Goal: Information Seeking & Learning: Compare options

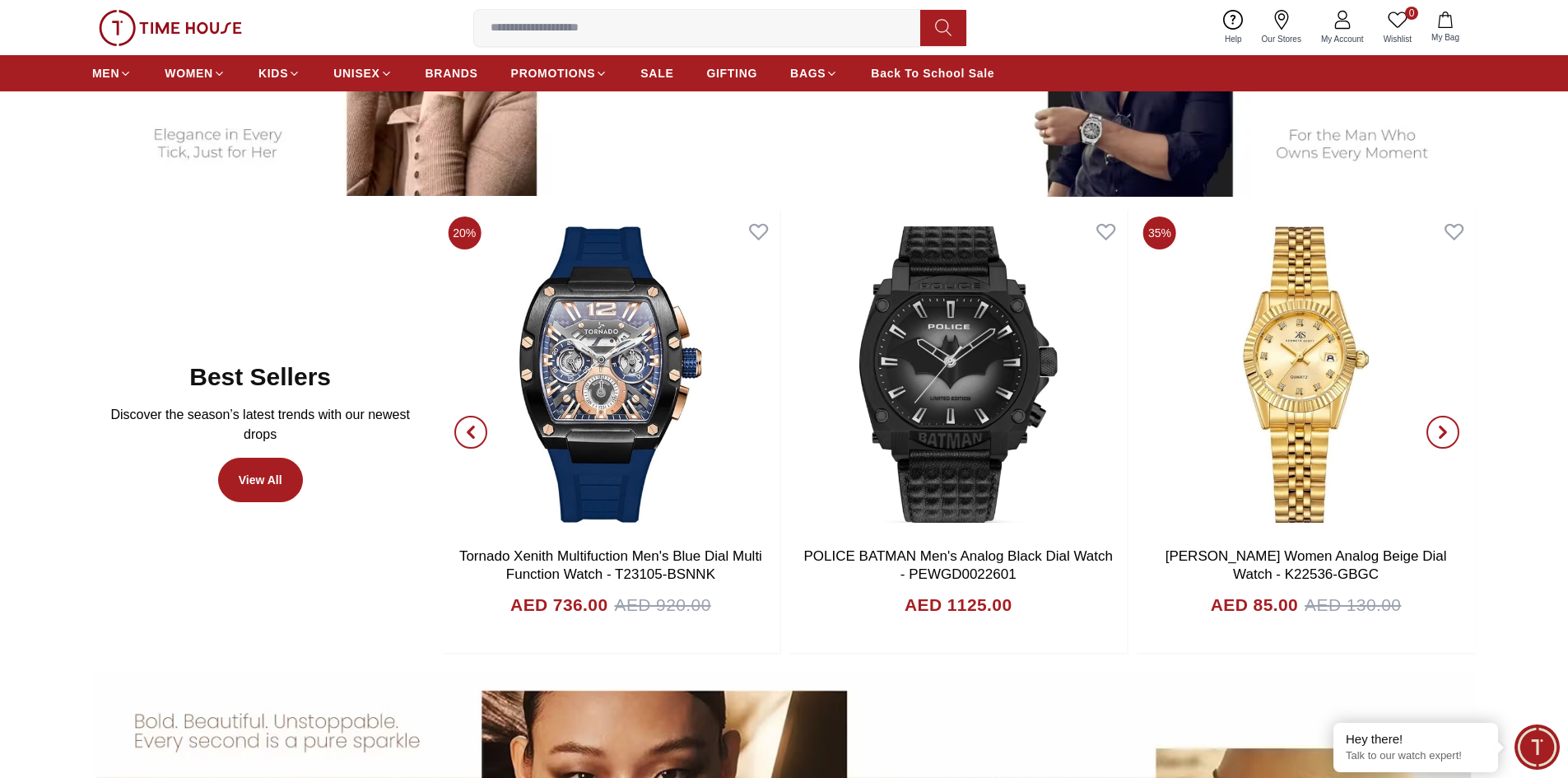
scroll to position [988, 0]
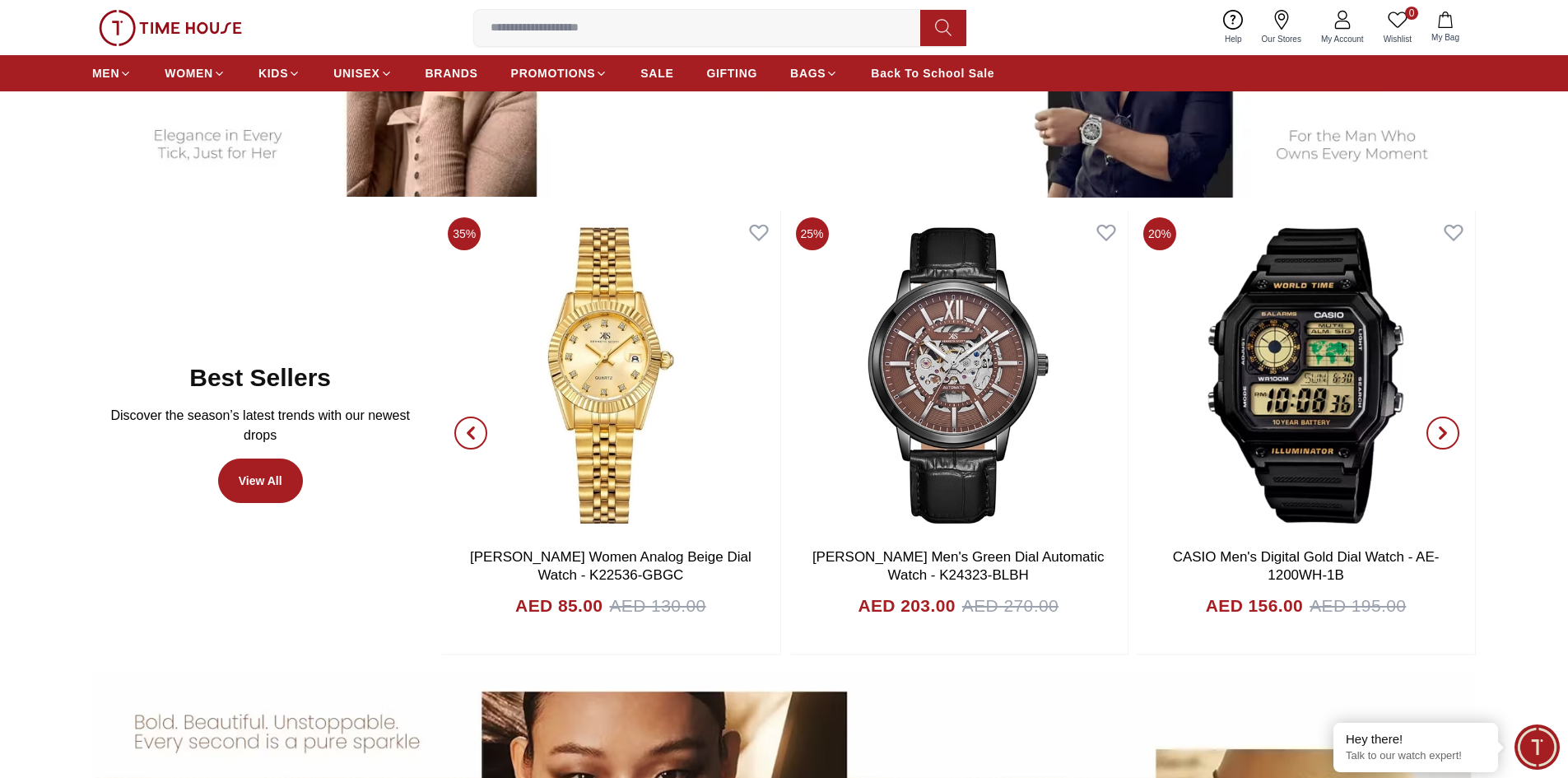
click at [467, 430] on icon "button" at bounding box center [471, 433] width 13 height 13
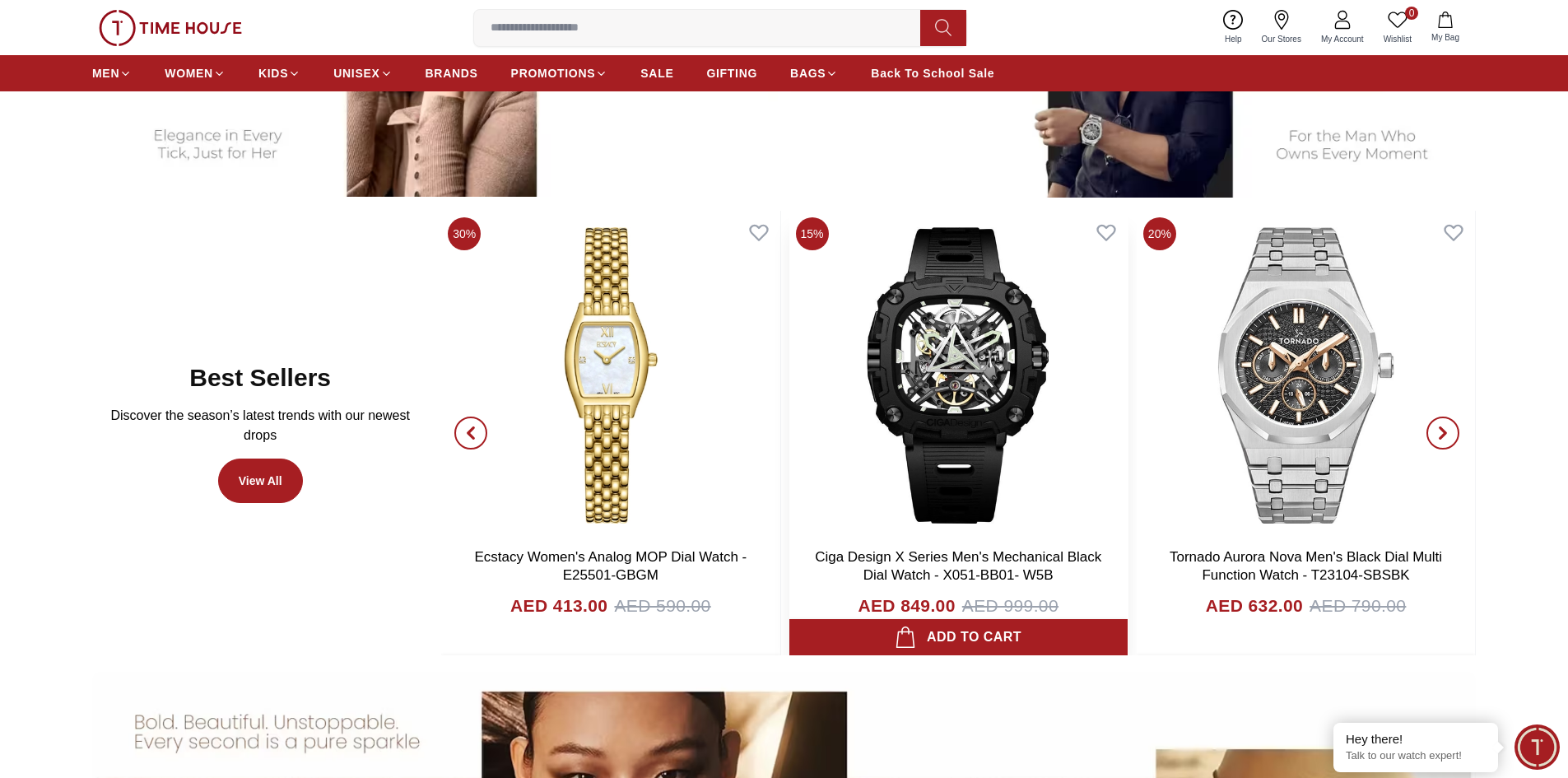
click at [920, 390] on img at bounding box center [959, 375] width 338 height 329
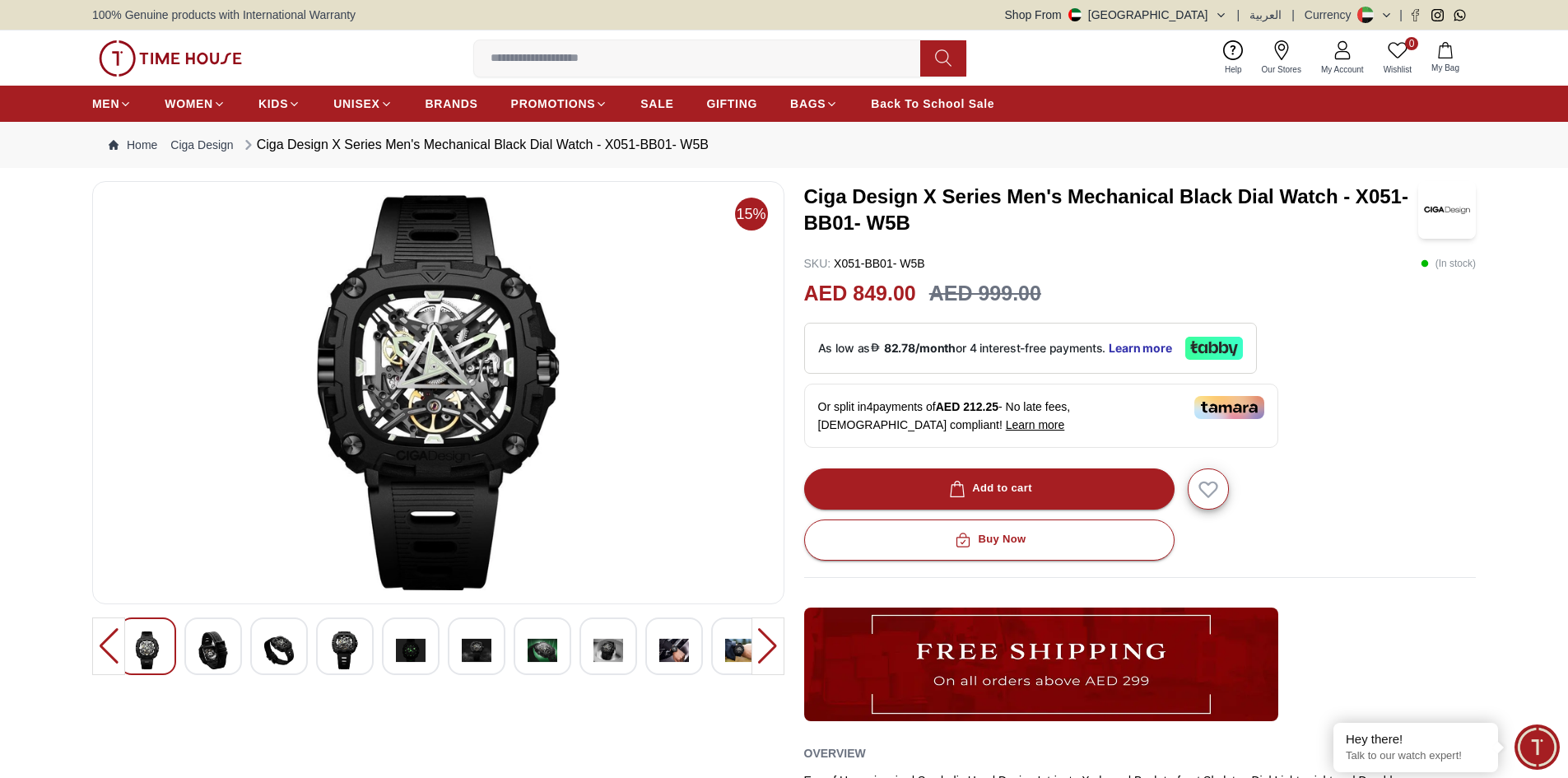
click at [198, 660] on img at bounding box center [213, 650] width 29 height 38
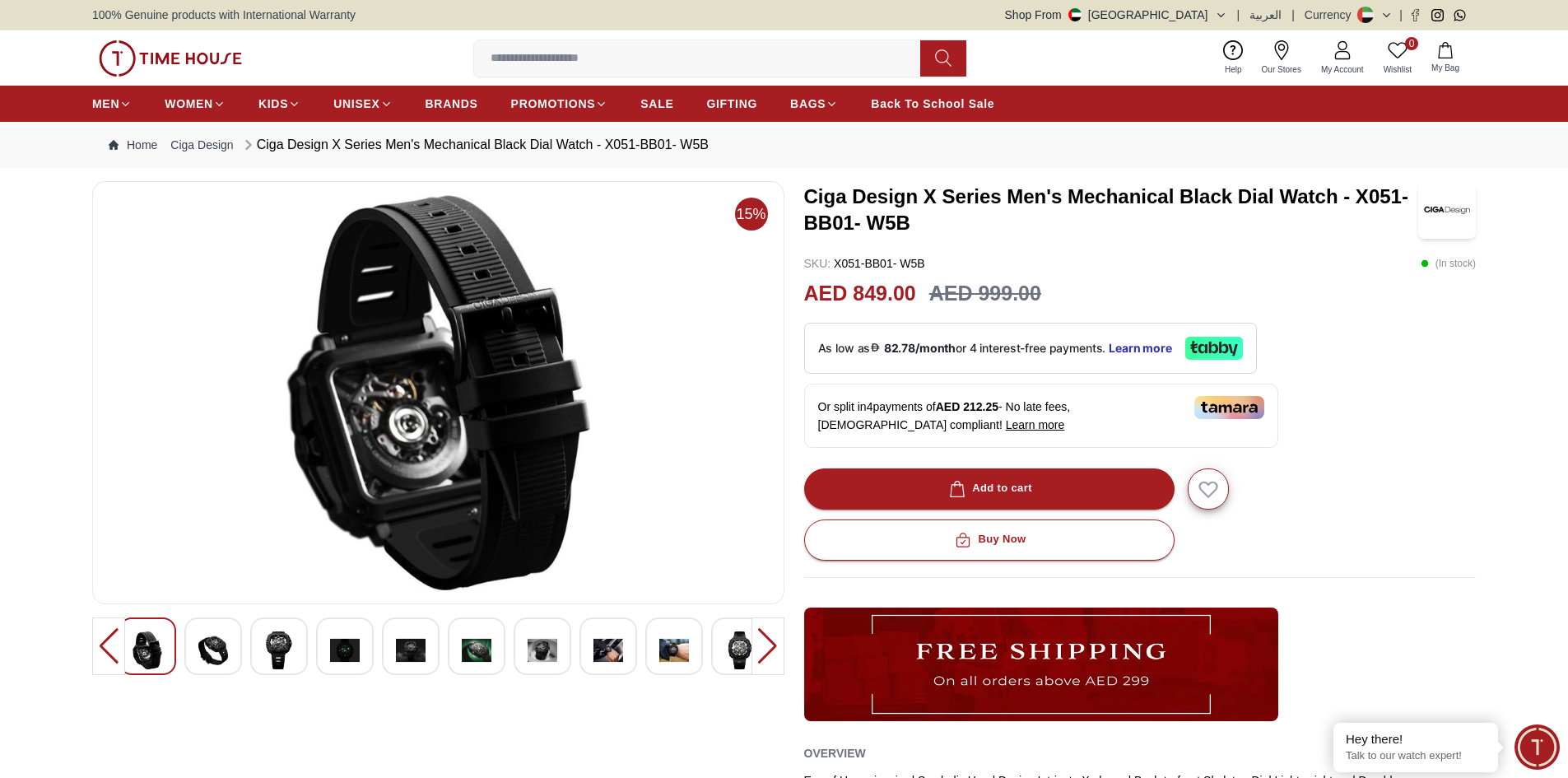
click at [153, 656] on img at bounding box center [147, 650] width 29 height 38
click at [217, 654] on img at bounding box center [213, 650] width 29 height 38
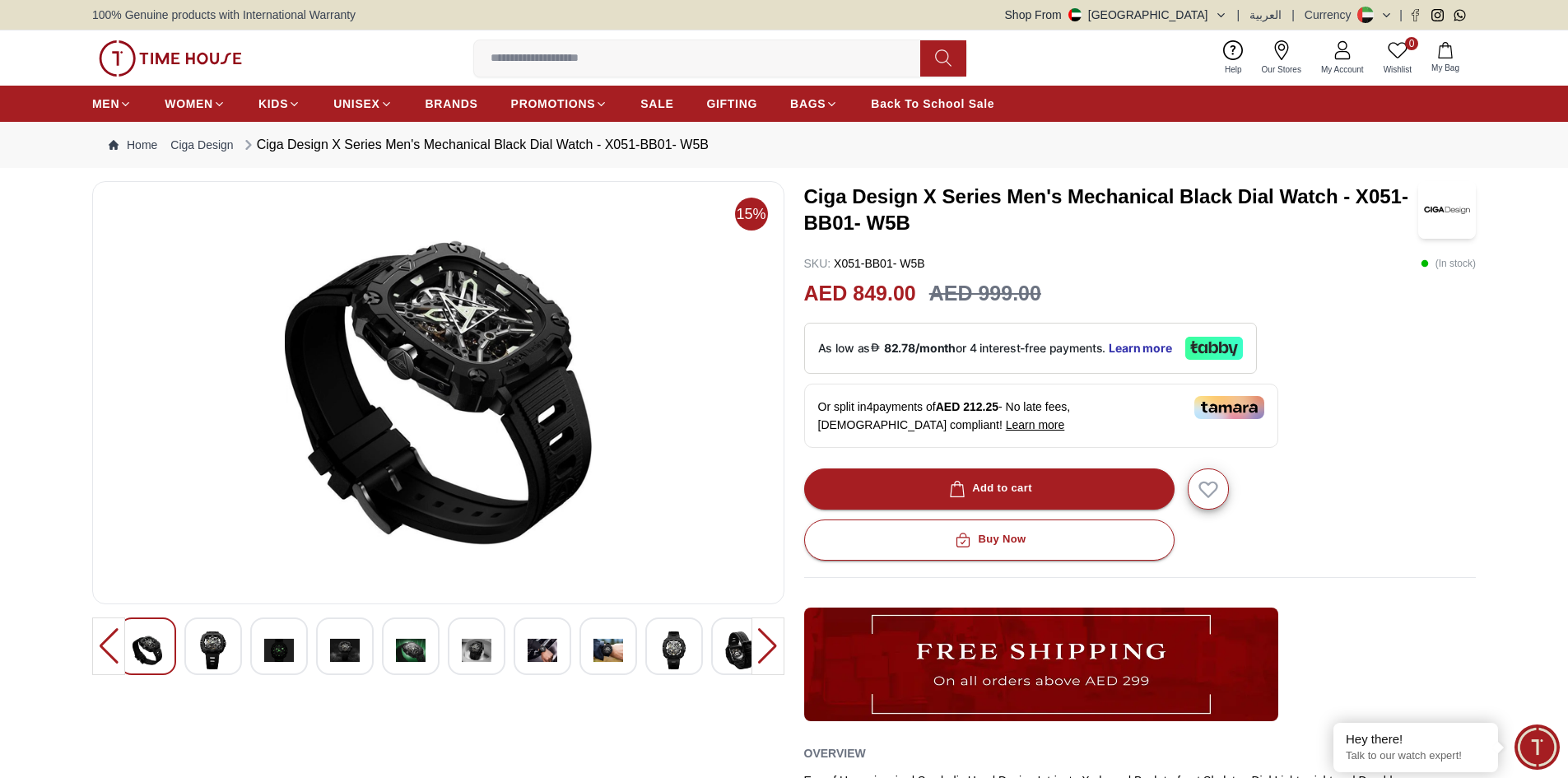
click at [250, 655] on div at bounding box center [279, 646] width 58 height 58
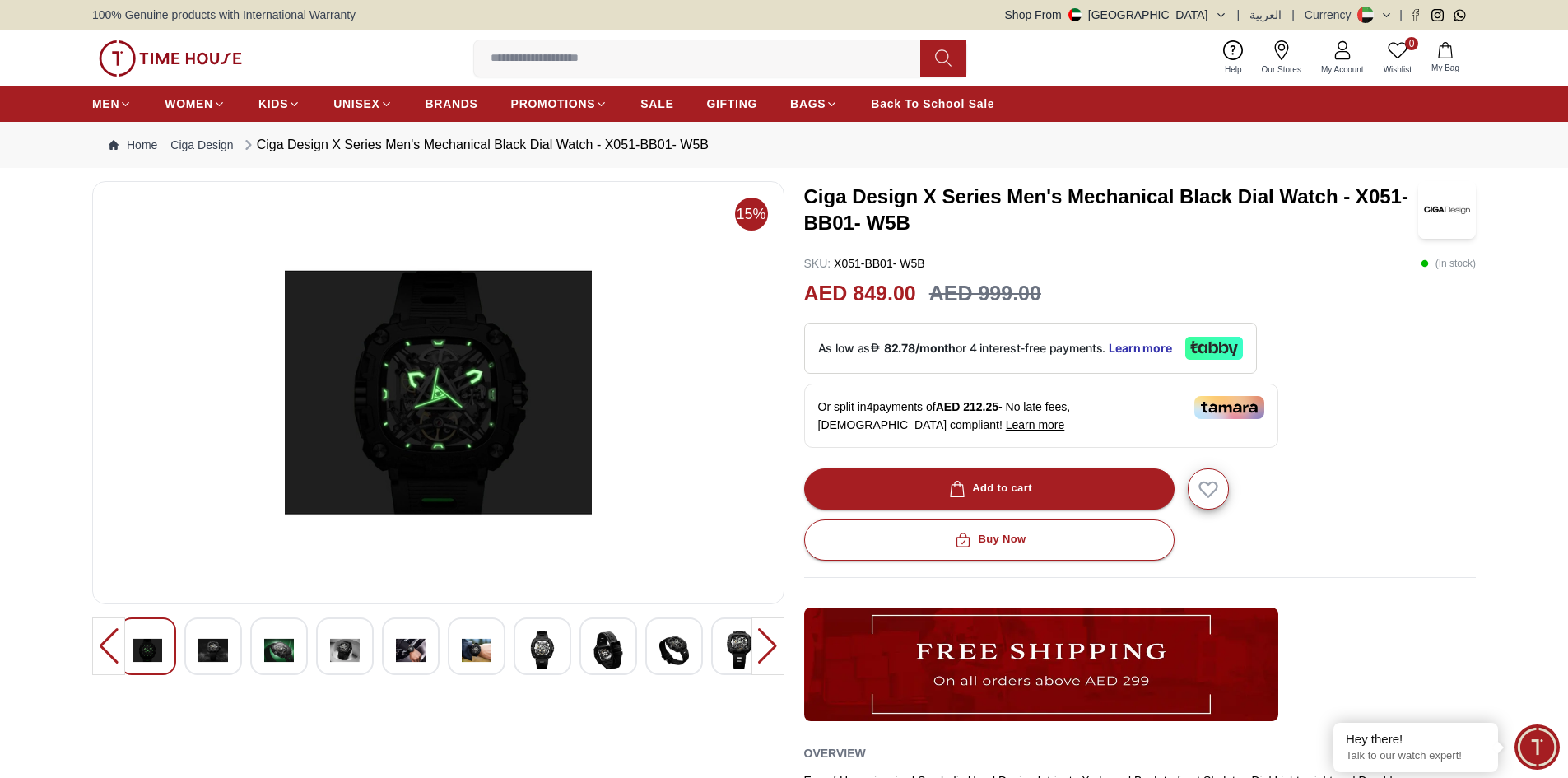
click at [340, 657] on img at bounding box center [344, 650] width 29 height 38
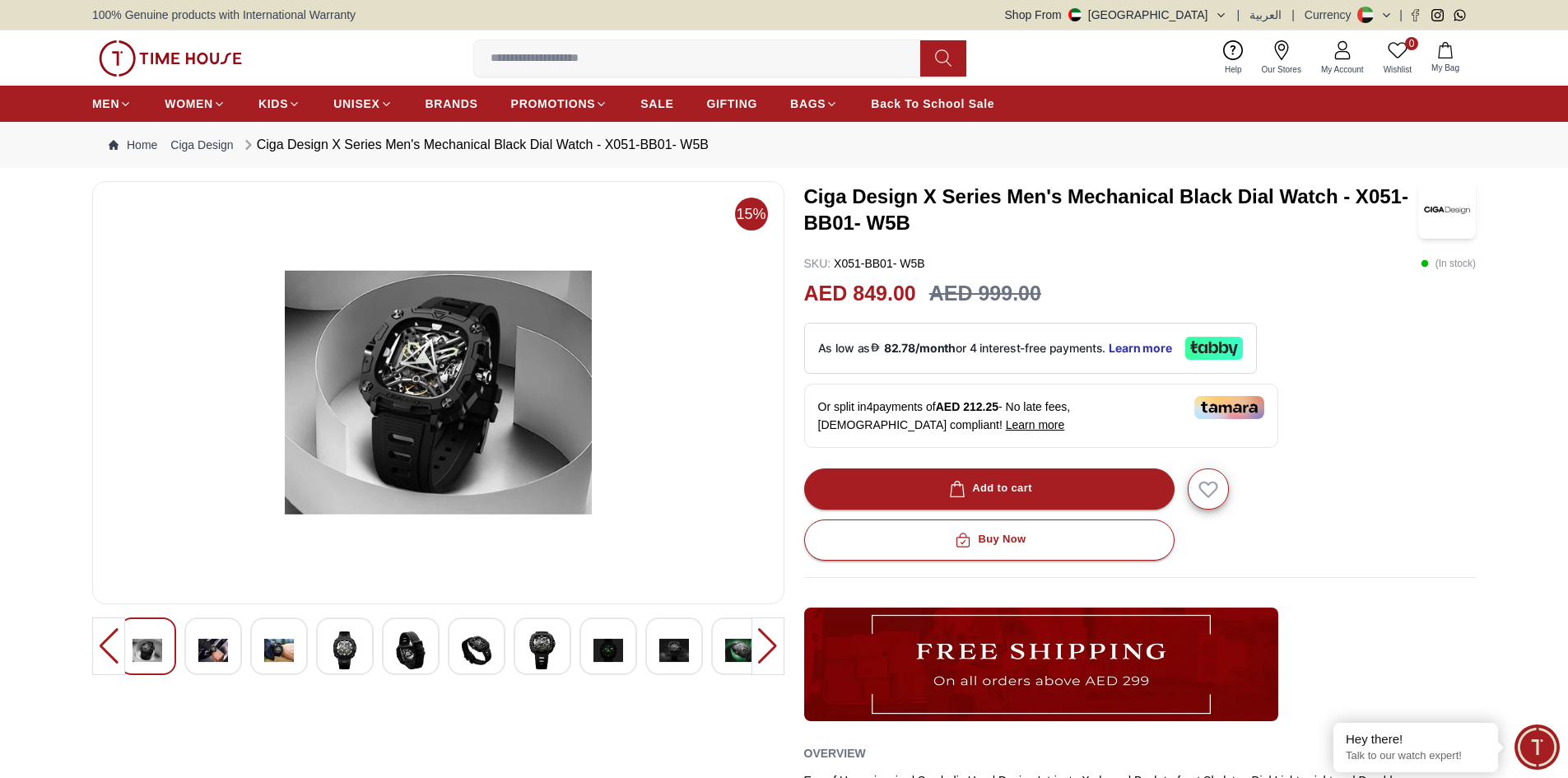
click at [424, 652] on img at bounding box center [410, 650] width 29 height 38
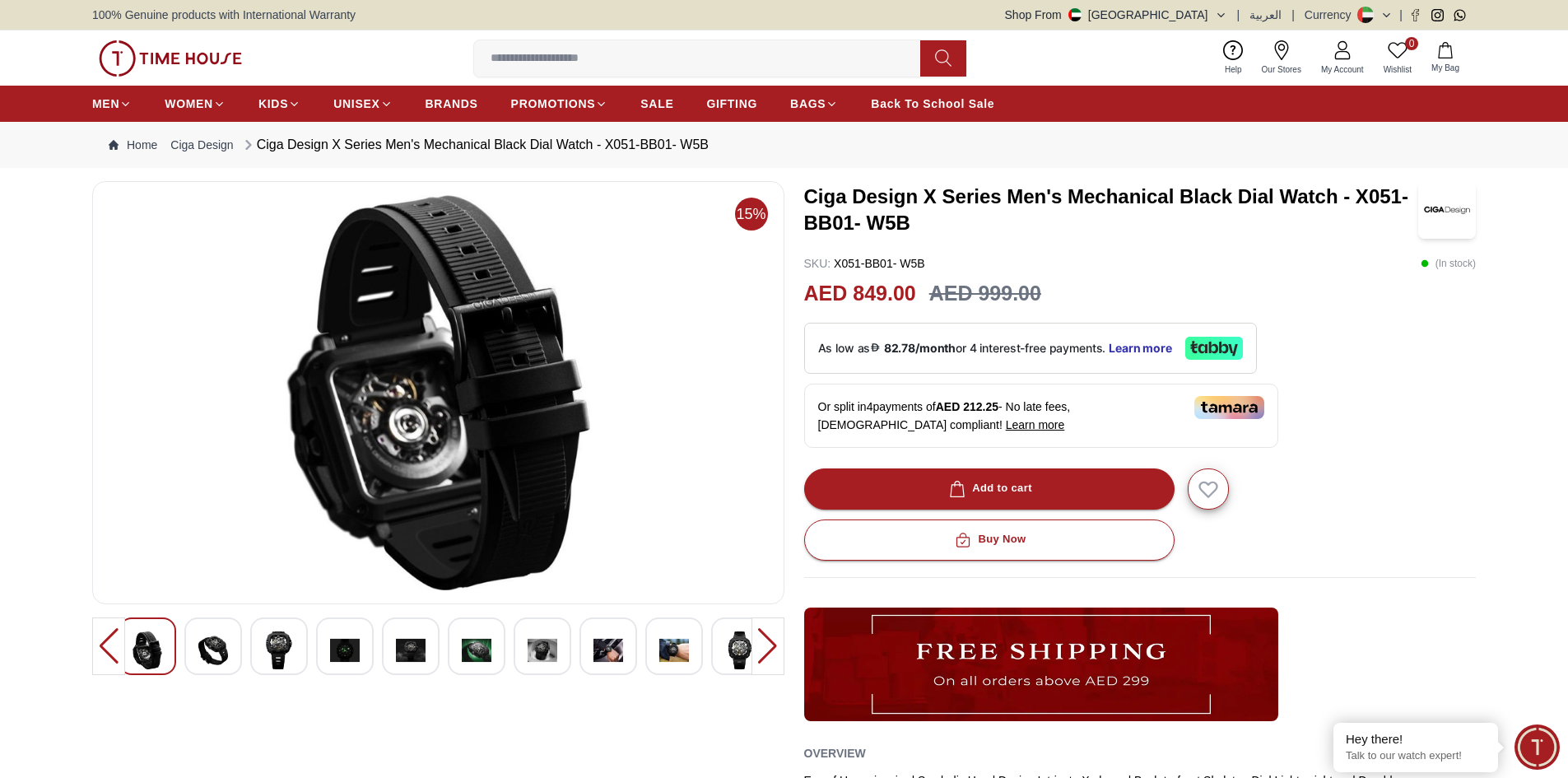
click at [470, 652] on img at bounding box center [476, 650] width 29 height 38
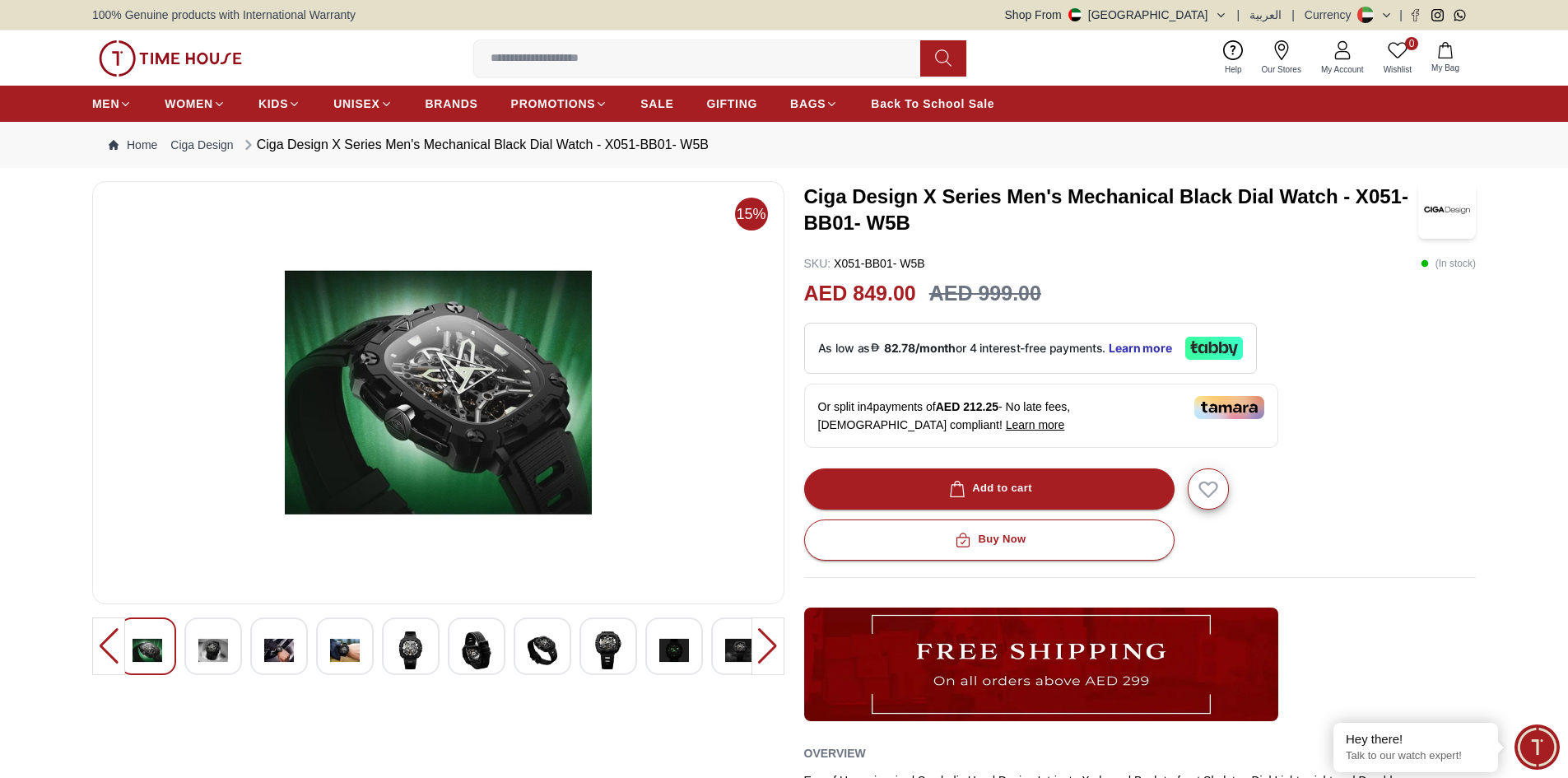
click at [351, 647] on img at bounding box center [344, 650] width 29 height 38
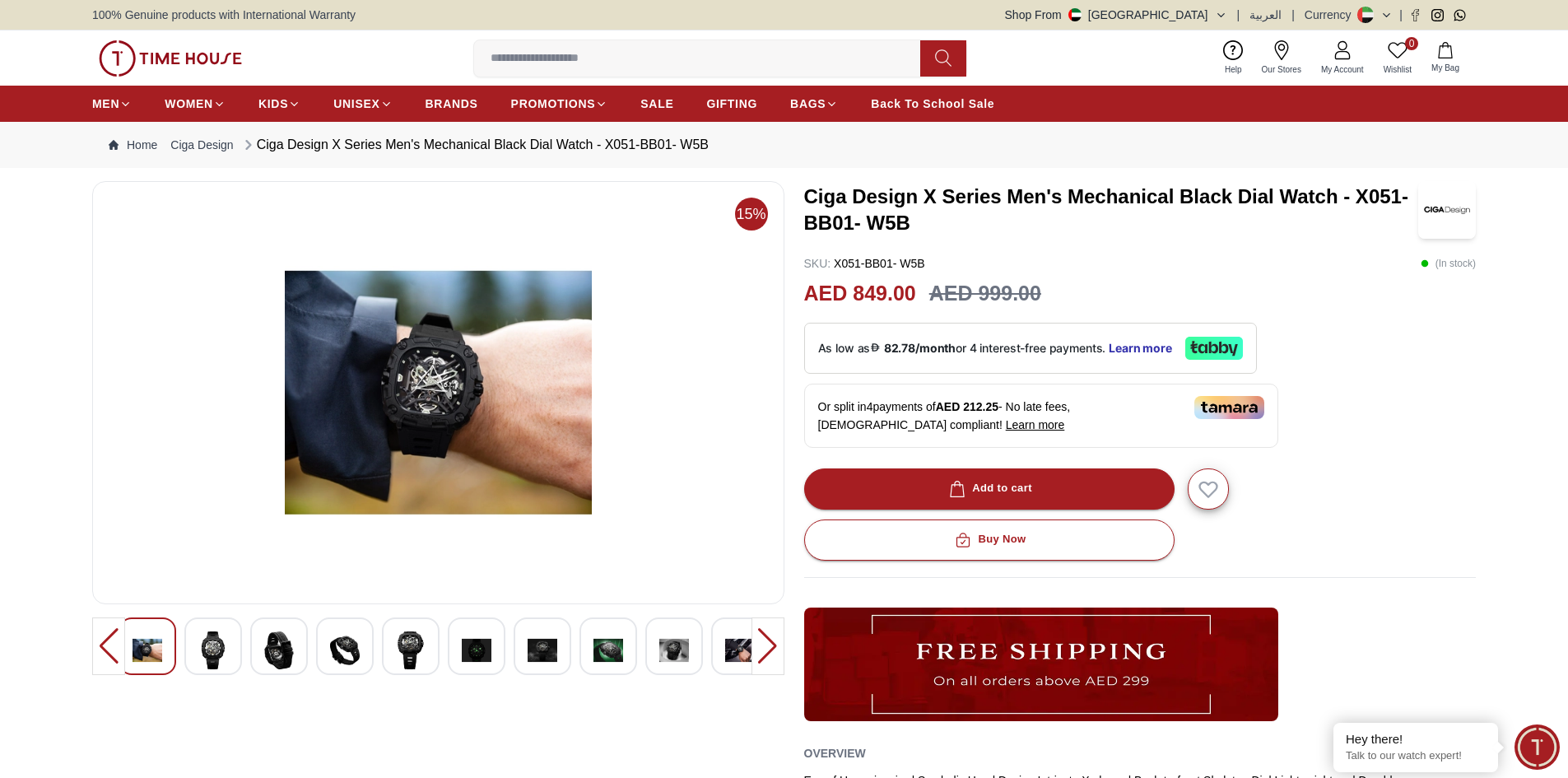
click at [764, 651] on div at bounding box center [768, 646] width 33 height 58
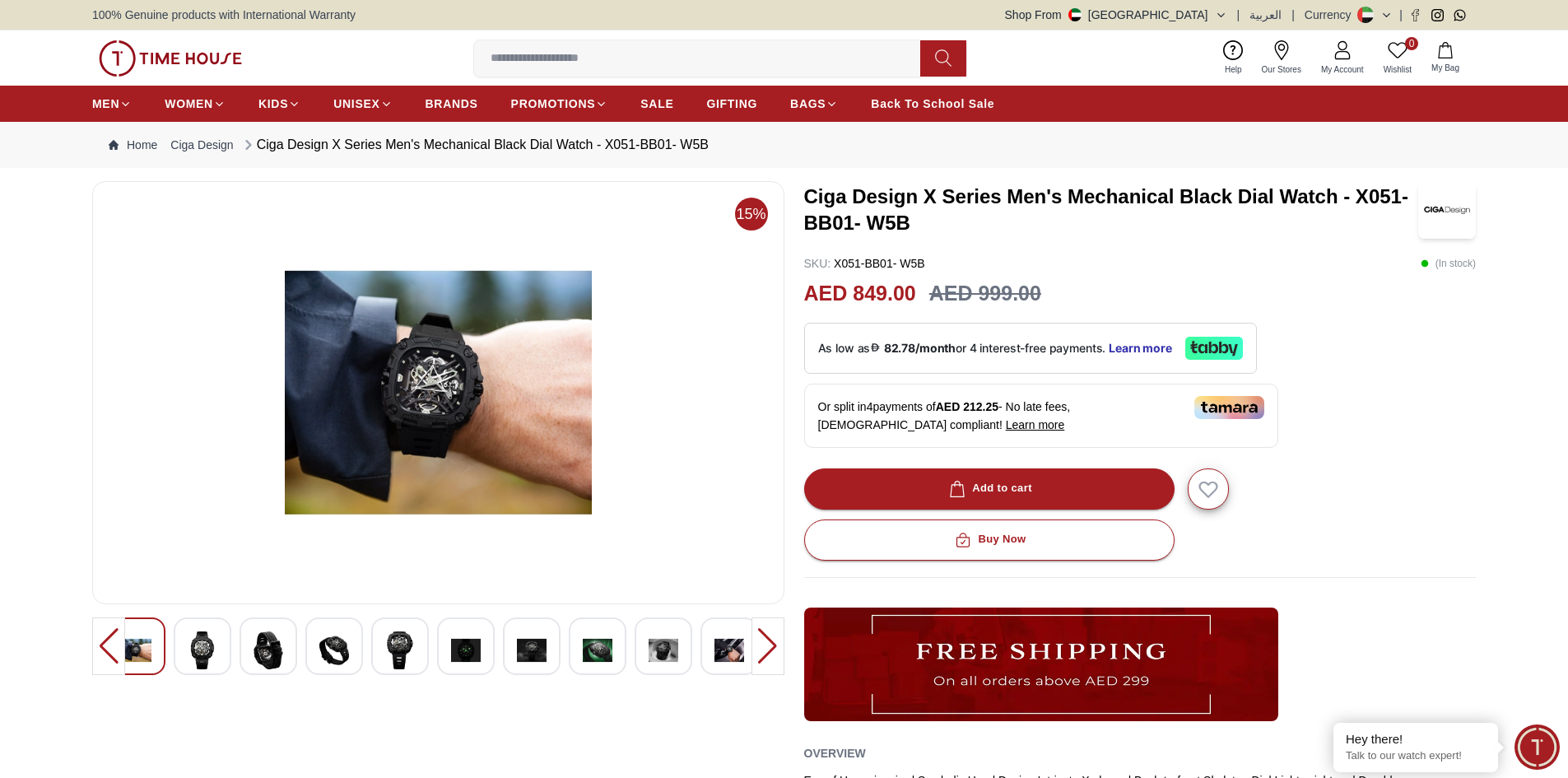
click at [1449, 211] on img at bounding box center [1447, 209] width 58 height 58
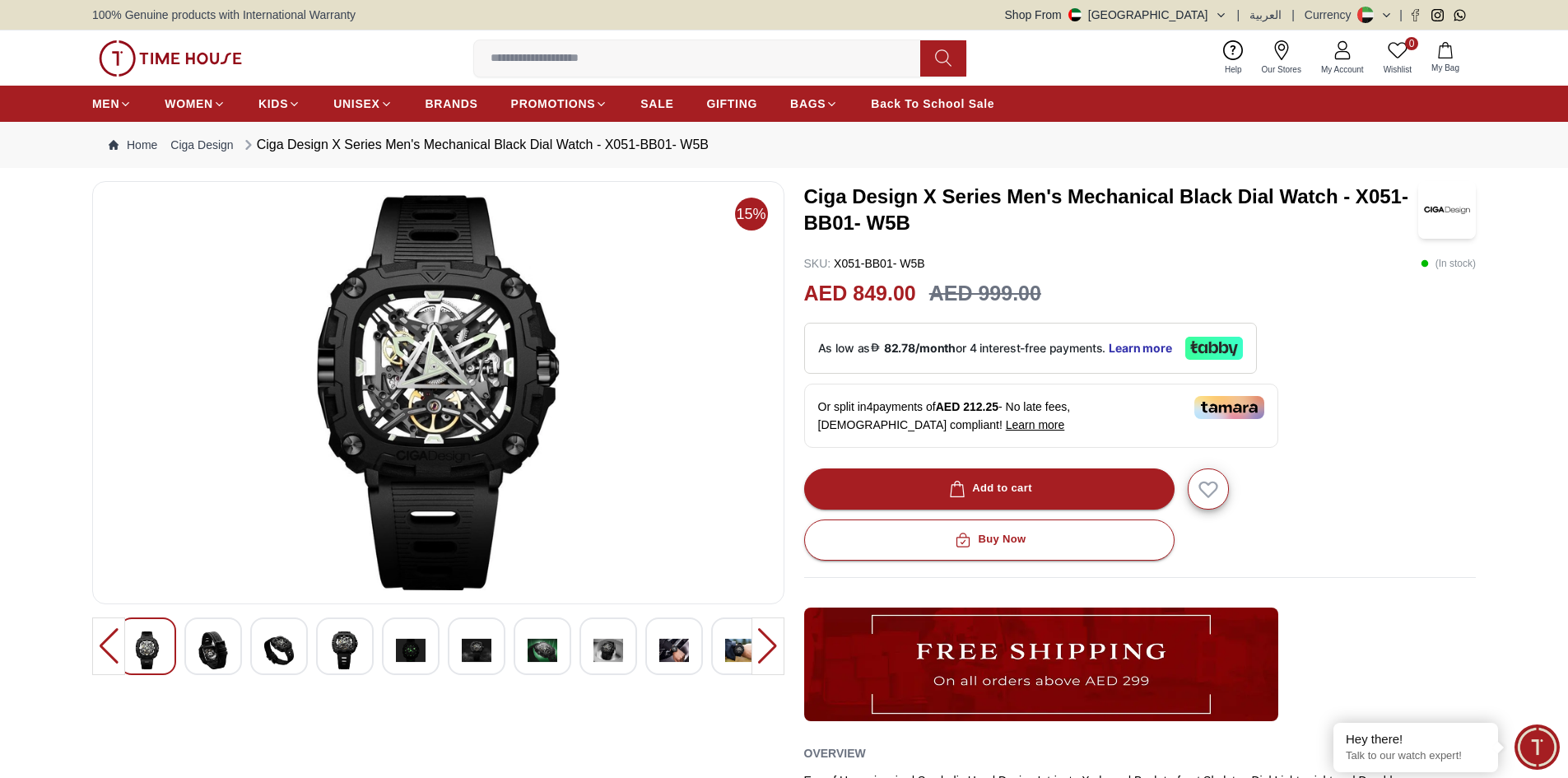
click at [208, 644] on img at bounding box center [213, 650] width 29 height 38
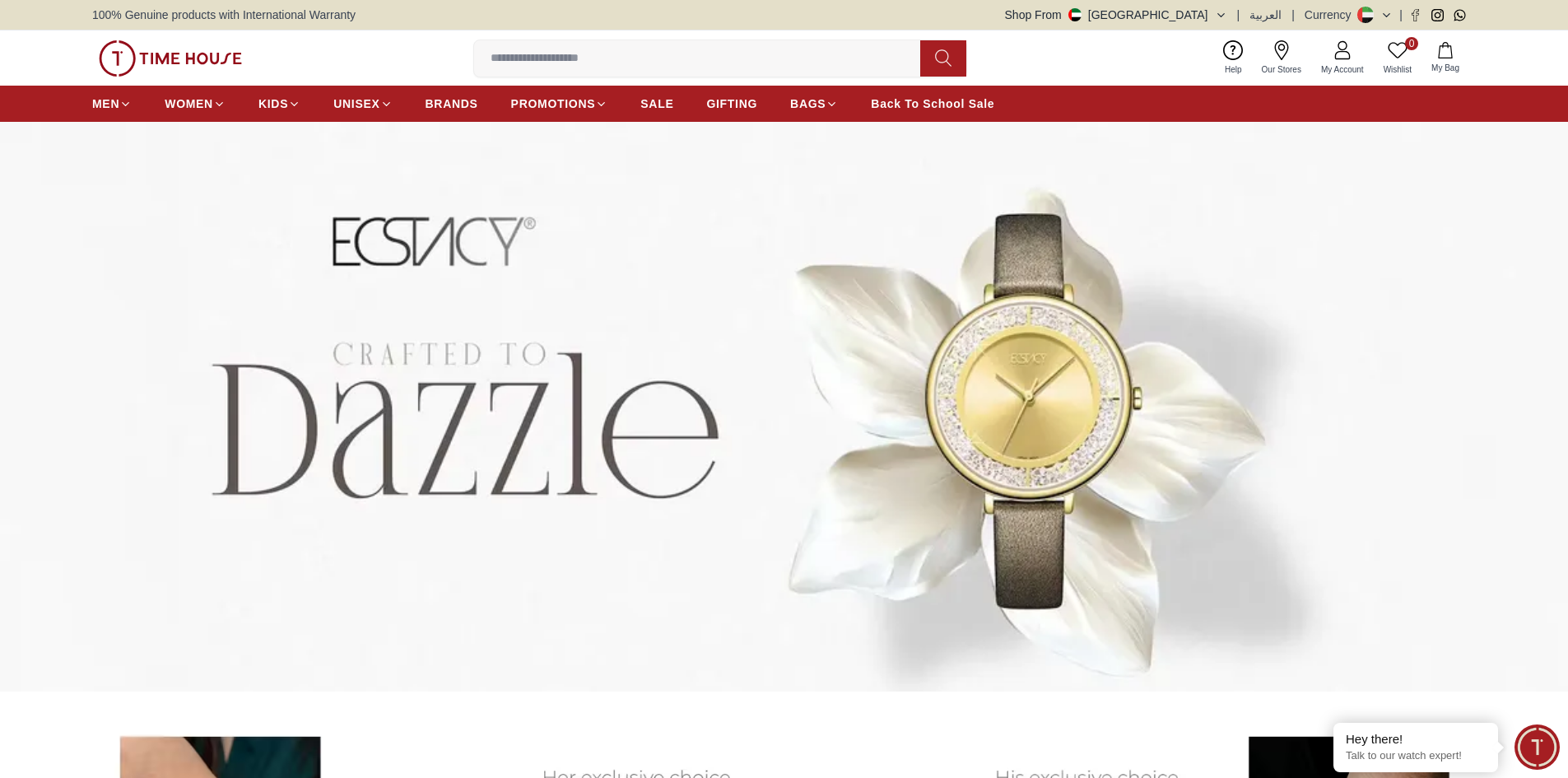
scroll to position [988, 0]
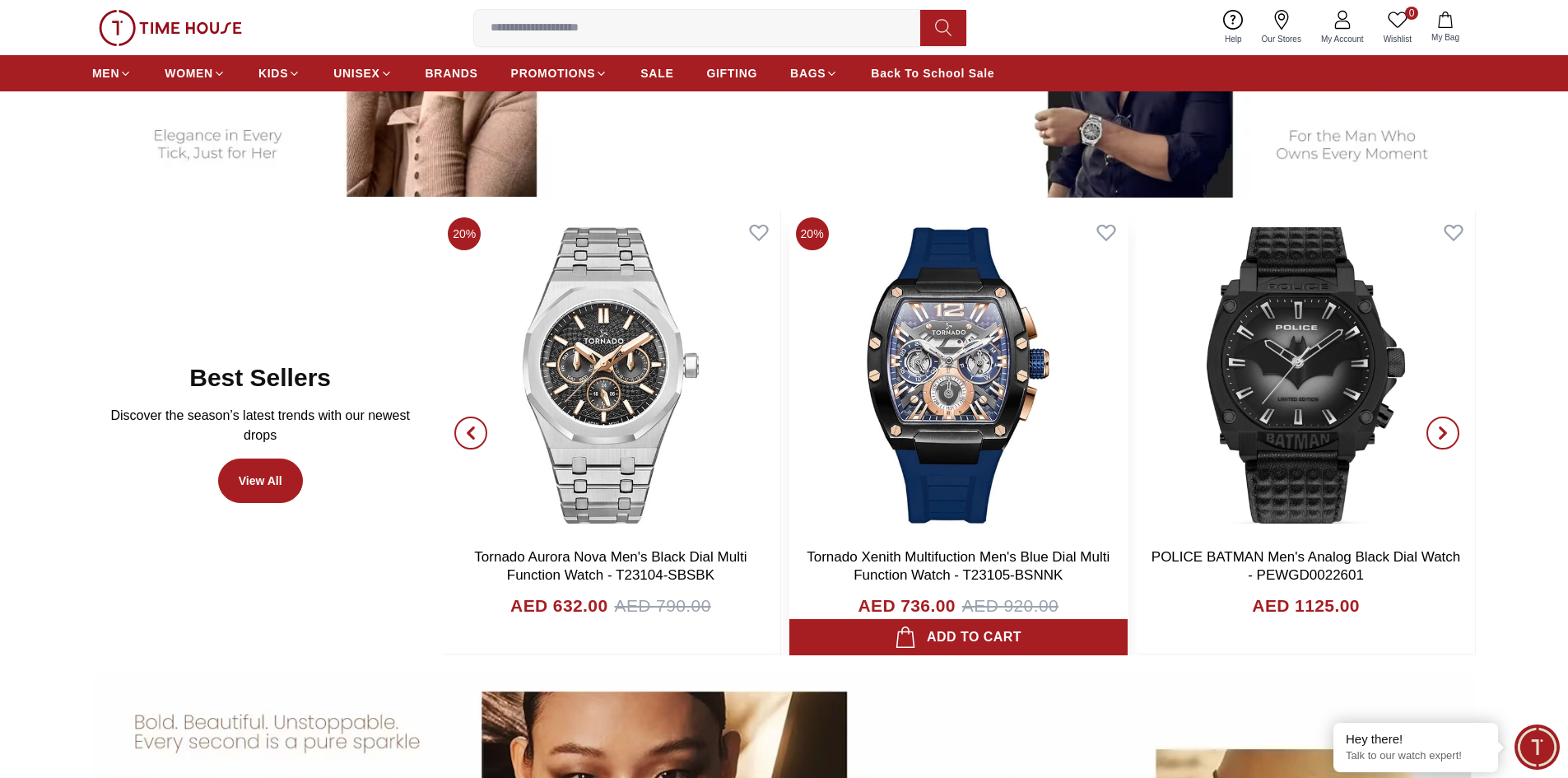
click at [926, 399] on img at bounding box center [959, 375] width 338 height 329
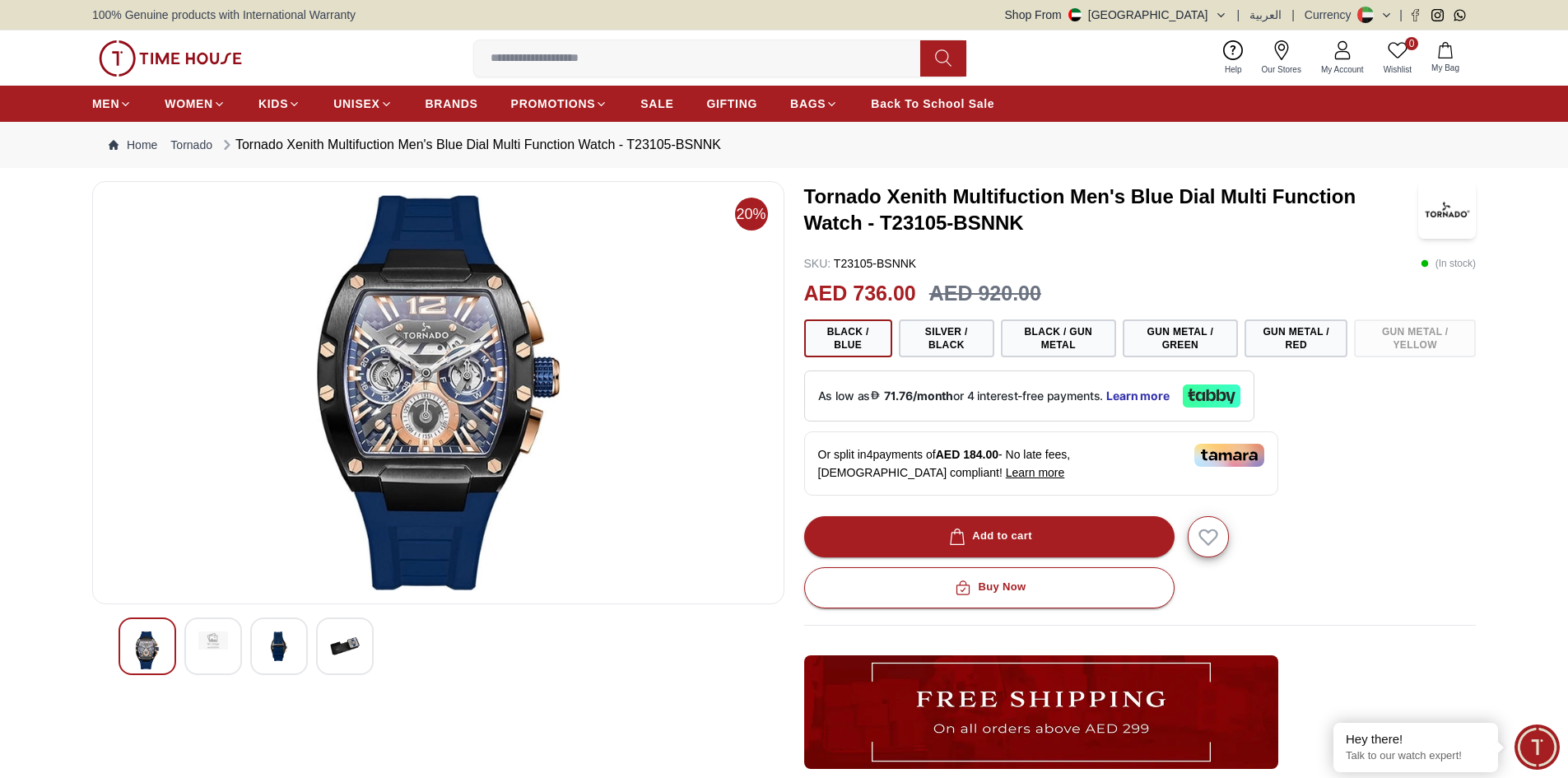
click at [347, 651] on img at bounding box center [344, 646] width 29 height 29
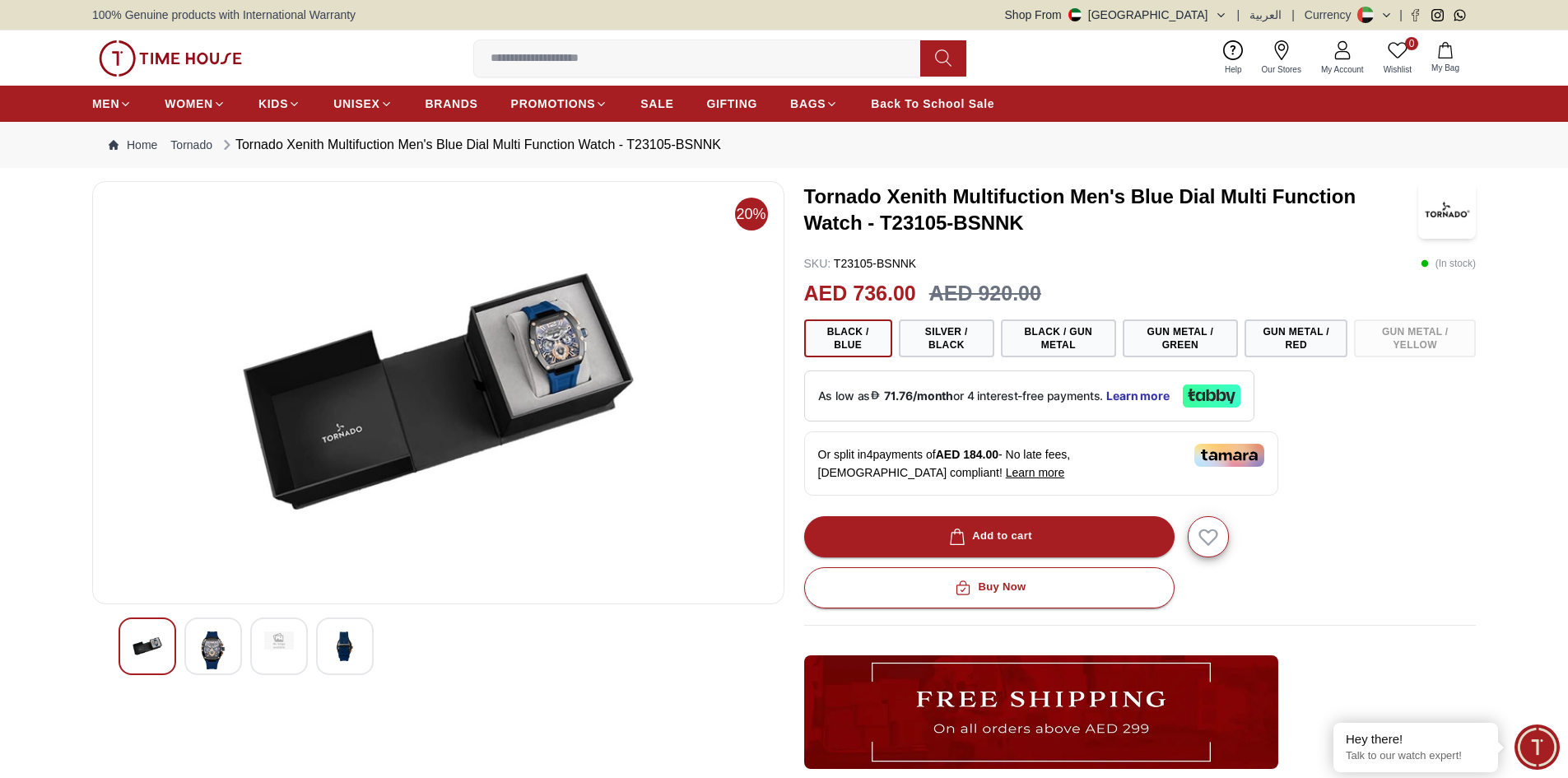
click at [290, 650] on div at bounding box center [279, 646] width 58 height 58
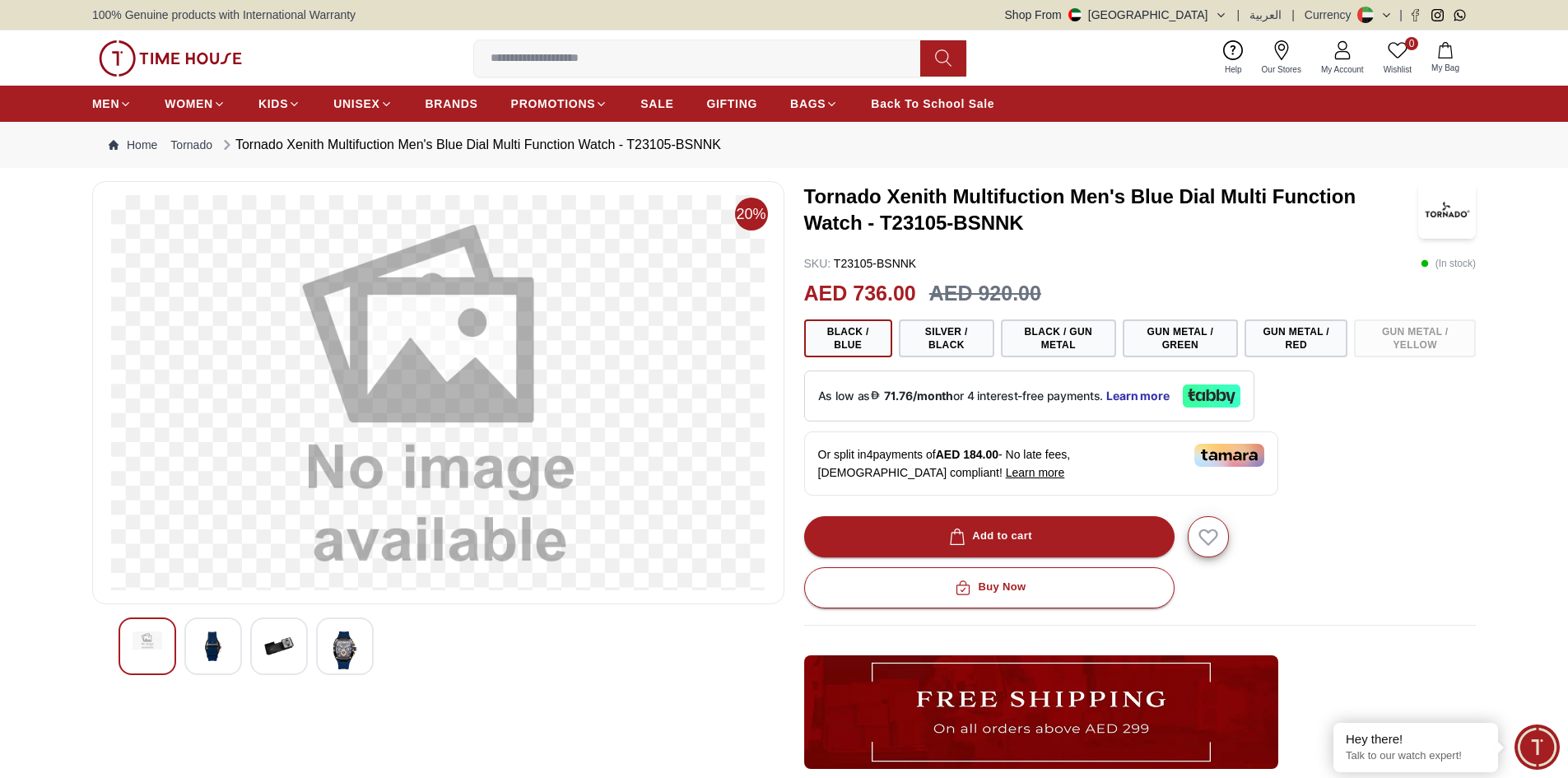
click at [235, 649] on div at bounding box center [213, 646] width 58 height 58
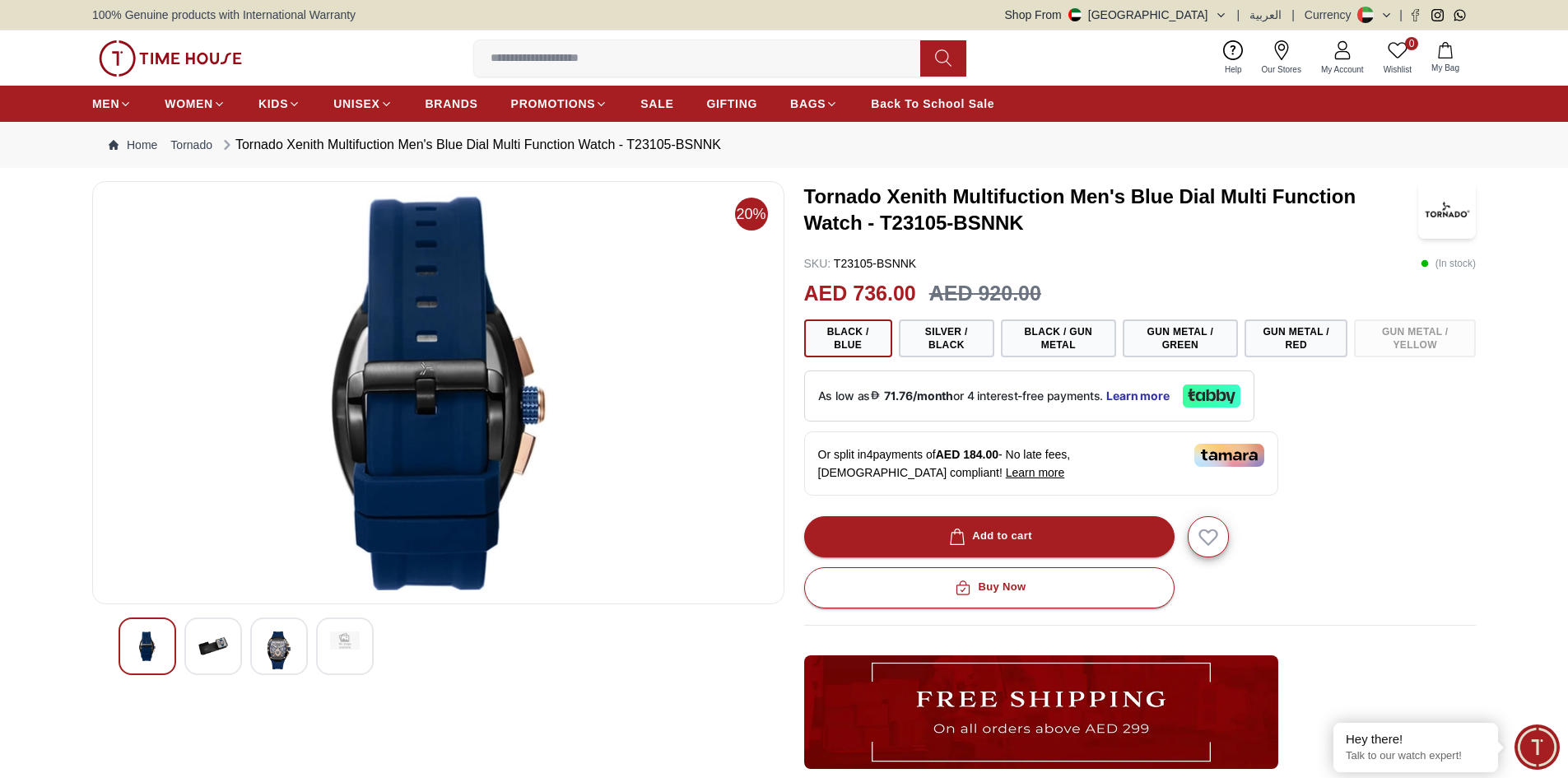
click at [163, 644] on div at bounding box center [147, 646] width 58 height 58
click at [199, 653] on img at bounding box center [213, 646] width 29 height 29
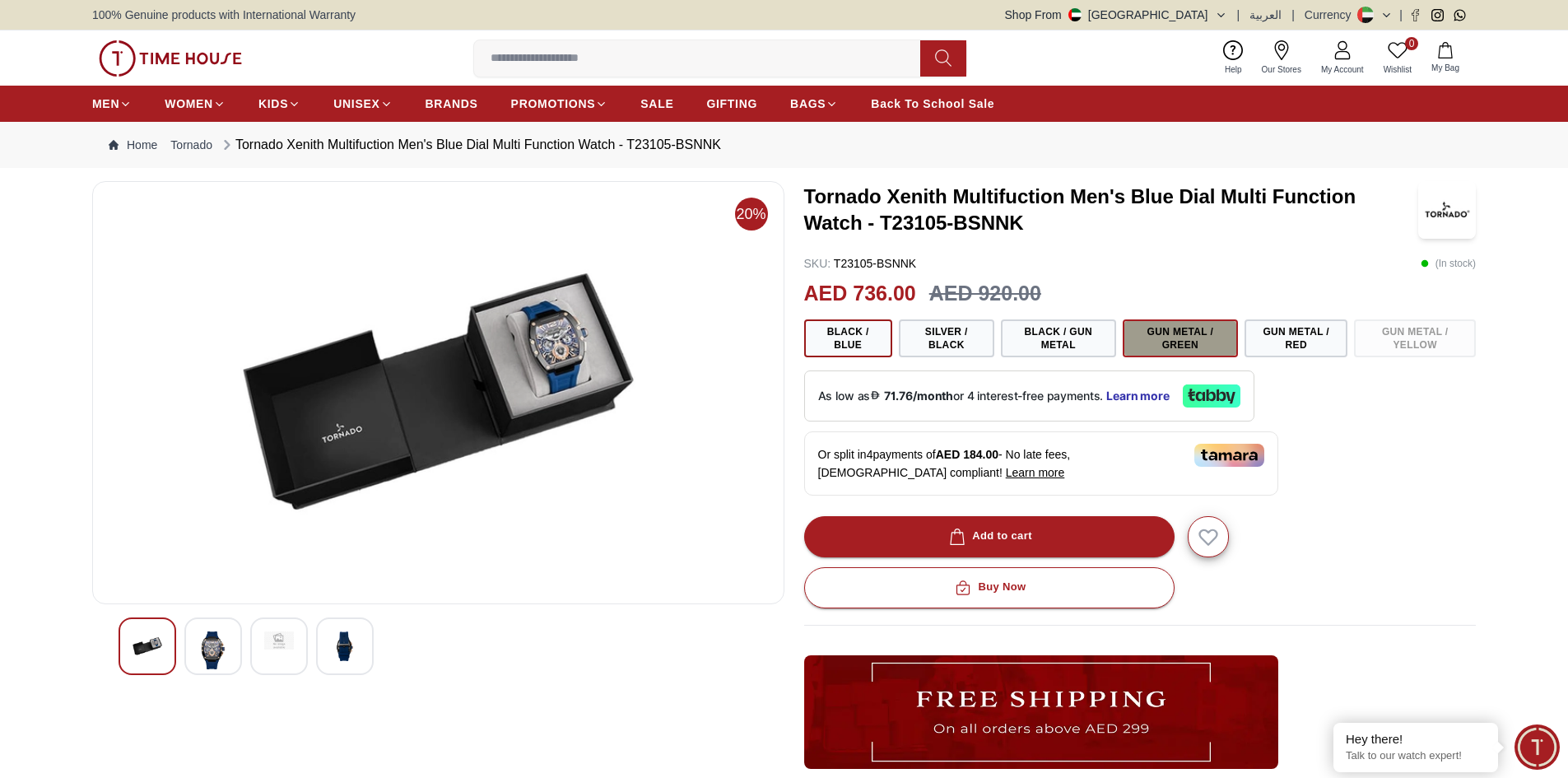
click at [1171, 339] on button "Gun Metal / Green" at bounding box center [1180, 337] width 116 height 38
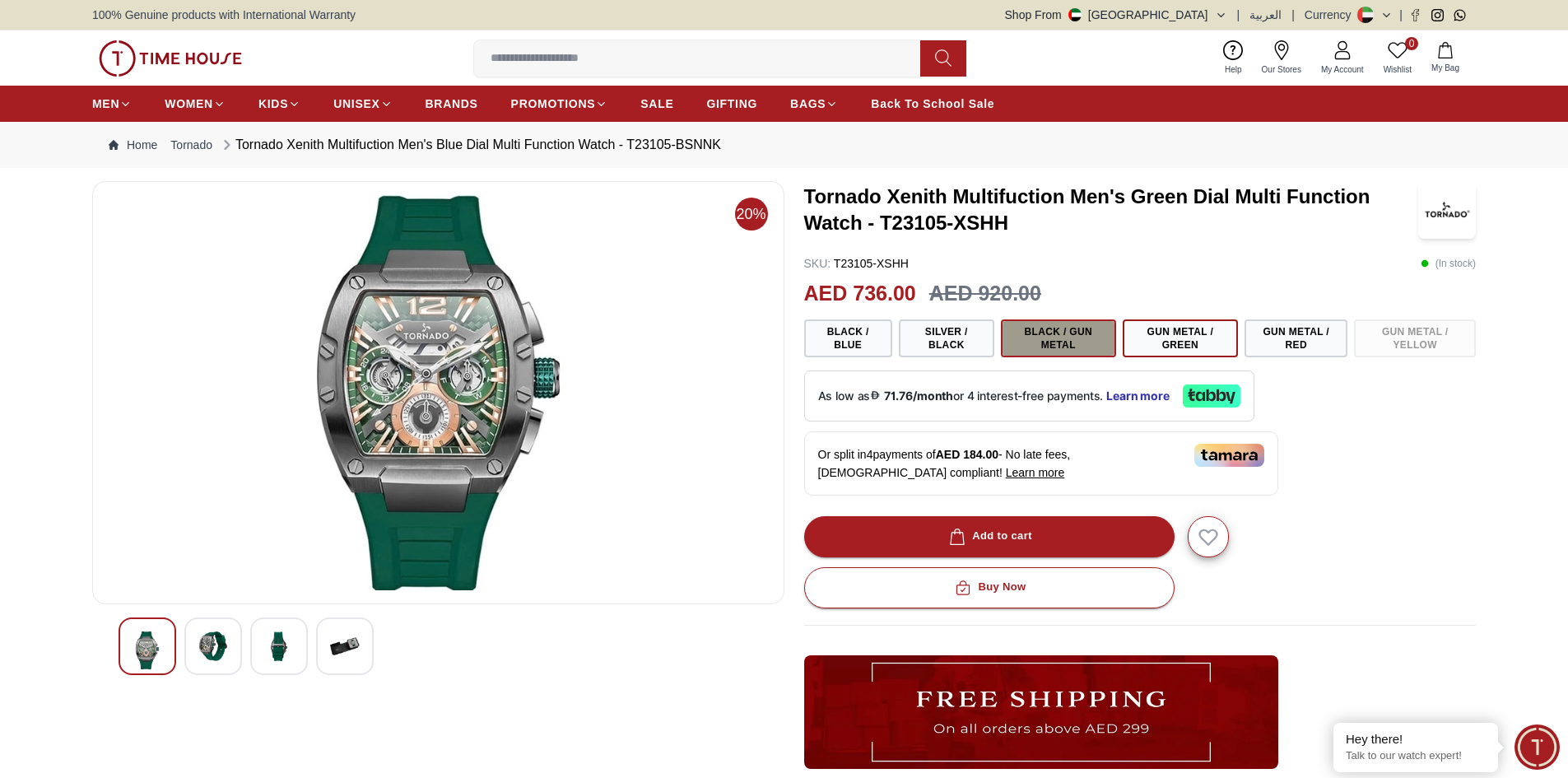
click at [1055, 345] on button "Black / Gun Metal" at bounding box center [1059, 337] width 116 height 38
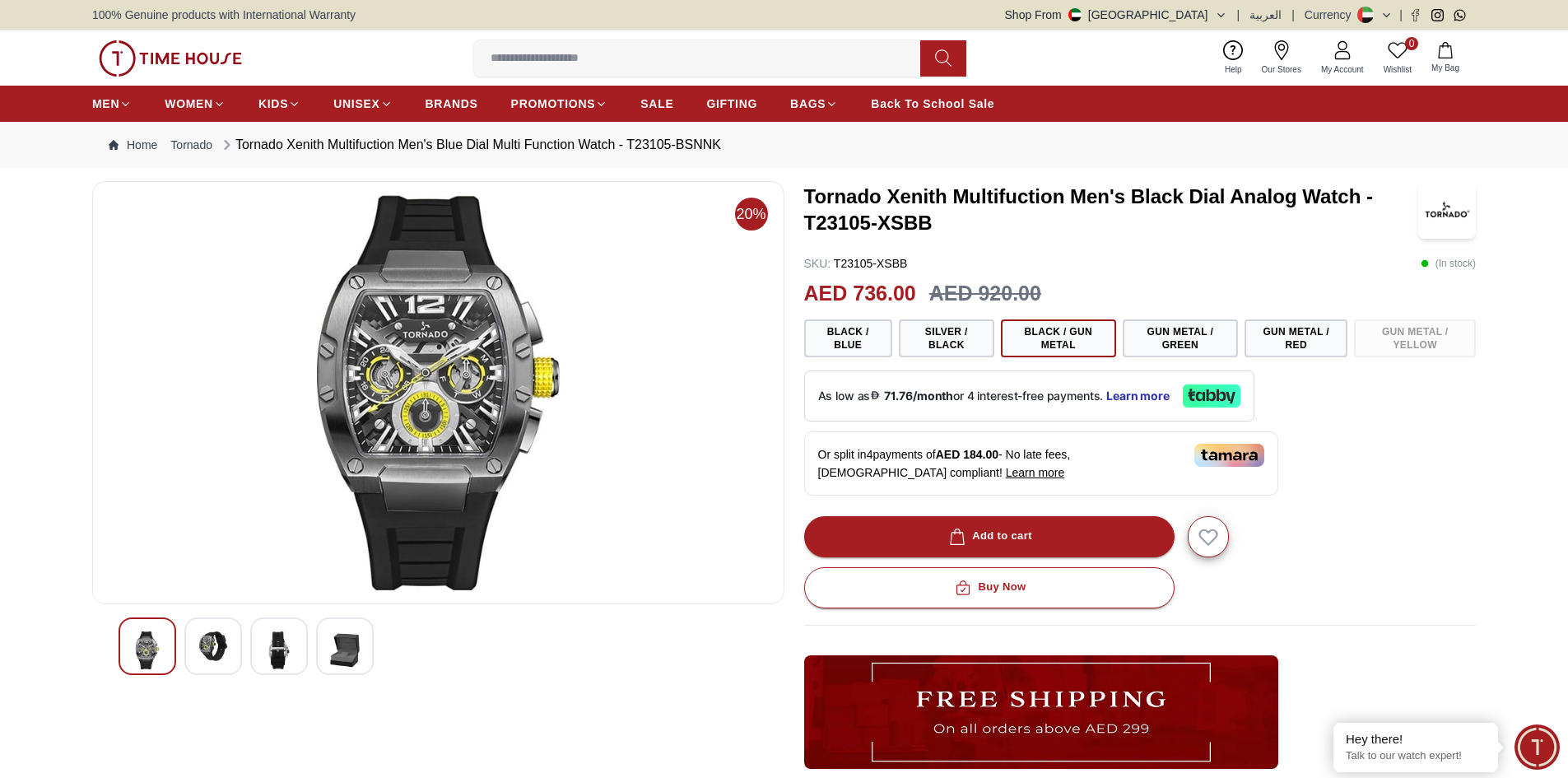
click at [203, 652] on img at bounding box center [213, 646] width 29 height 29
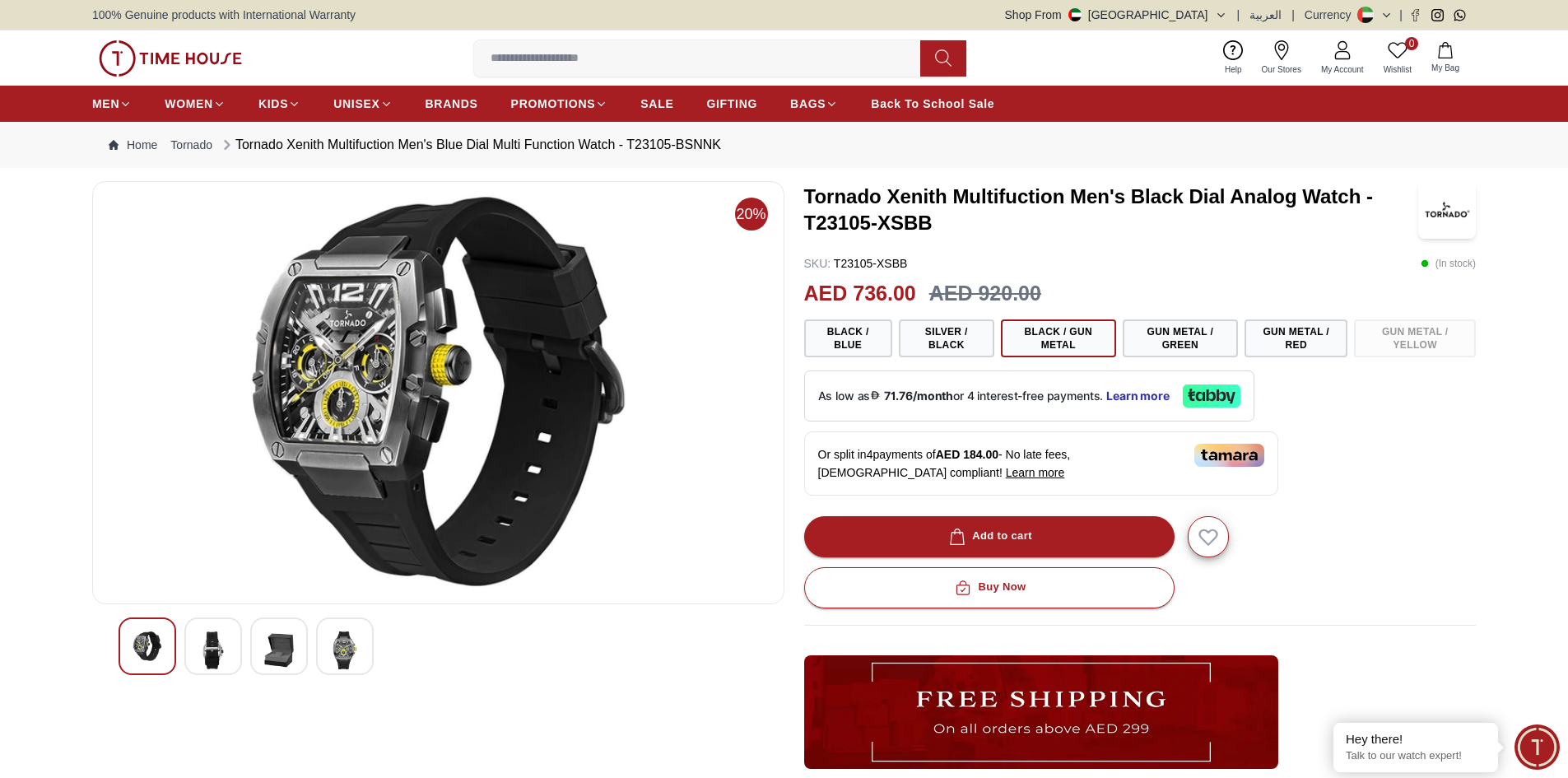
click at [337, 645] on img at bounding box center [344, 650] width 29 height 38
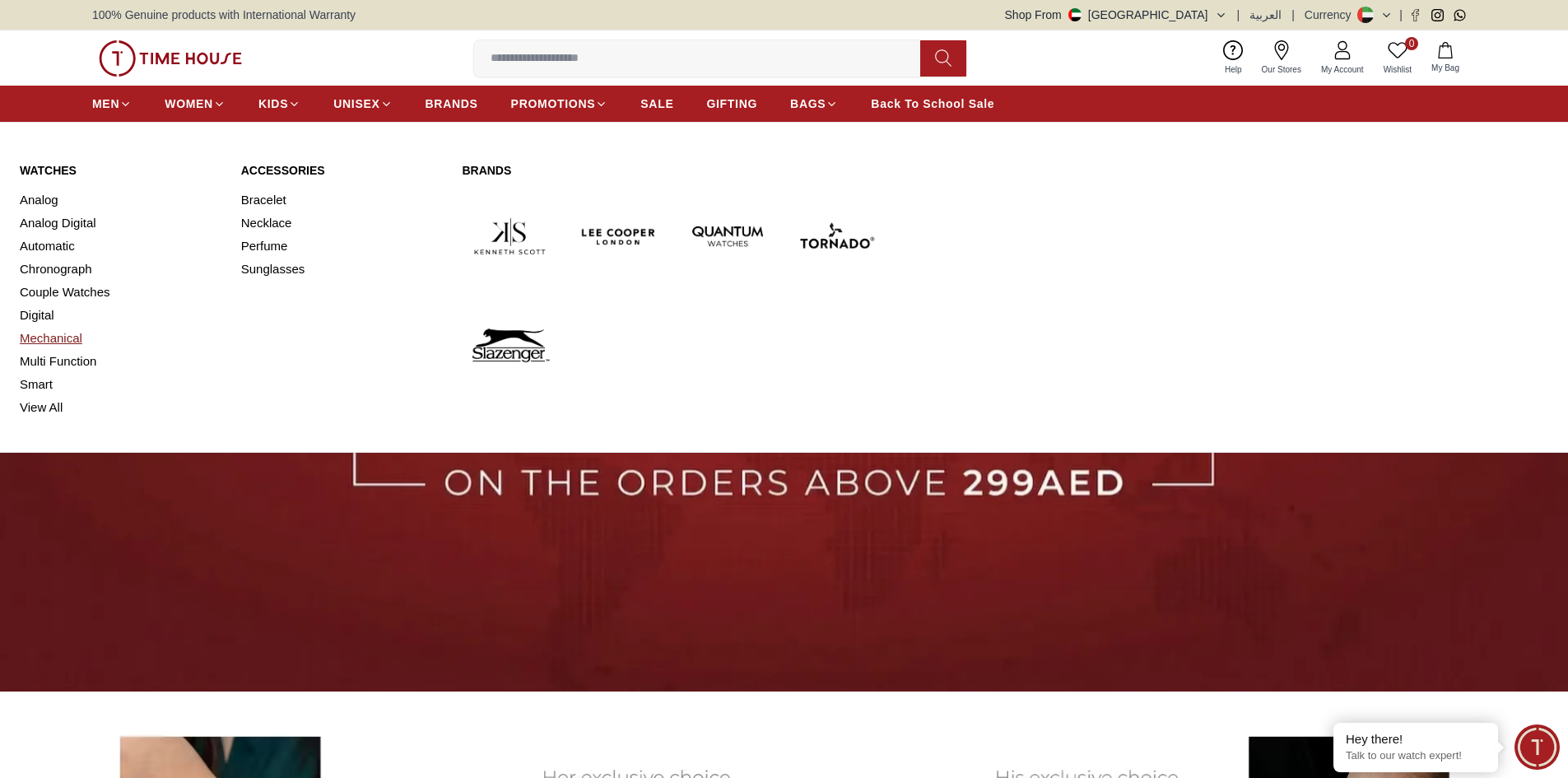
click at [58, 337] on link "Mechanical" at bounding box center [121, 338] width 202 height 23
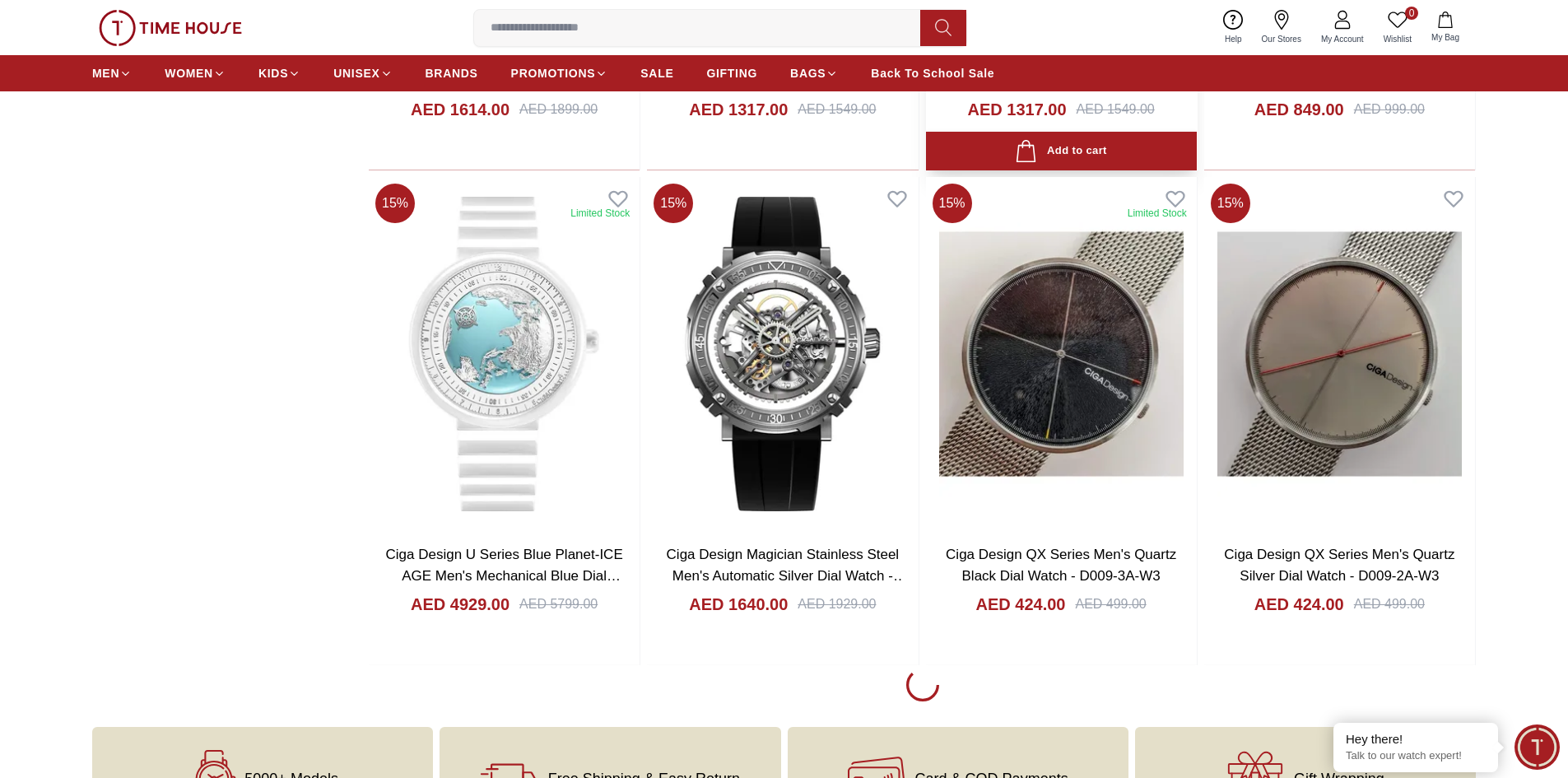
scroll to position [2058, 0]
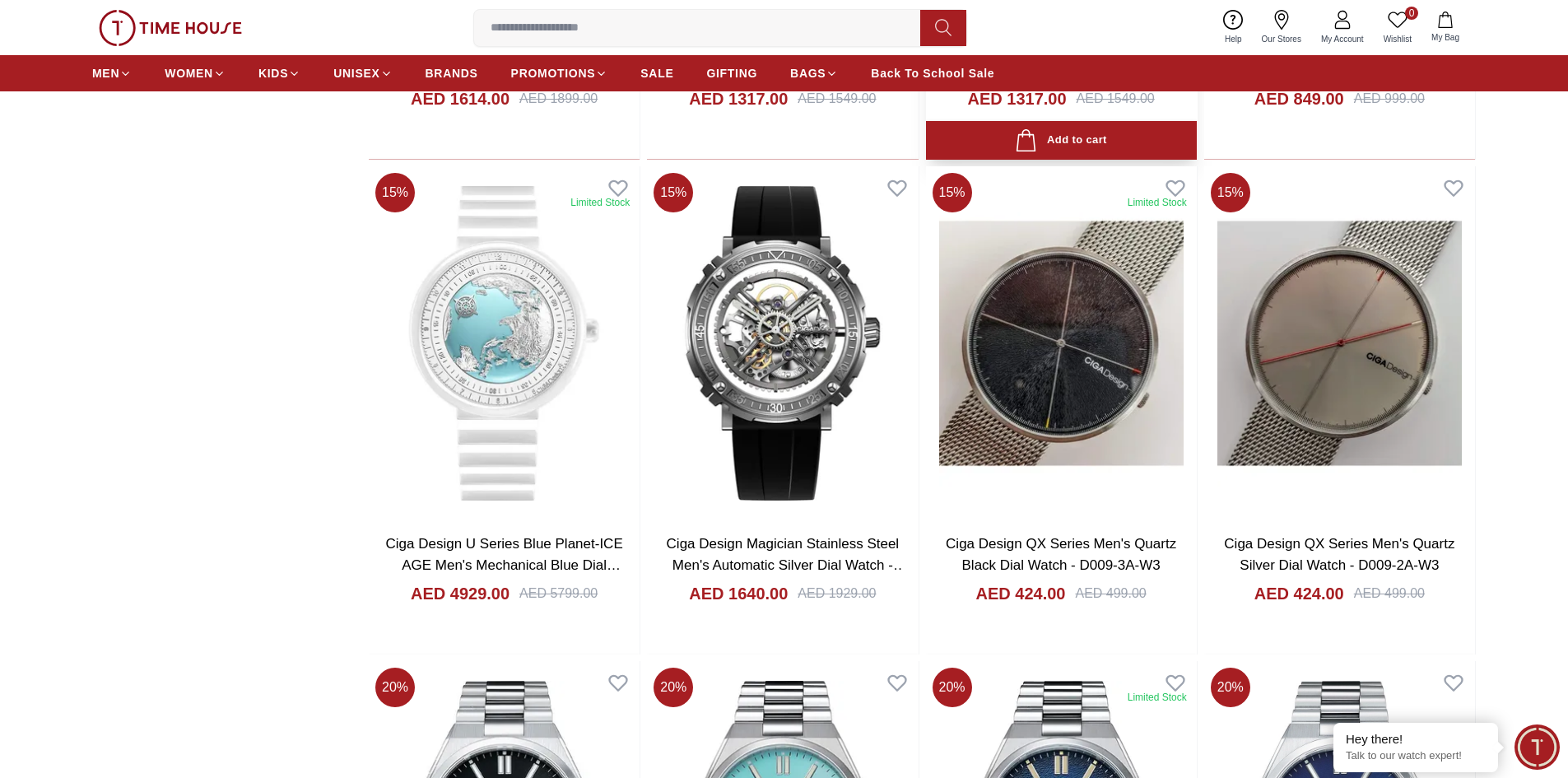
scroll to position [2553, 0]
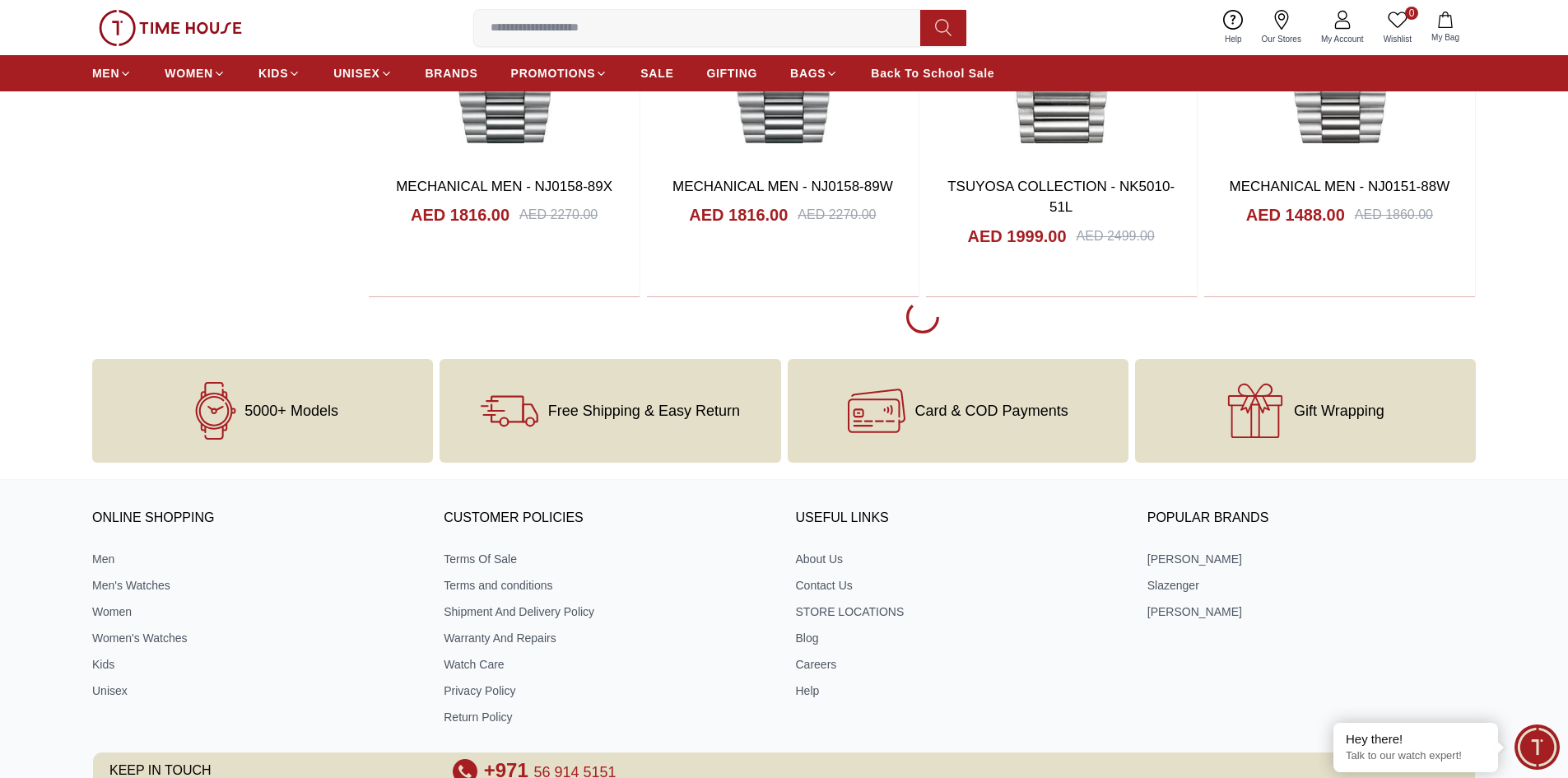
scroll to position [2388, 0]
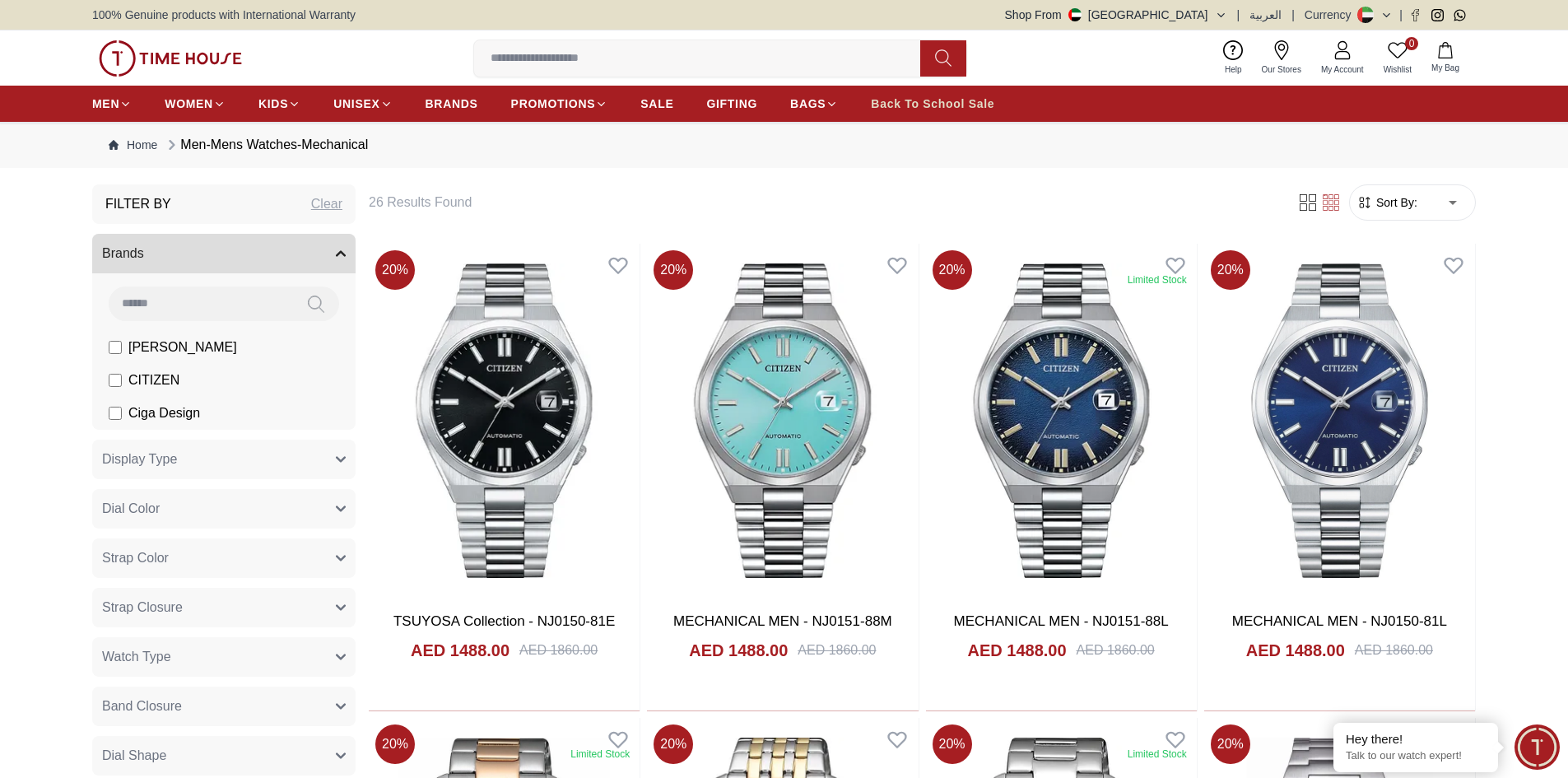
click at [919, 101] on span "Back To School Sale" at bounding box center [932, 104] width 123 height 17
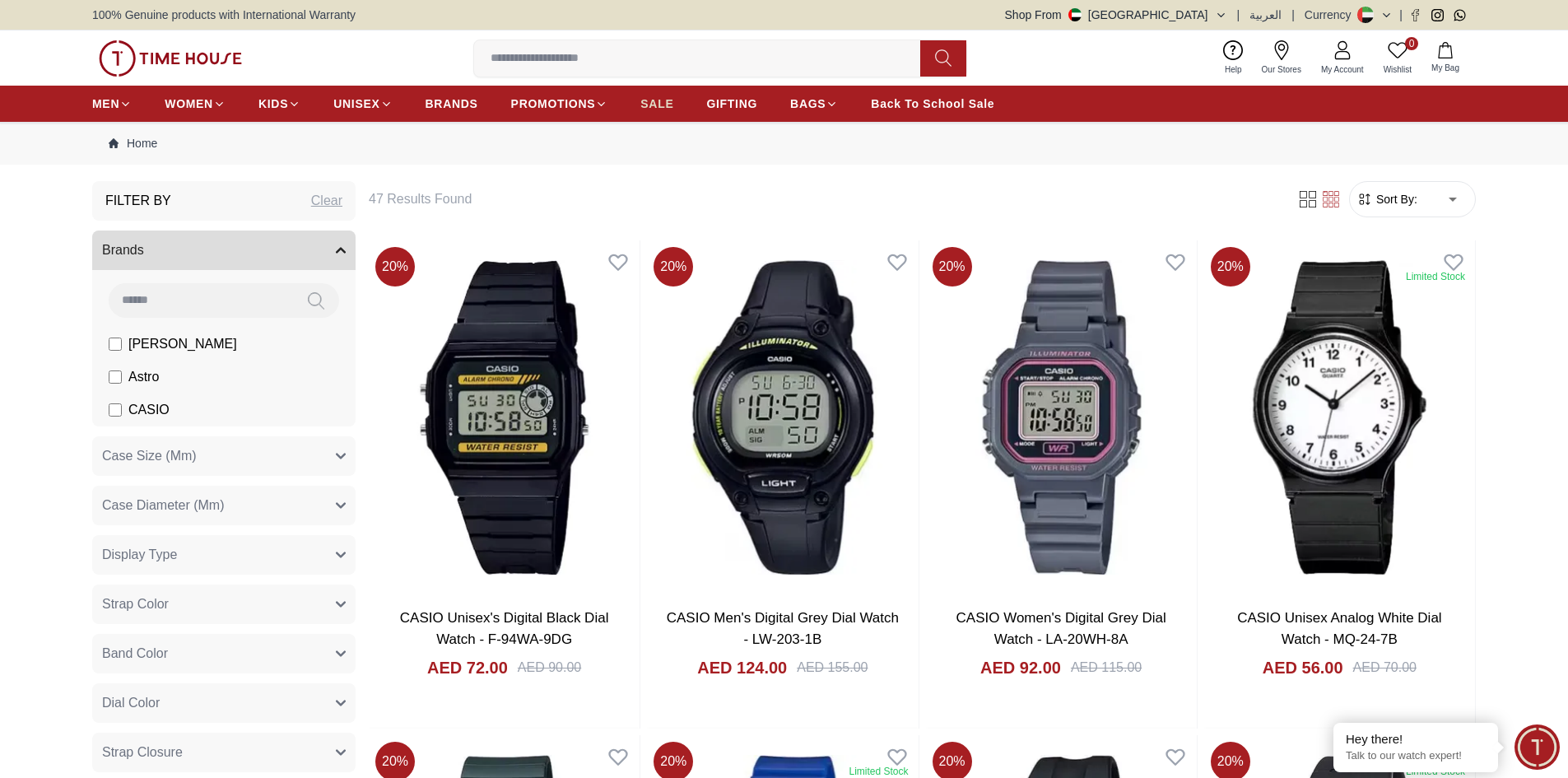
click at [666, 99] on span "SALE" at bounding box center [656, 104] width 33 height 17
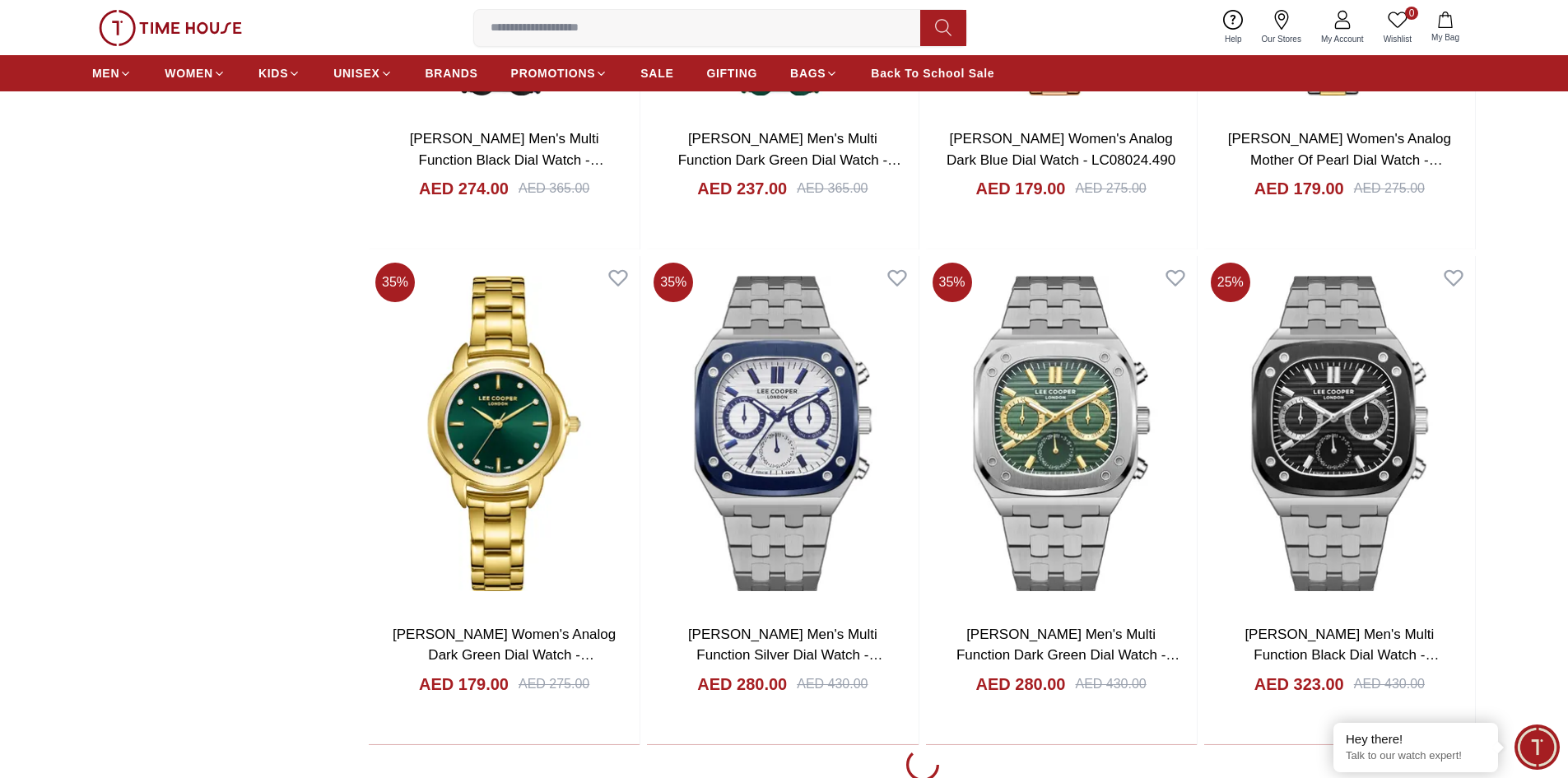
scroll to position [2471, 0]
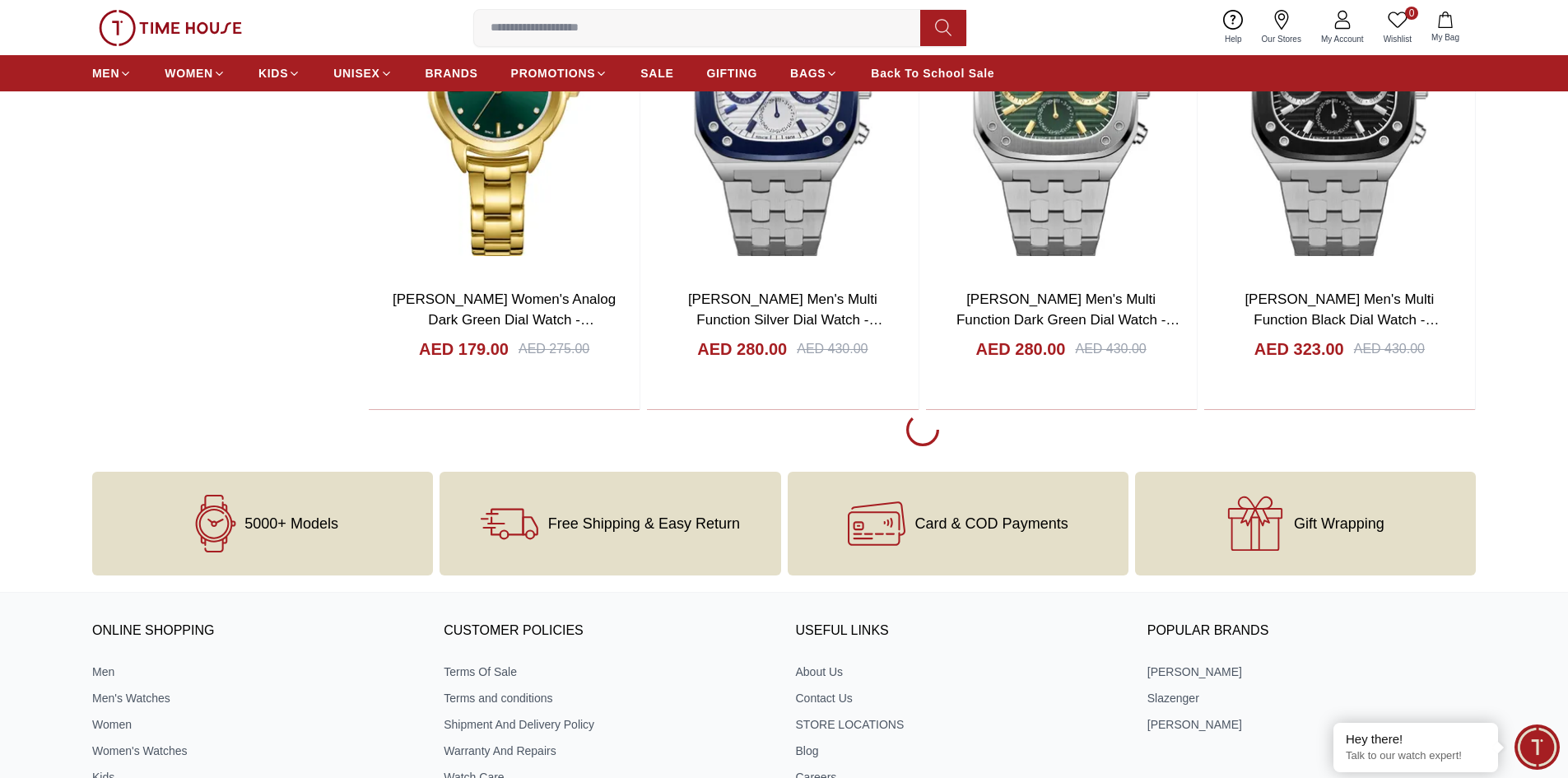
scroll to position [2965, 0]
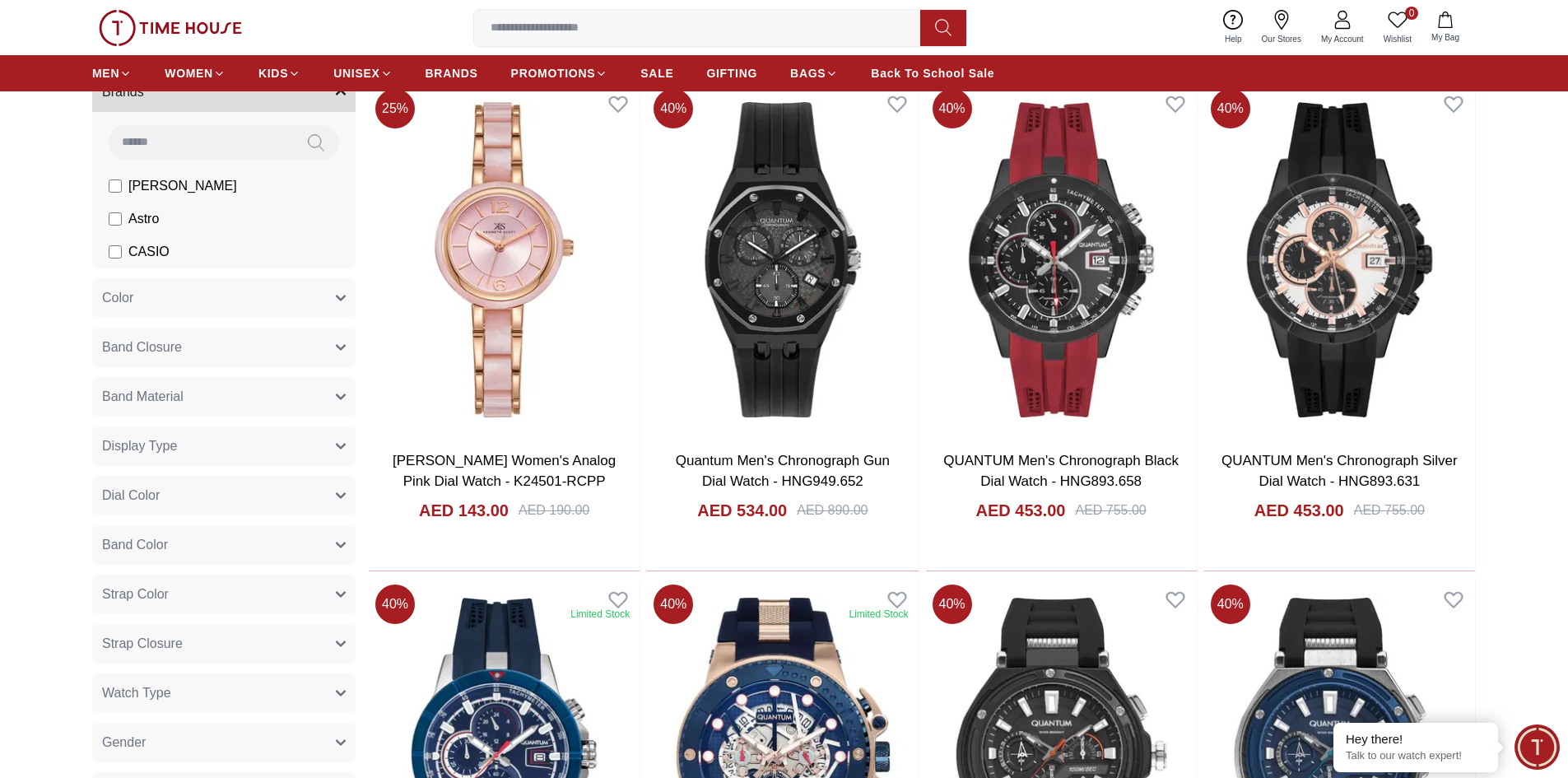
scroll to position [494, 0]
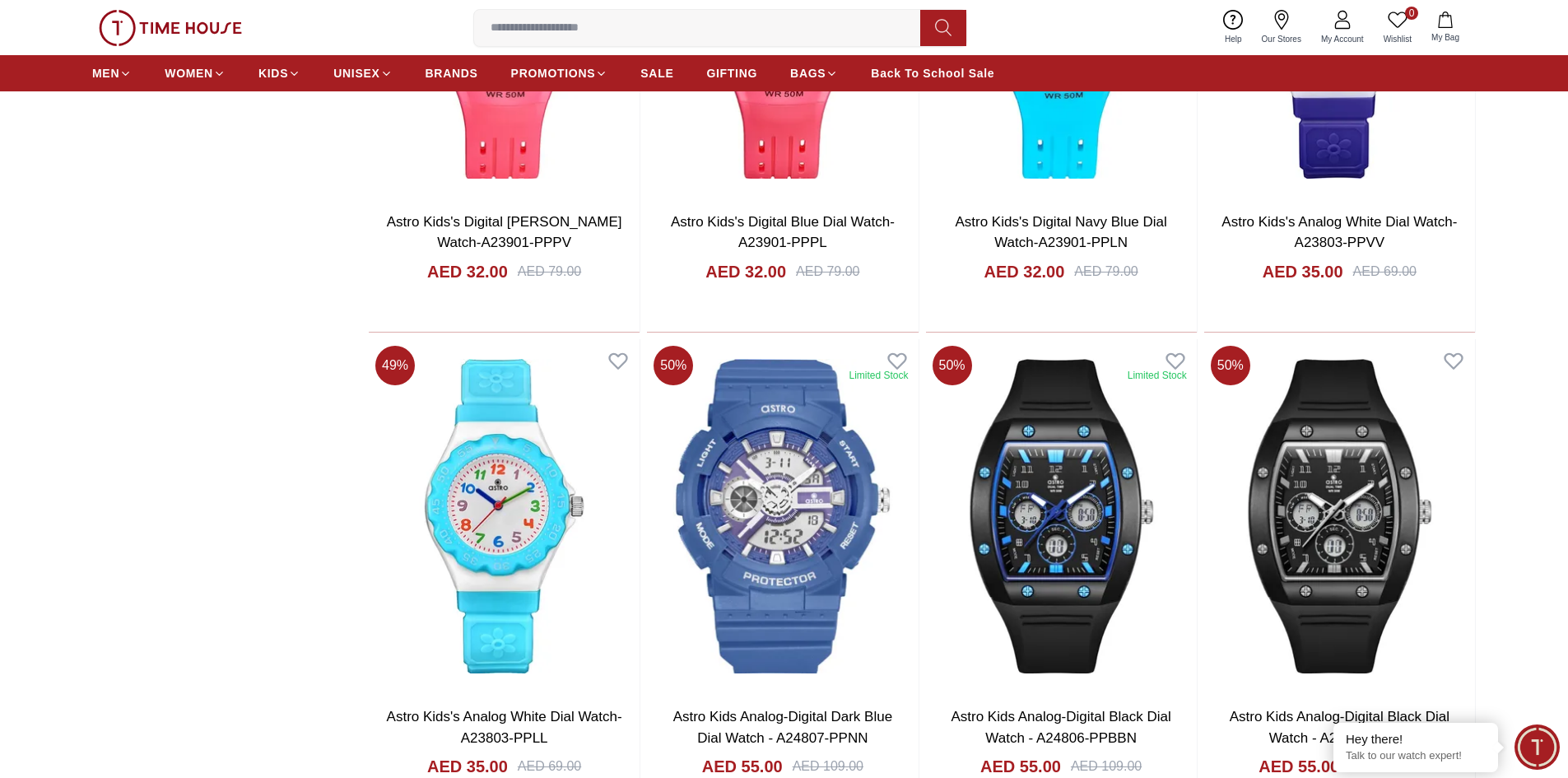
scroll to position [1893, 0]
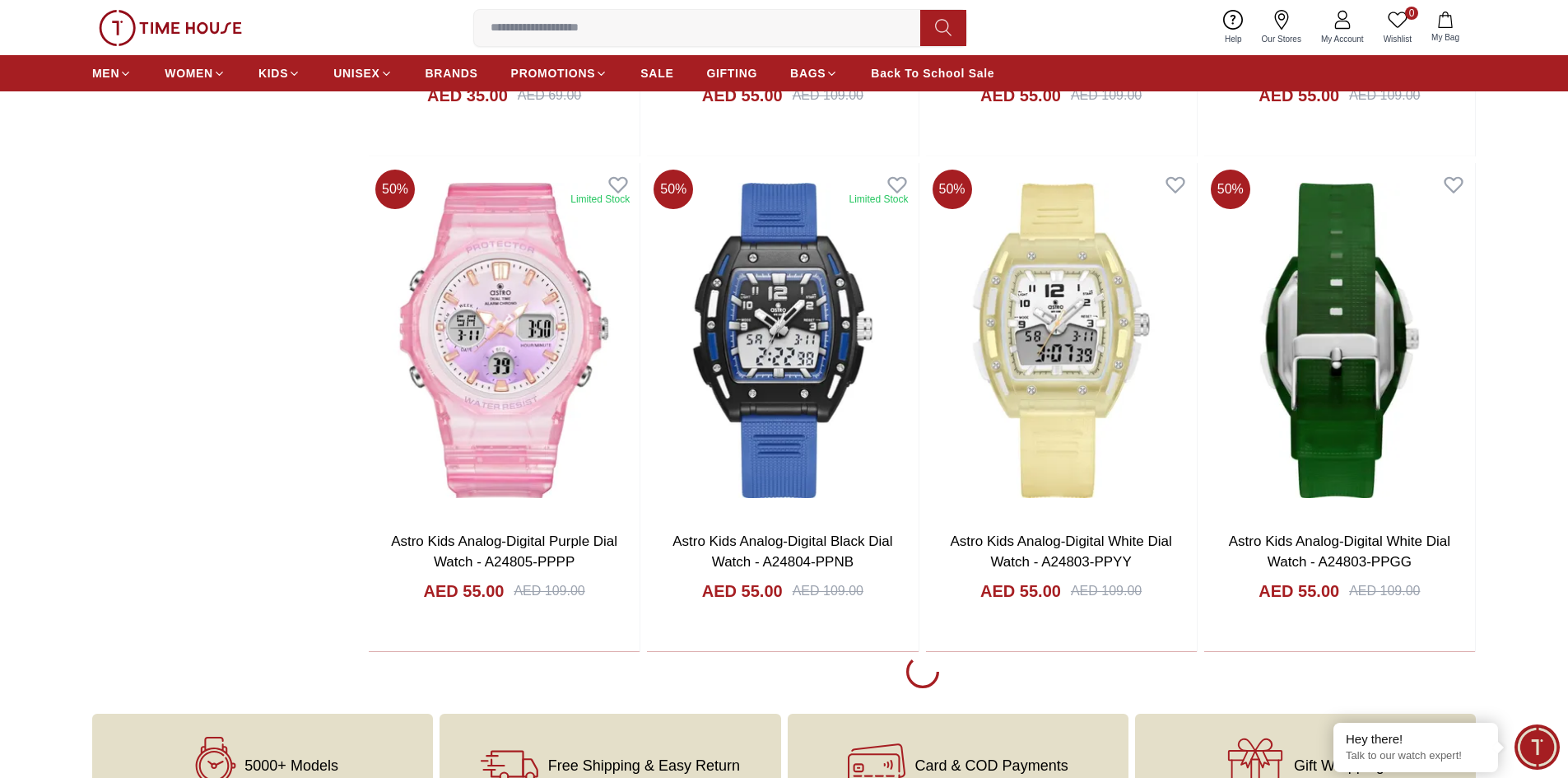
scroll to position [2471, 0]
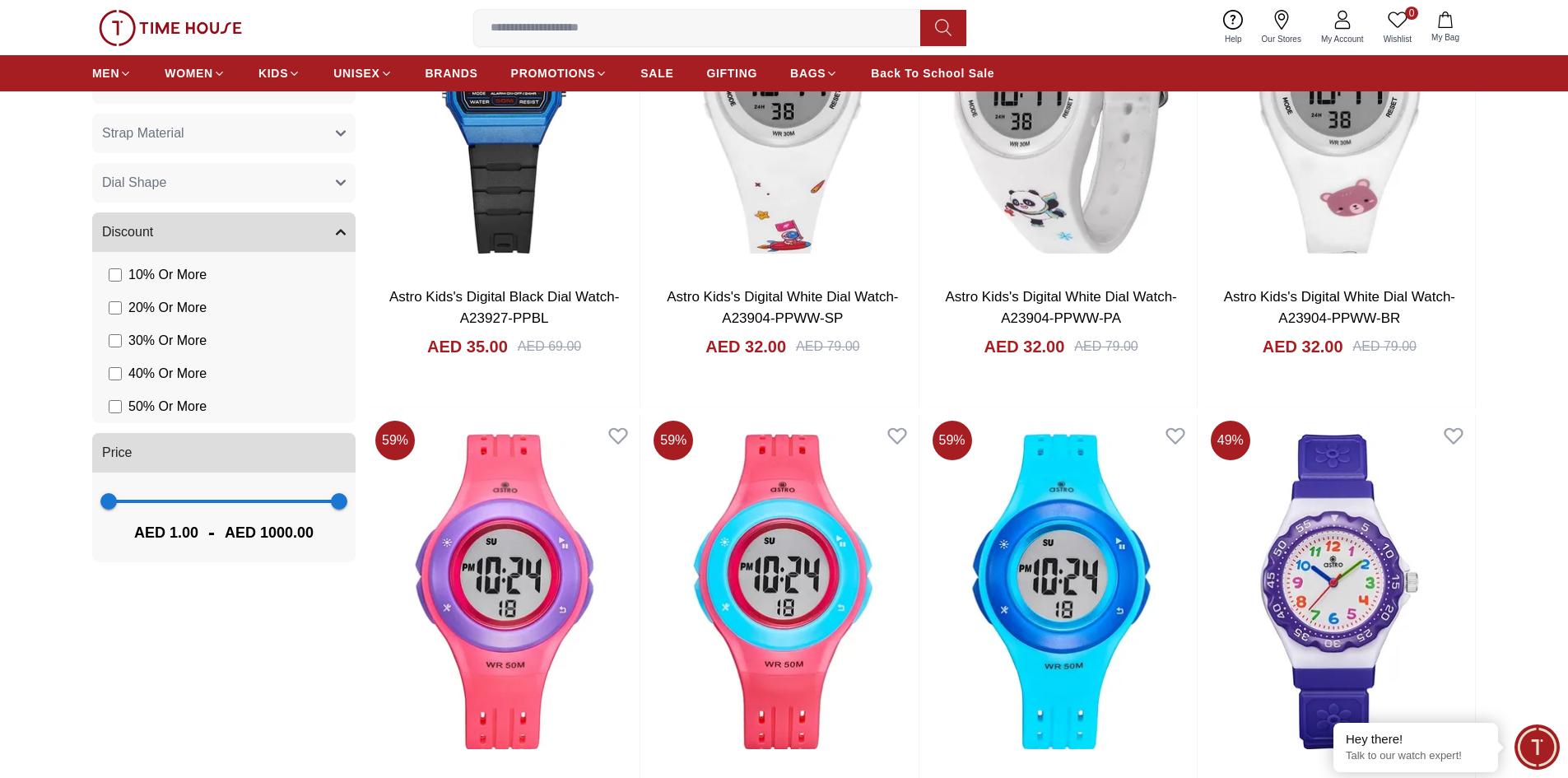
scroll to position [741, 0]
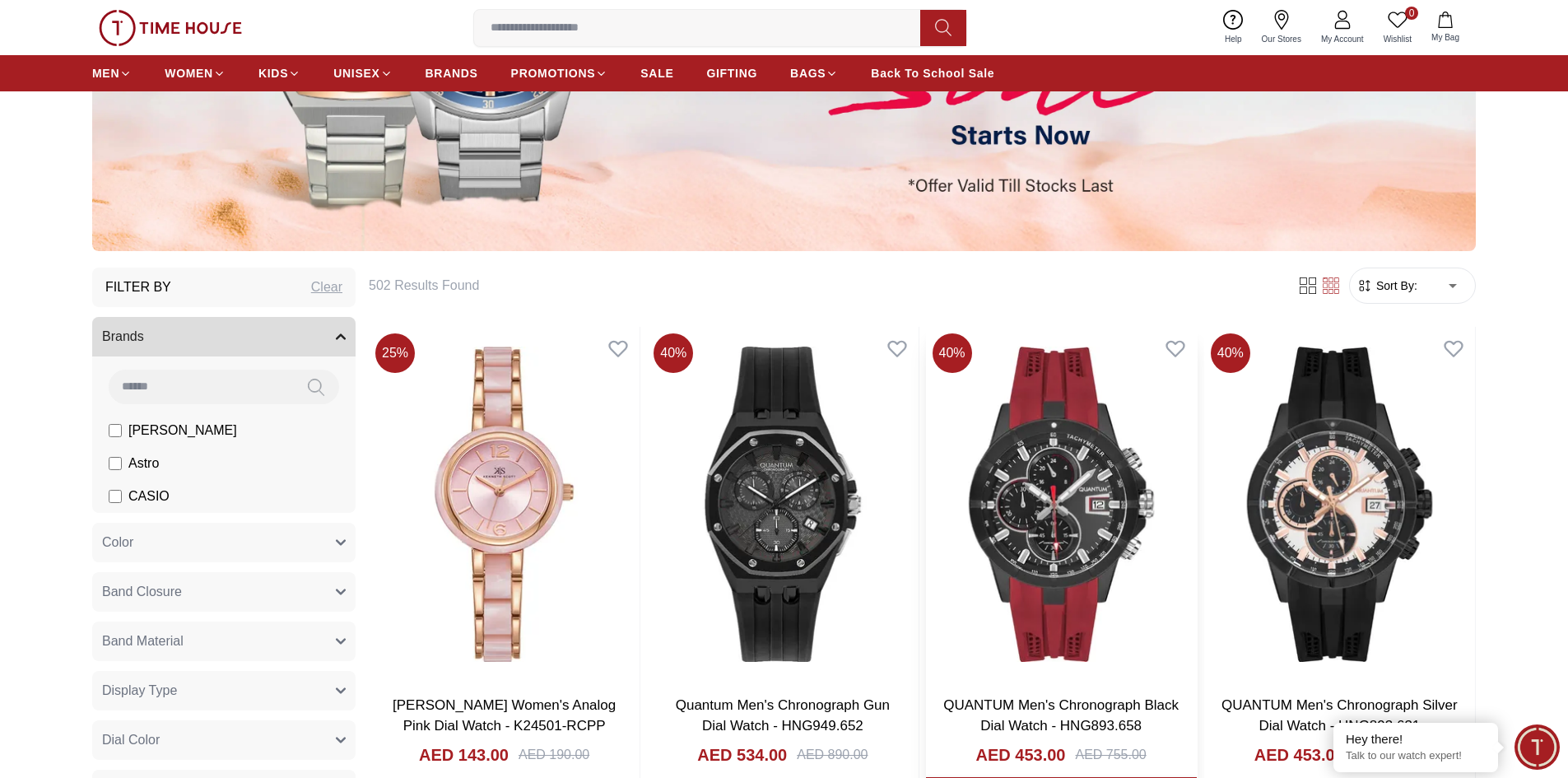
scroll to position [494, 0]
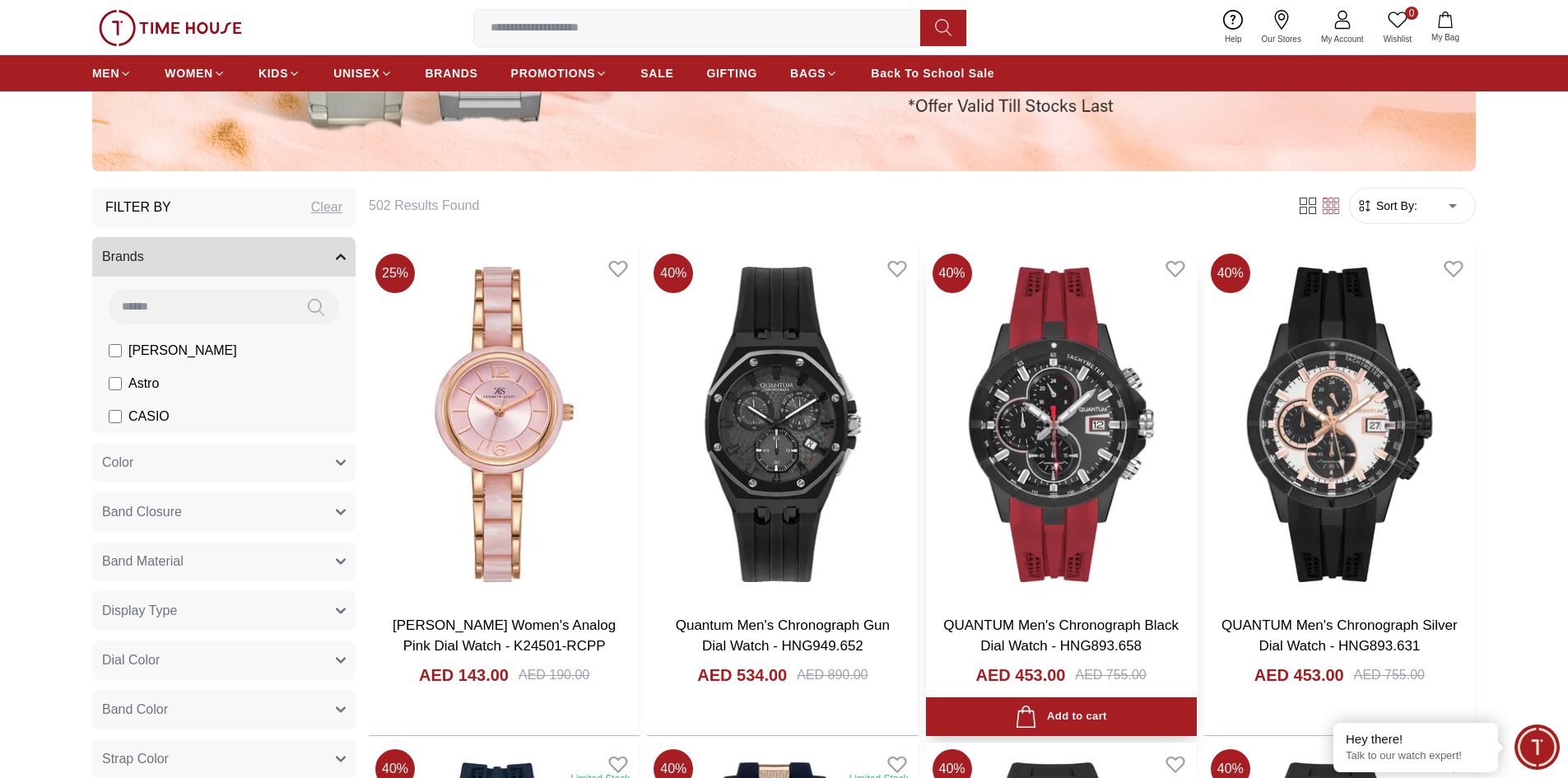
click at [1017, 446] on img at bounding box center [1061, 424] width 270 height 354
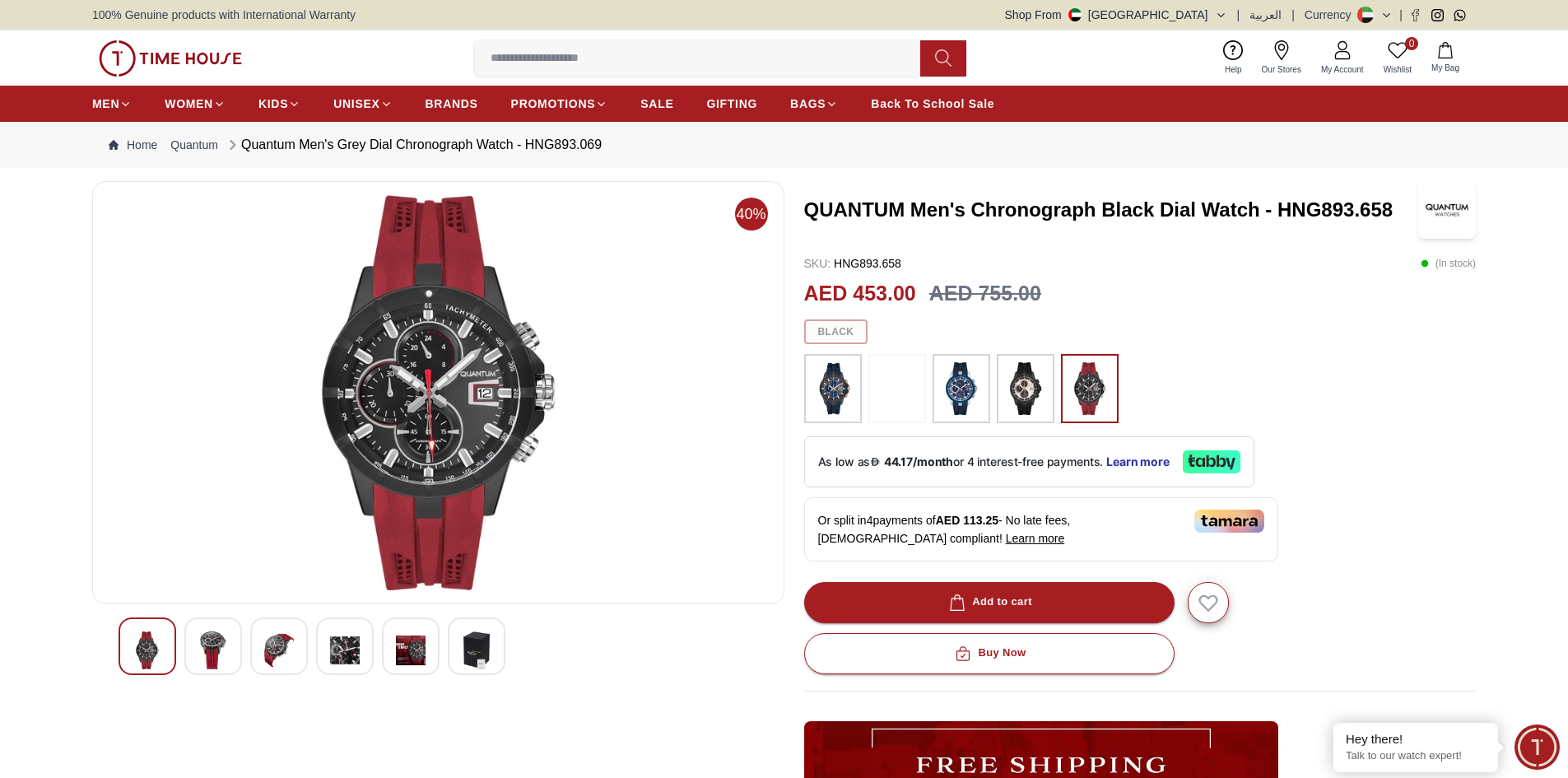
click at [183, 663] on div at bounding box center [439, 646] width 640 height 58
click at [414, 639] on img at bounding box center [410, 650] width 29 height 38
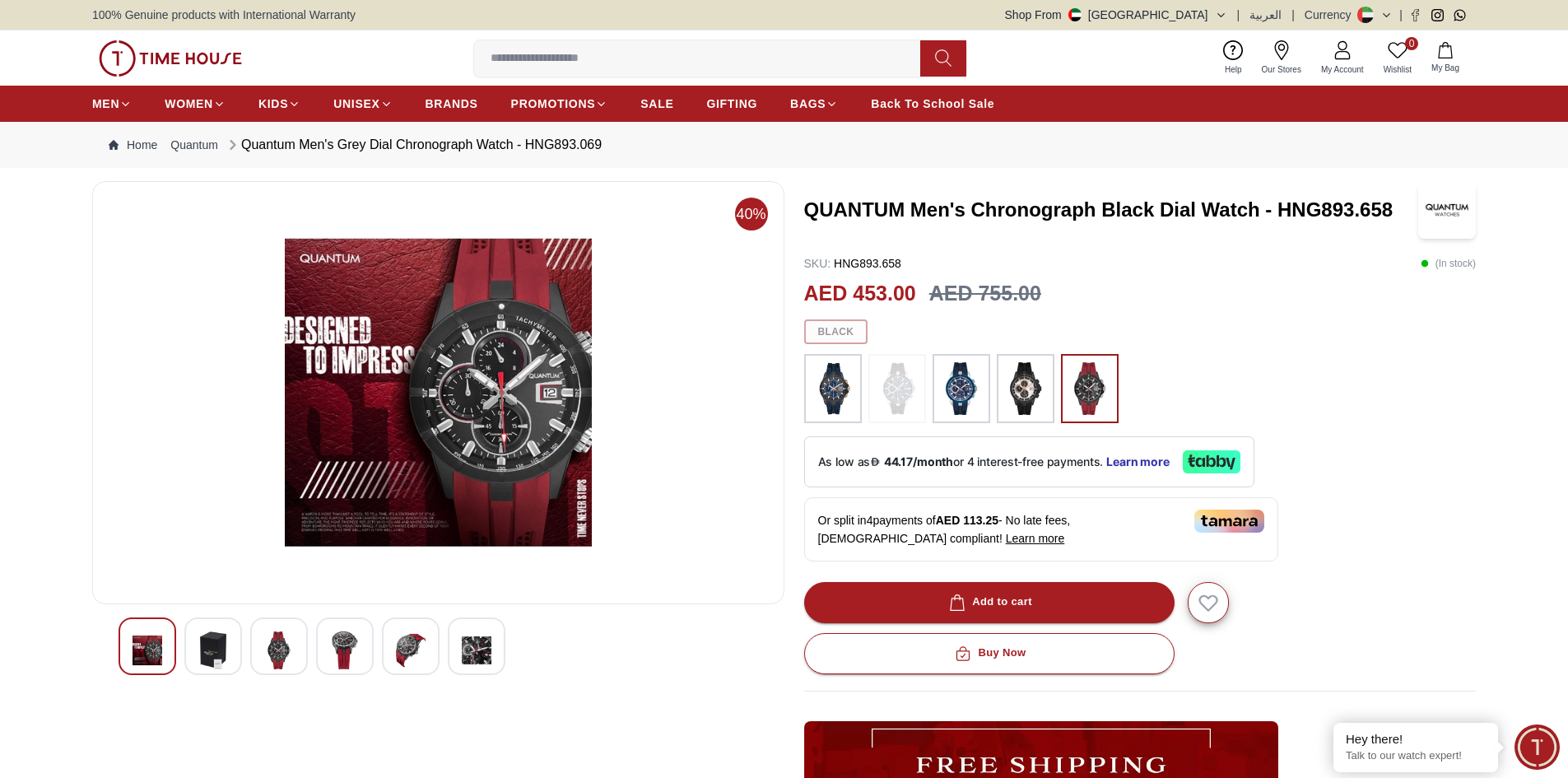
click at [353, 640] on img at bounding box center [344, 650] width 29 height 38
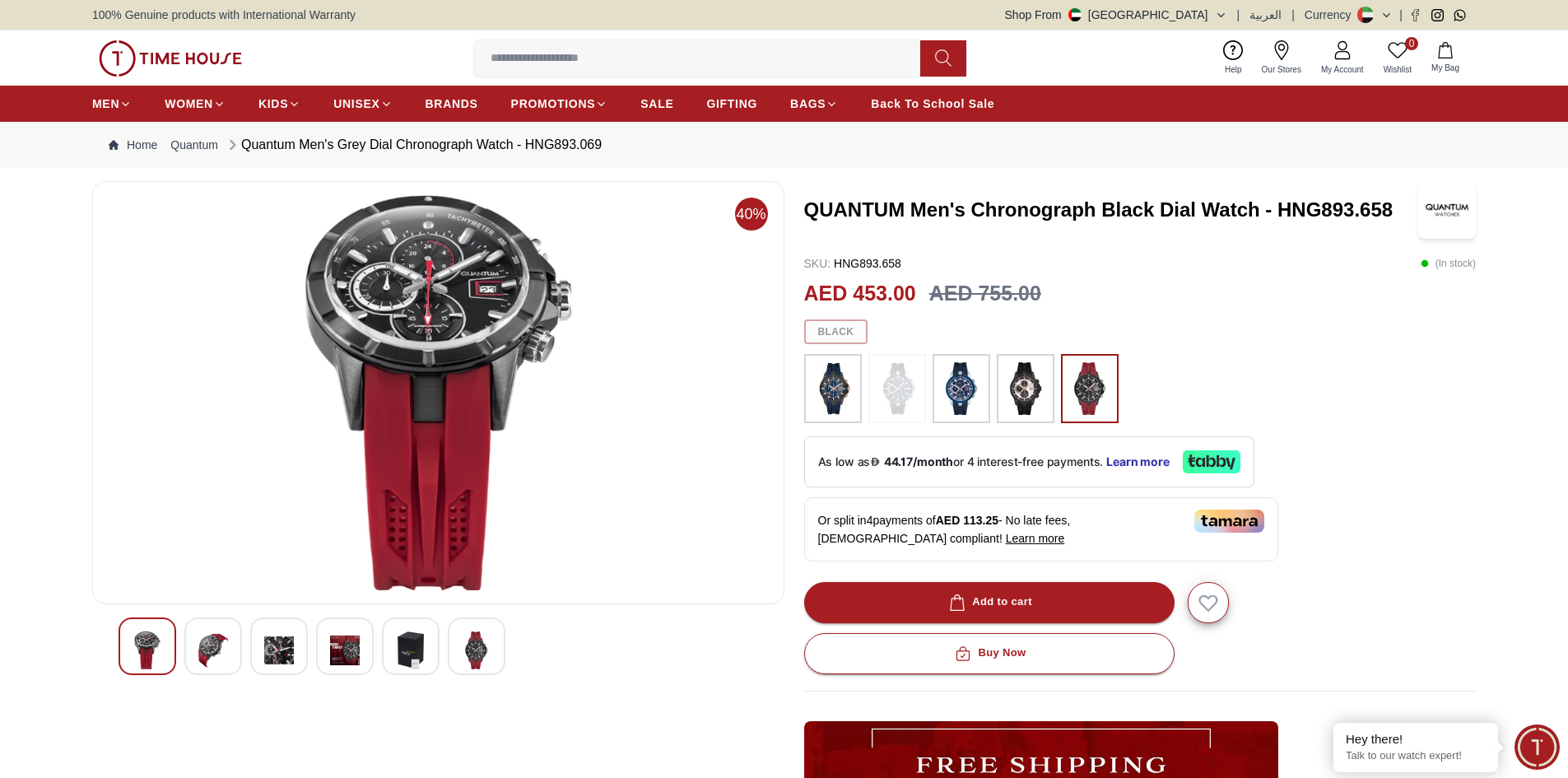
click at [290, 643] on img at bounding box center [279, 650] width 29 height 38
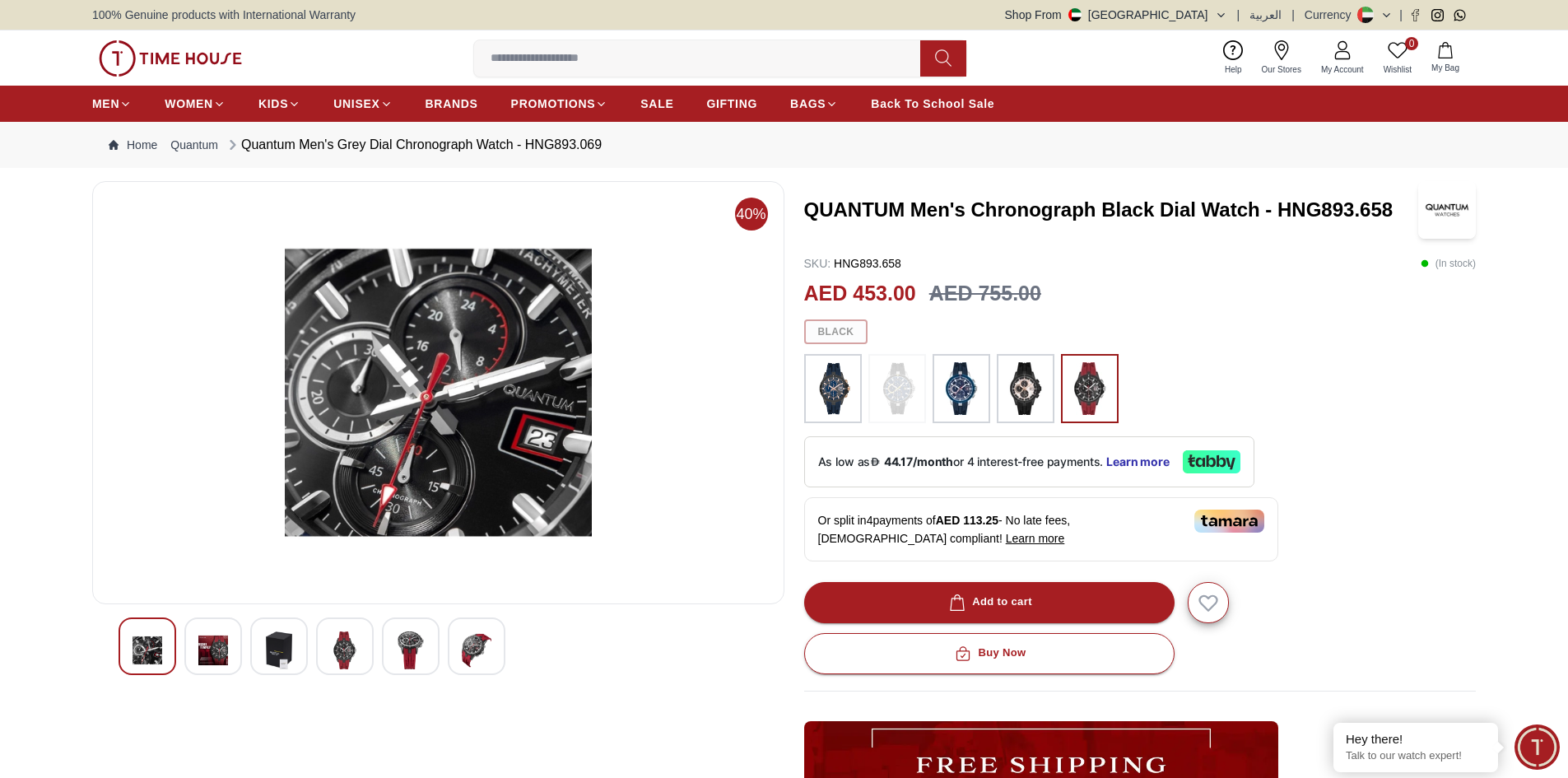
click at [230, 645] on div at bounding box center [213, 646] width 58 height 58
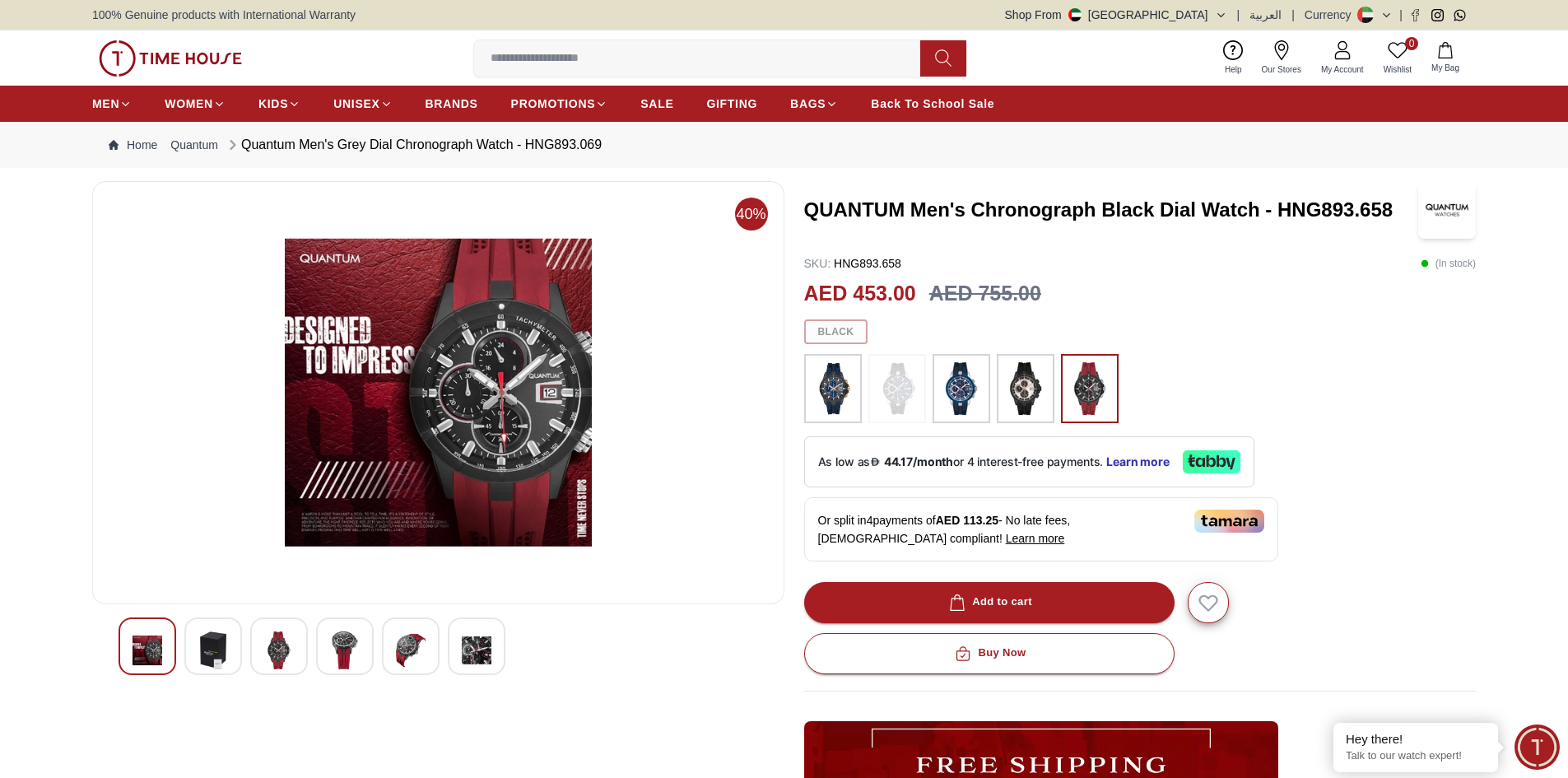
click at [152, 640] on img at bounding box center [147, 650] width 29 height 38
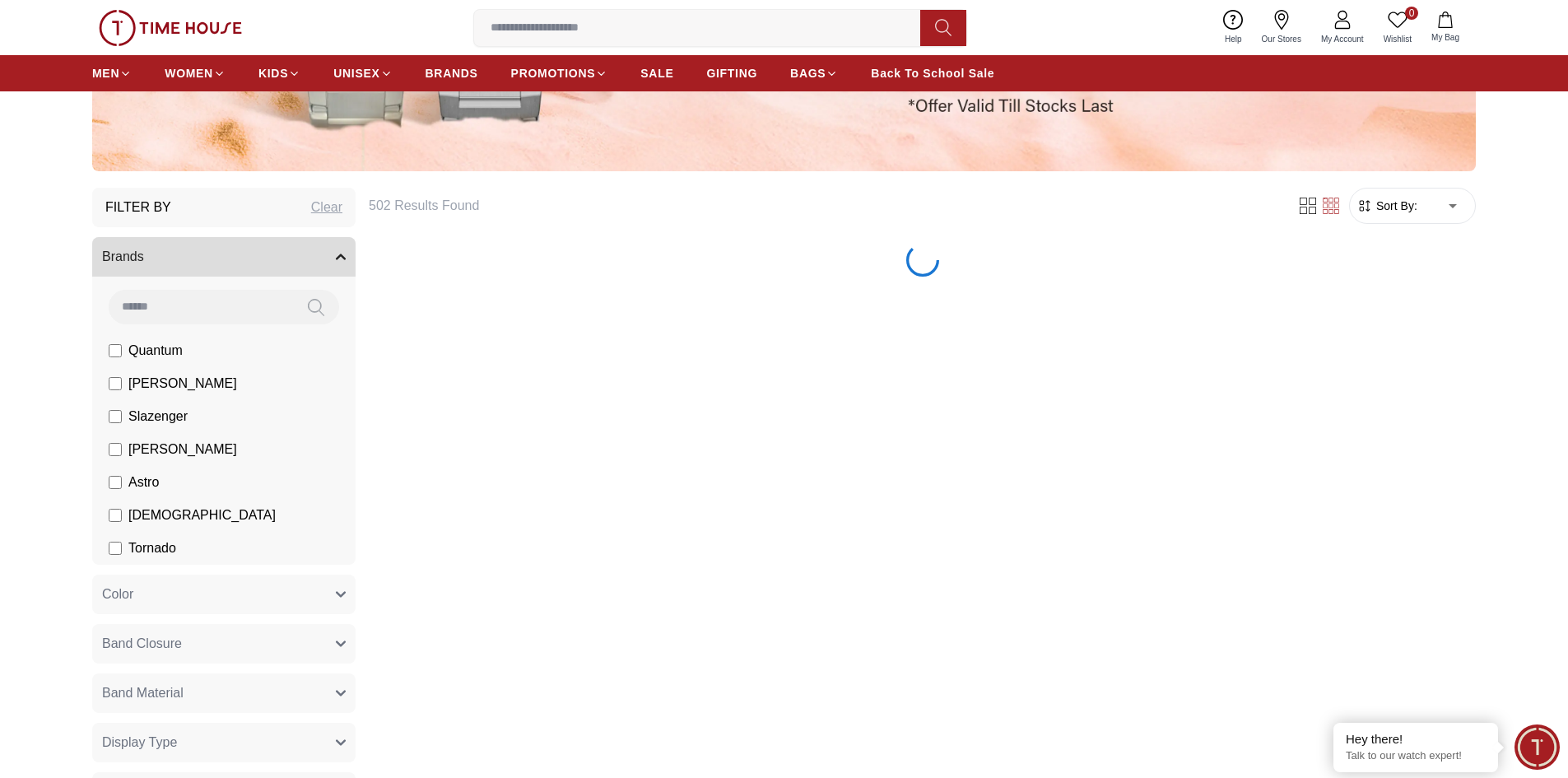
scroll to position [741, 0]
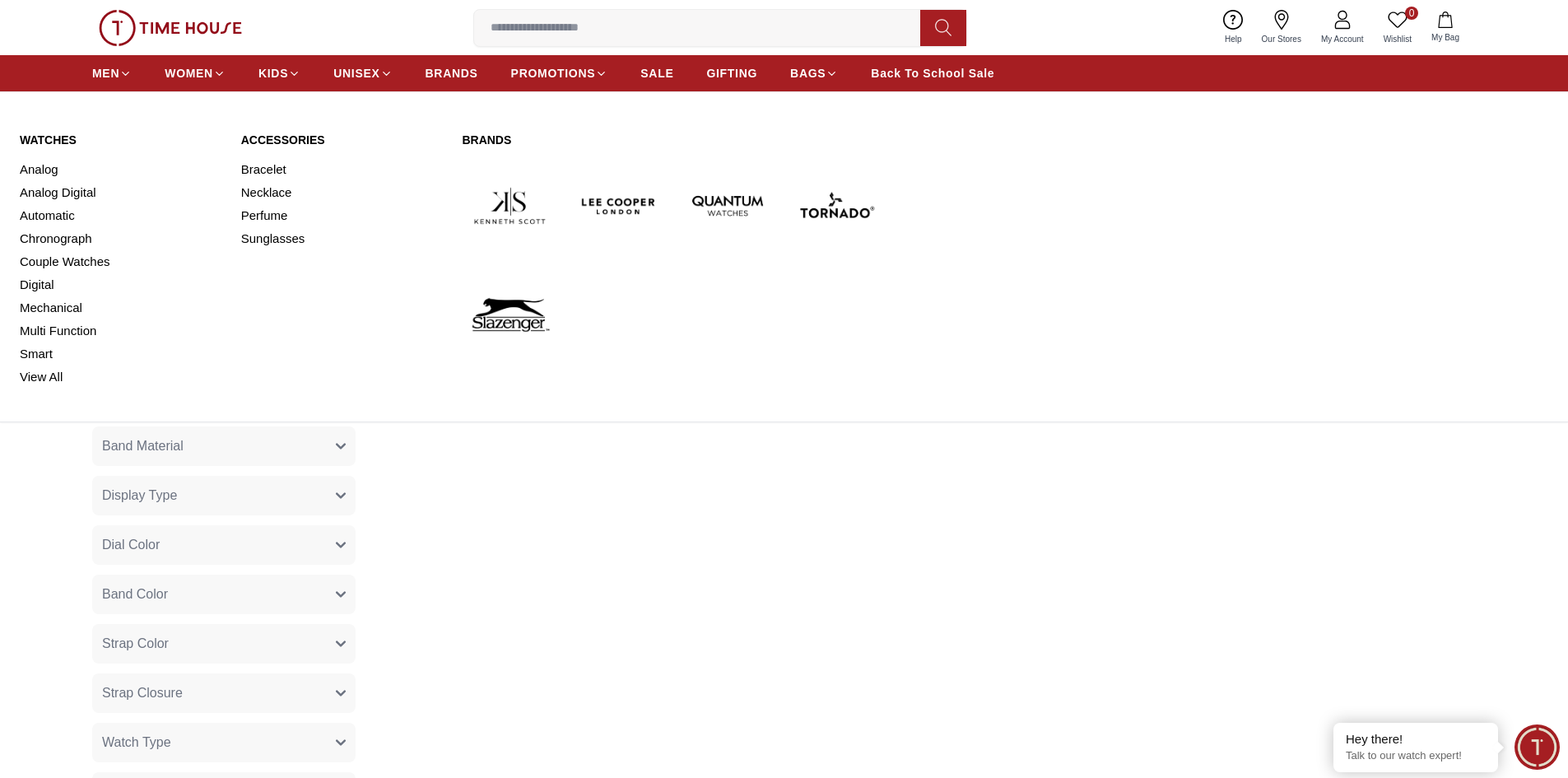
click at [821, 201] on img at bounding box center [836, 206] width 95 height 95
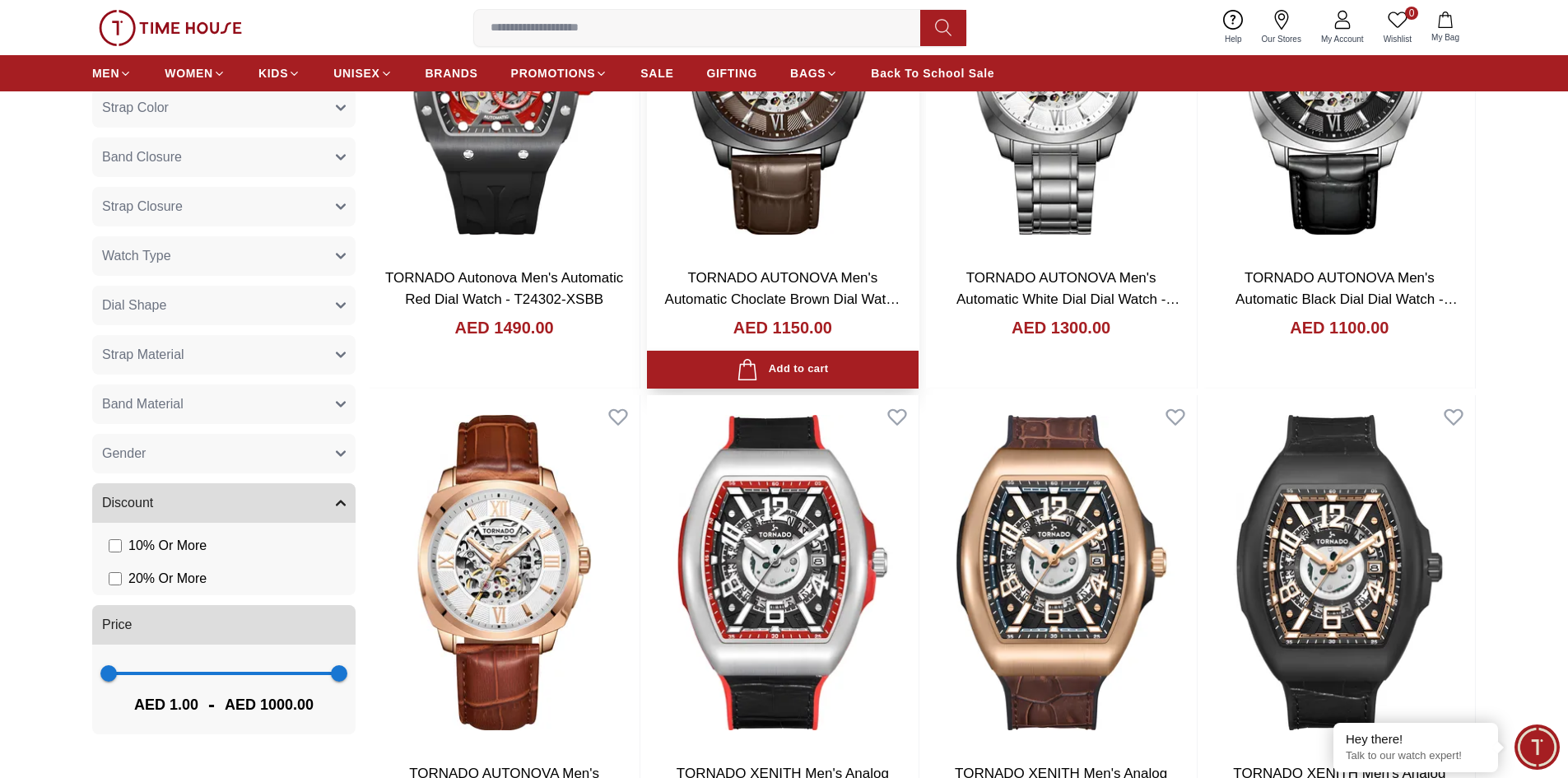
scroll to position [1152, 0]
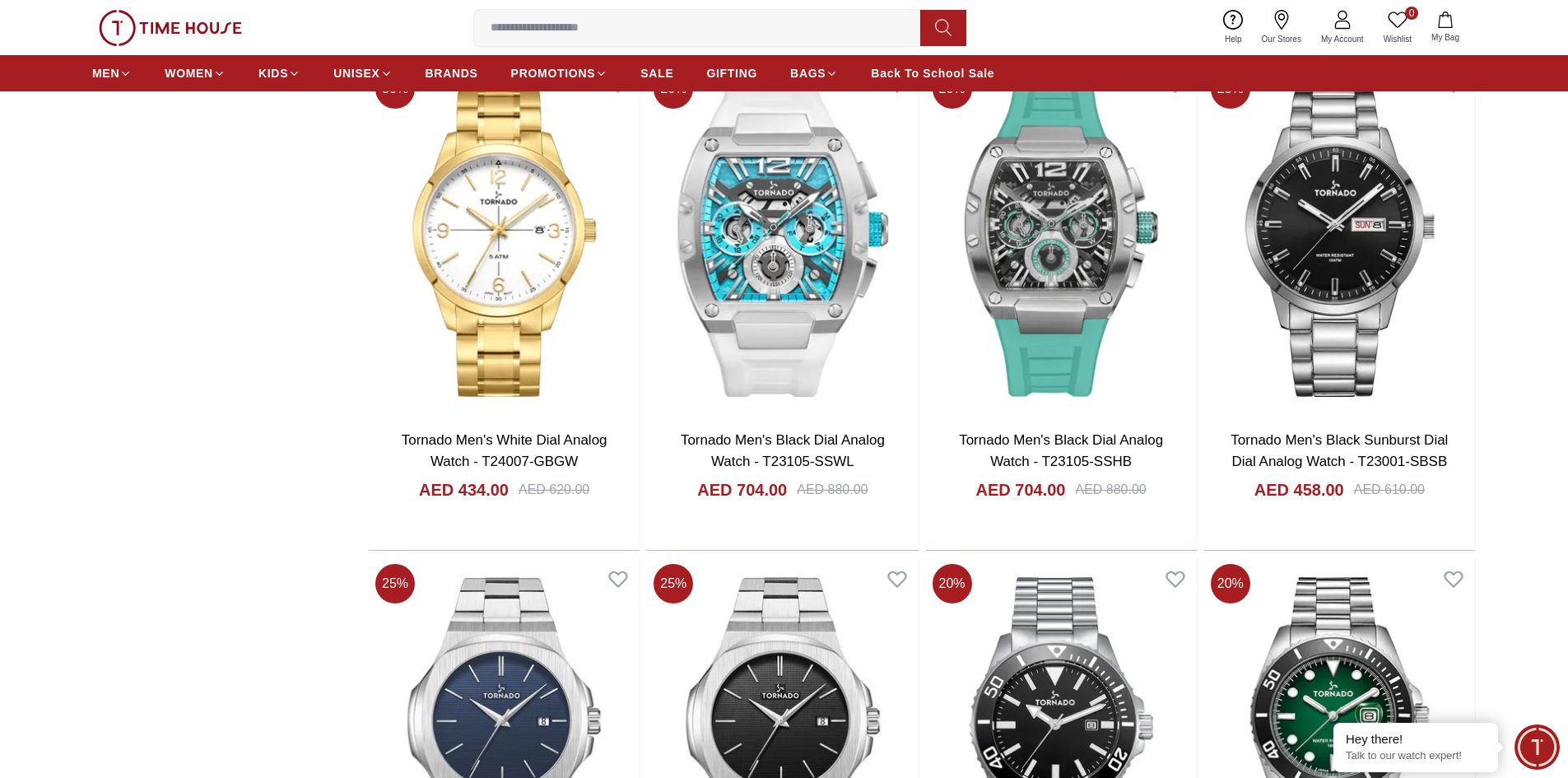
scroll to position [7329, 0]
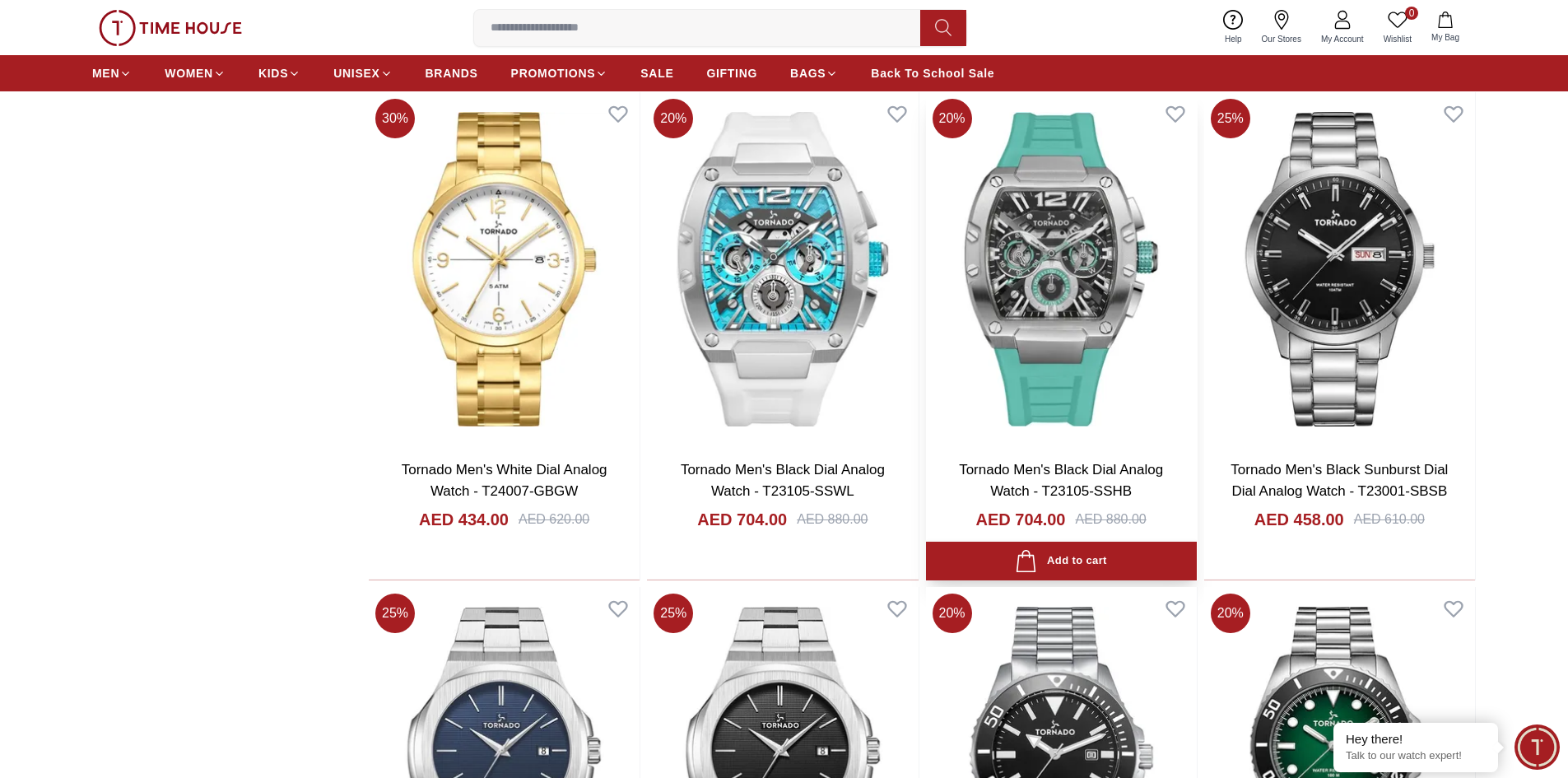
click at [1026, 342] on img at bounding box center [1061, 269] width 270 height 354
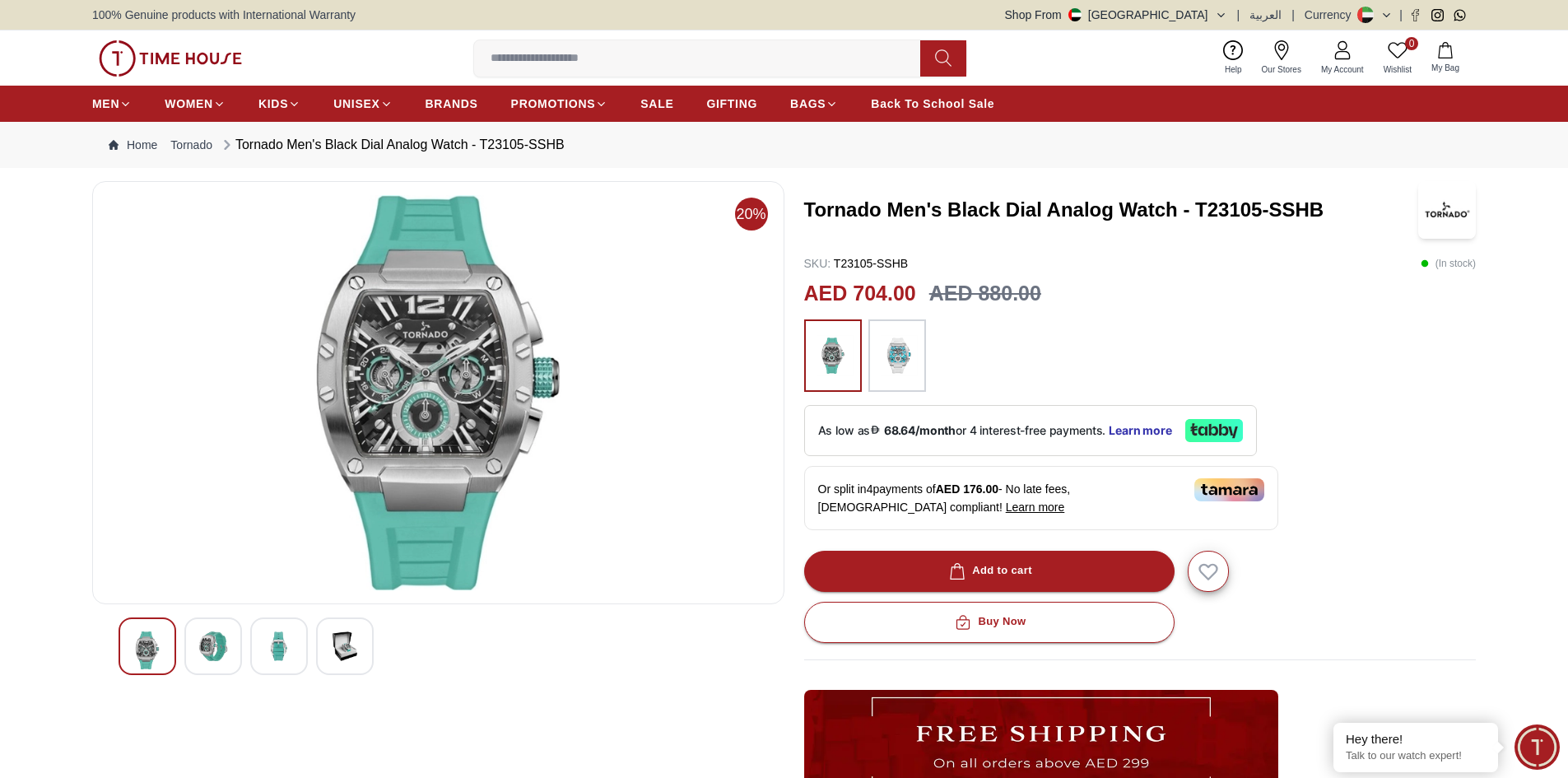
click at [881, 352] on img at bounding box center [897, 355] width 41 height 56
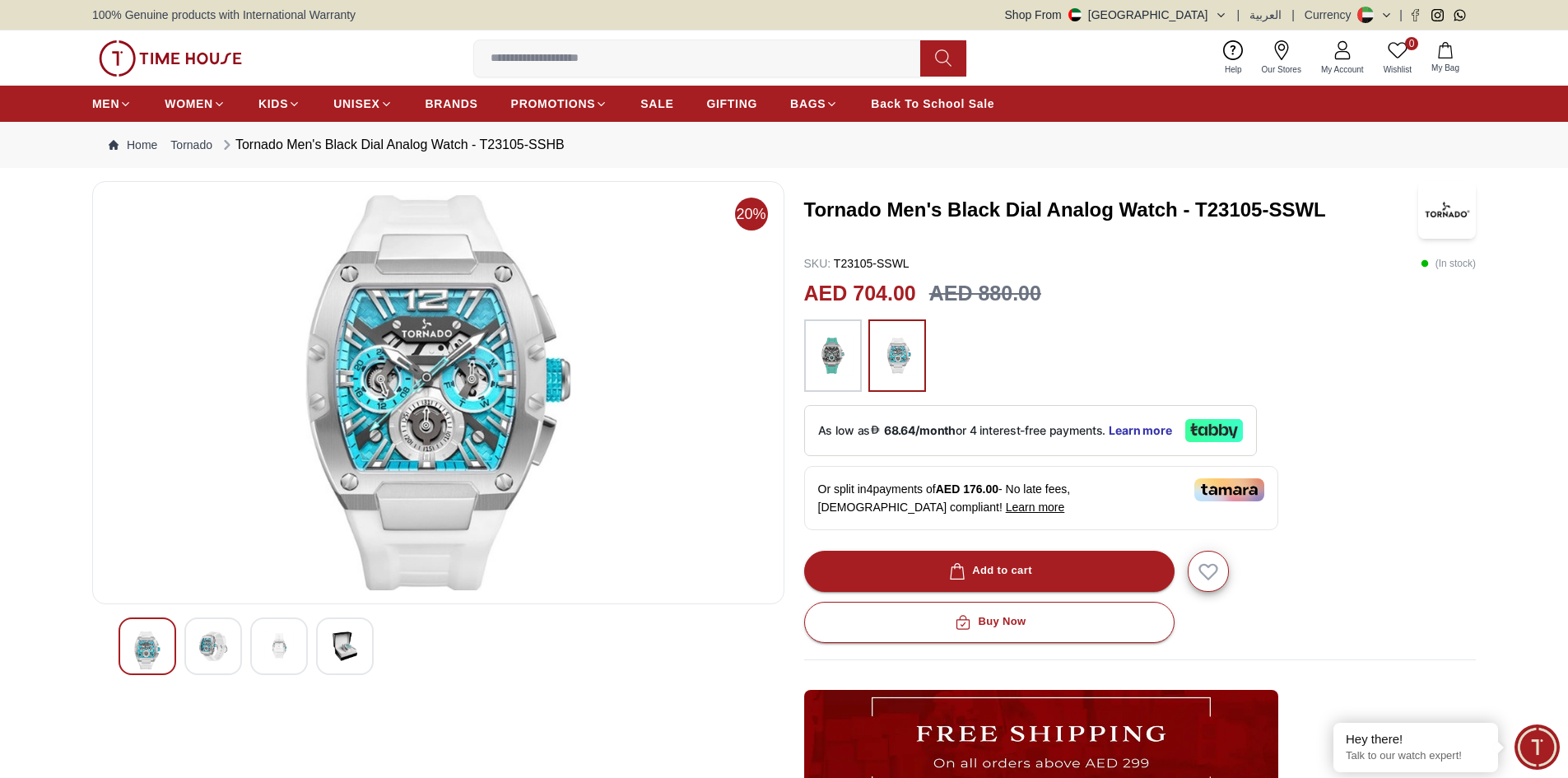
click at [823, 358] on img at bounding box center [832, 355] width 41 height 56
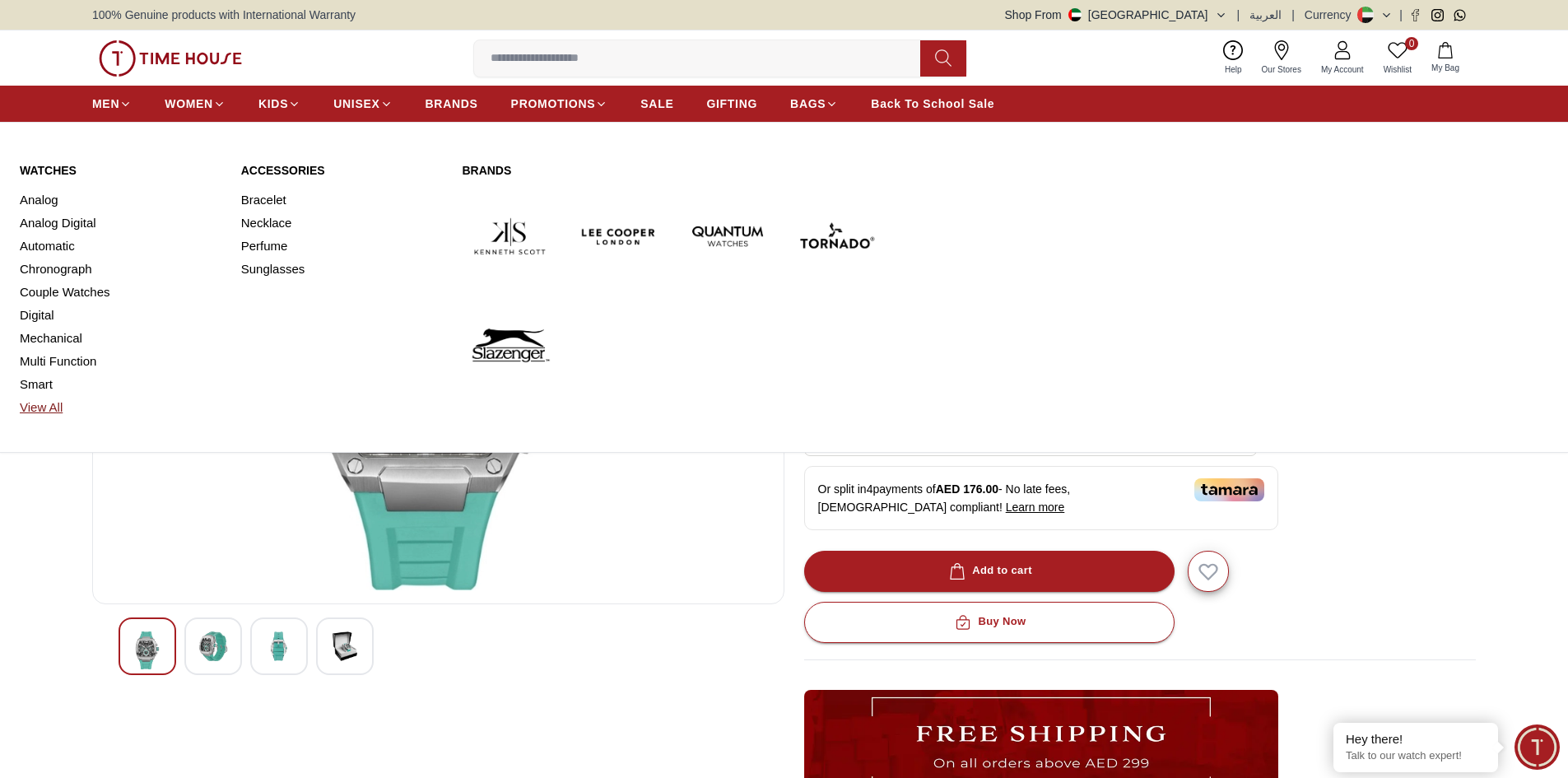
click at [32, 410] on link "View All" at bounding box center [121, 408] width 202 height 23
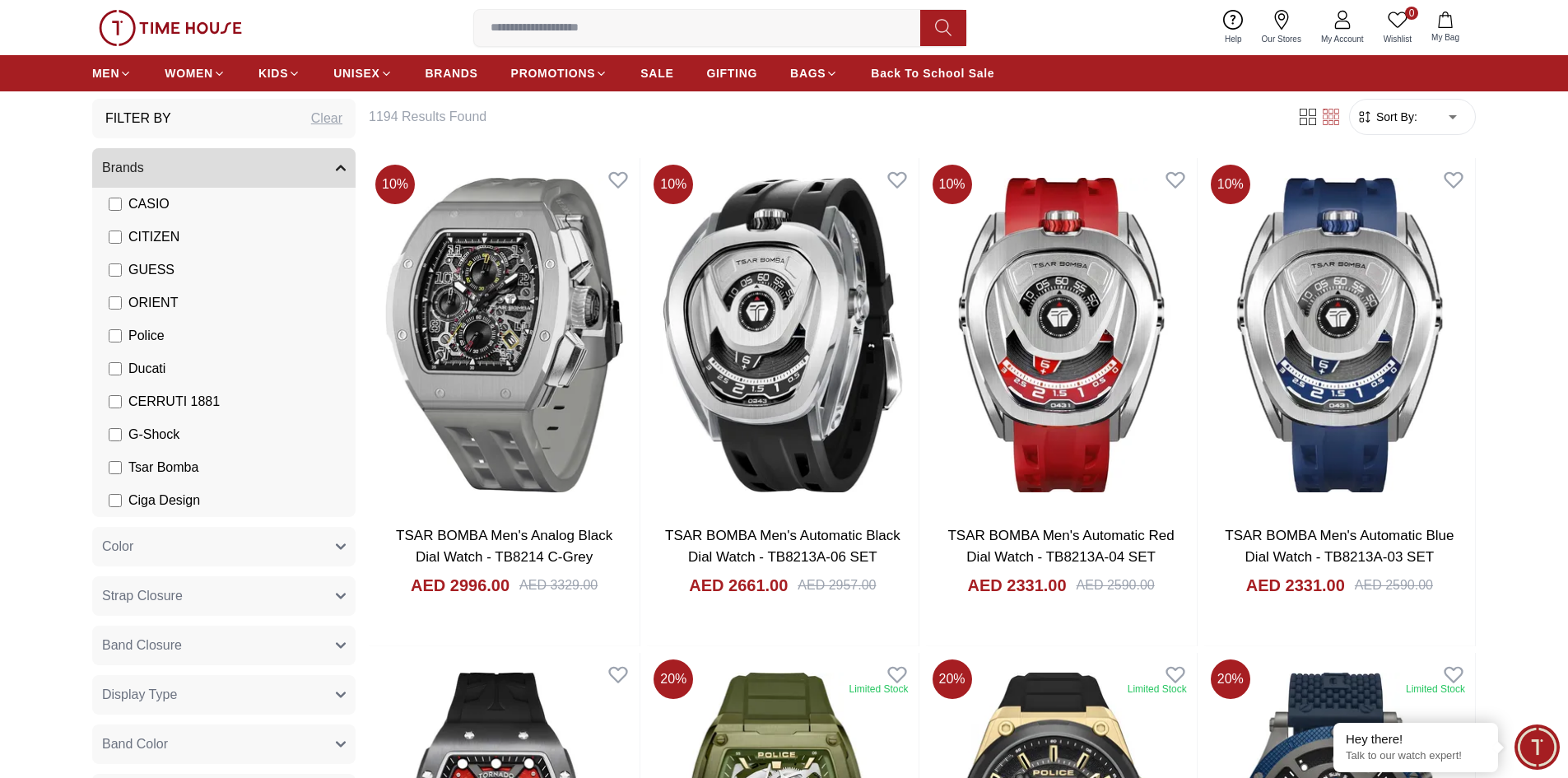
scroll to position [165, 0]
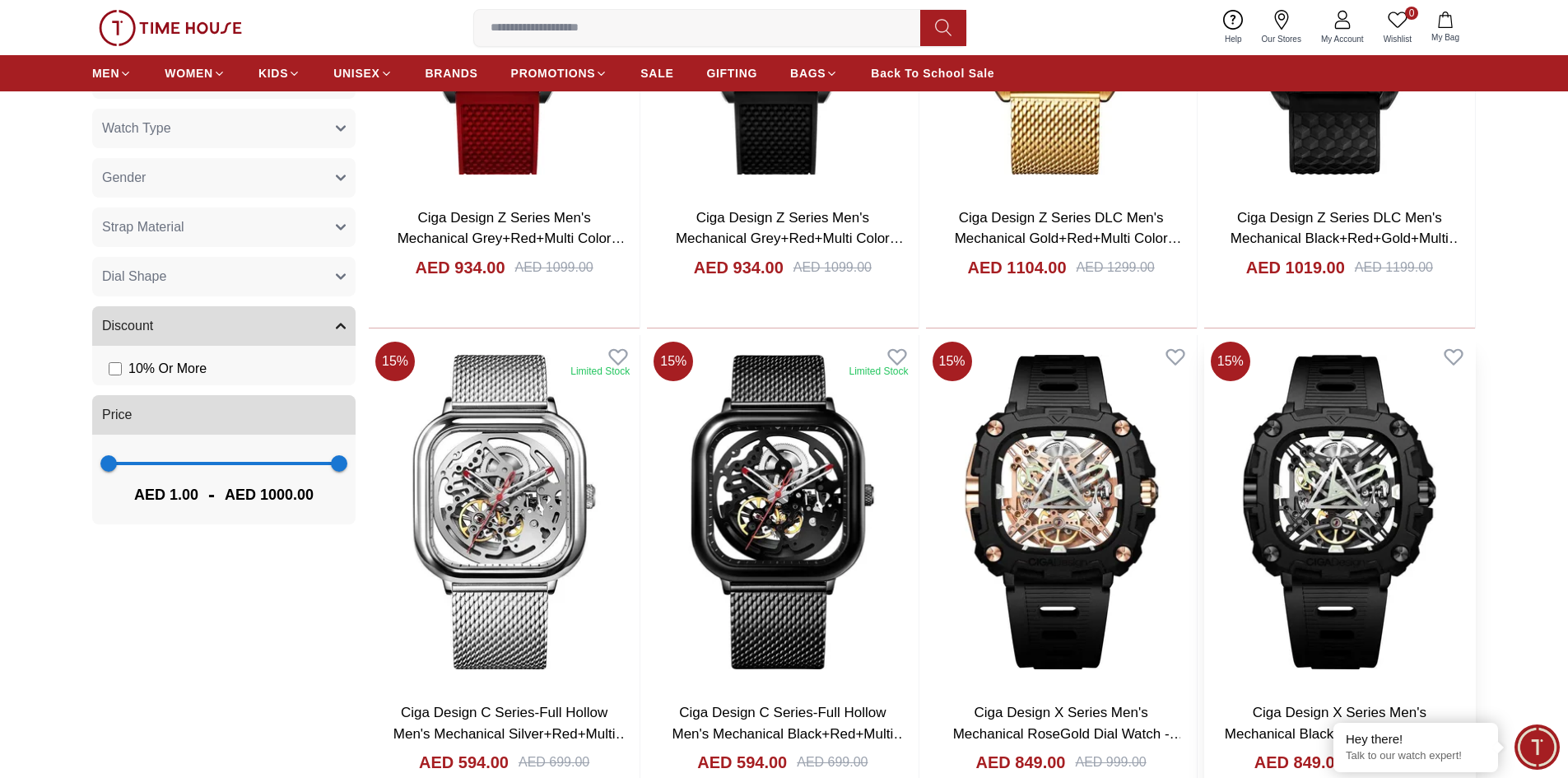
scroll to position [988, 0]
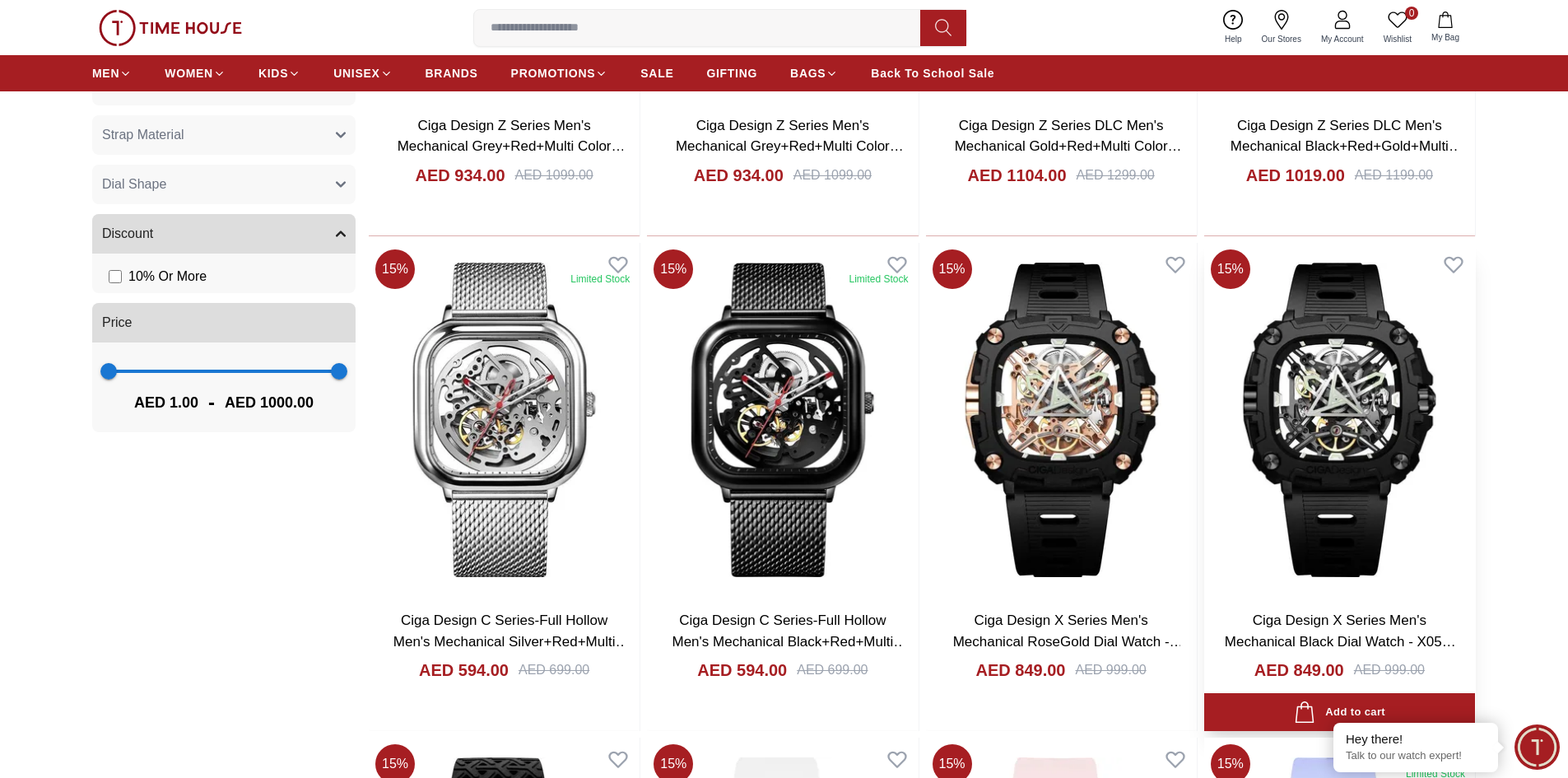
click at [1334, 436] on img at bounding box center [1339, 420] width 270 height 354
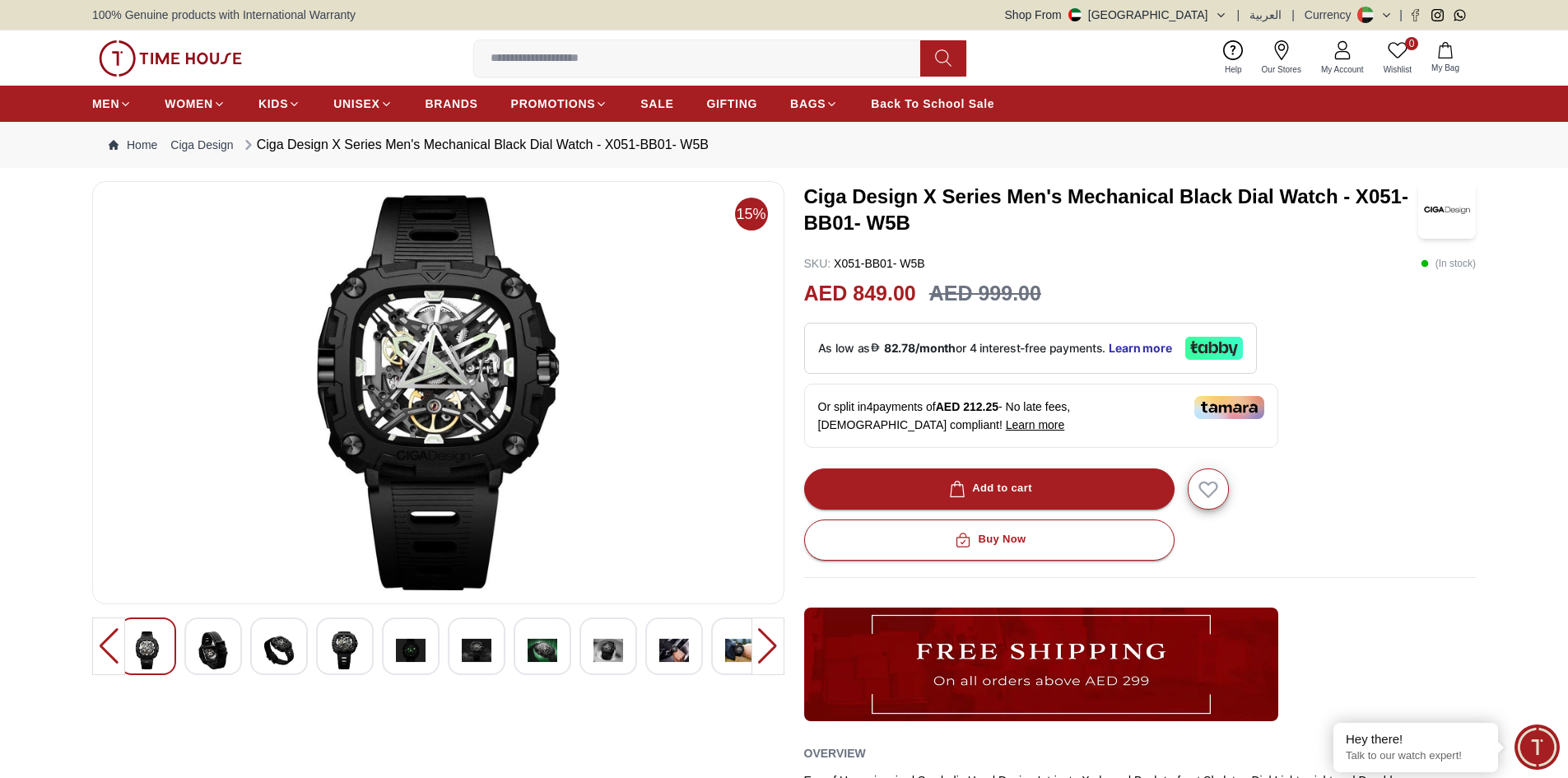
click at [606, 643] on img at bounding box center [608, 650] width 29 height 38
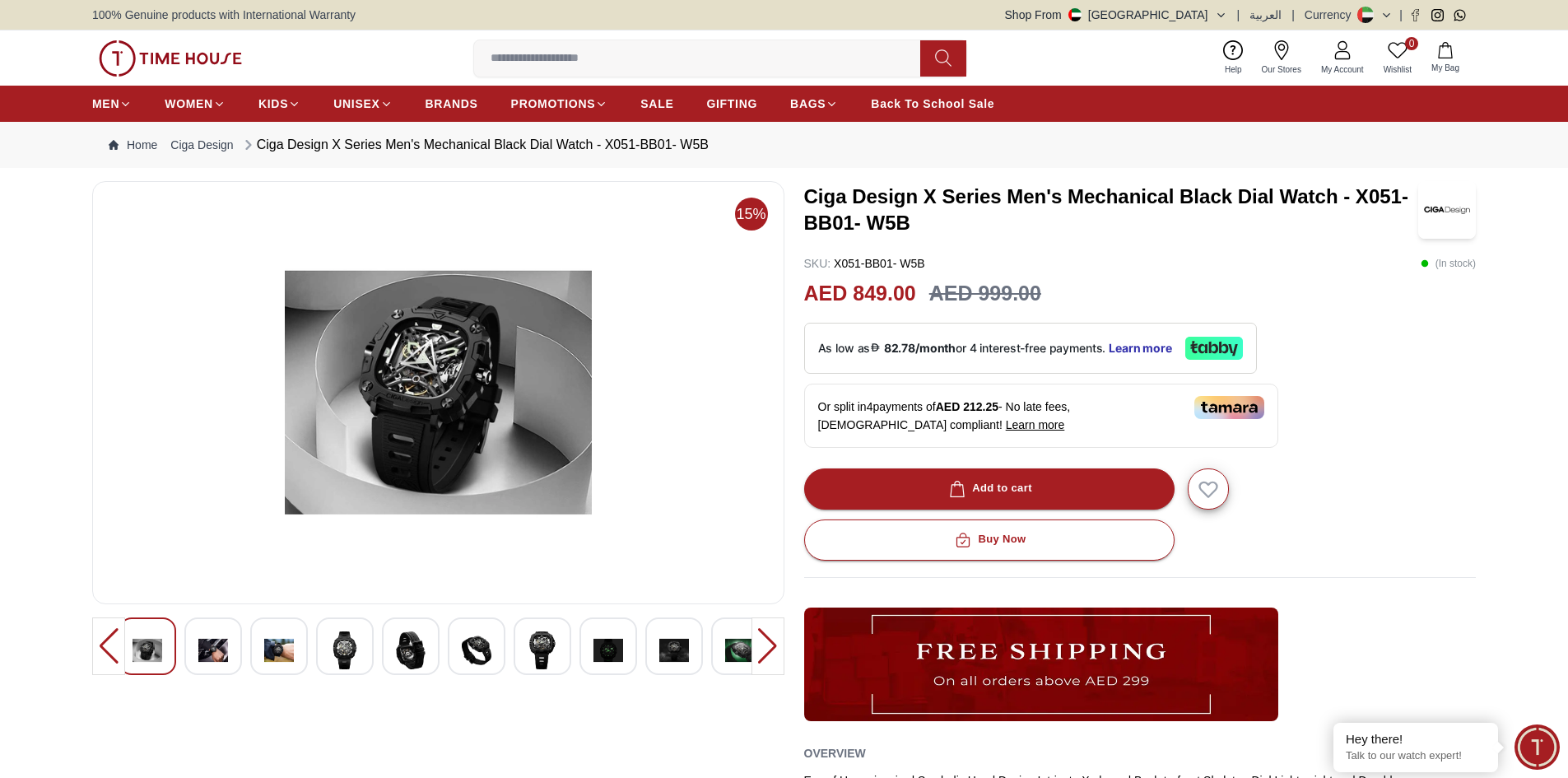
click at [347, 646] on img at bounding box center [344, 650] width 29 height 38
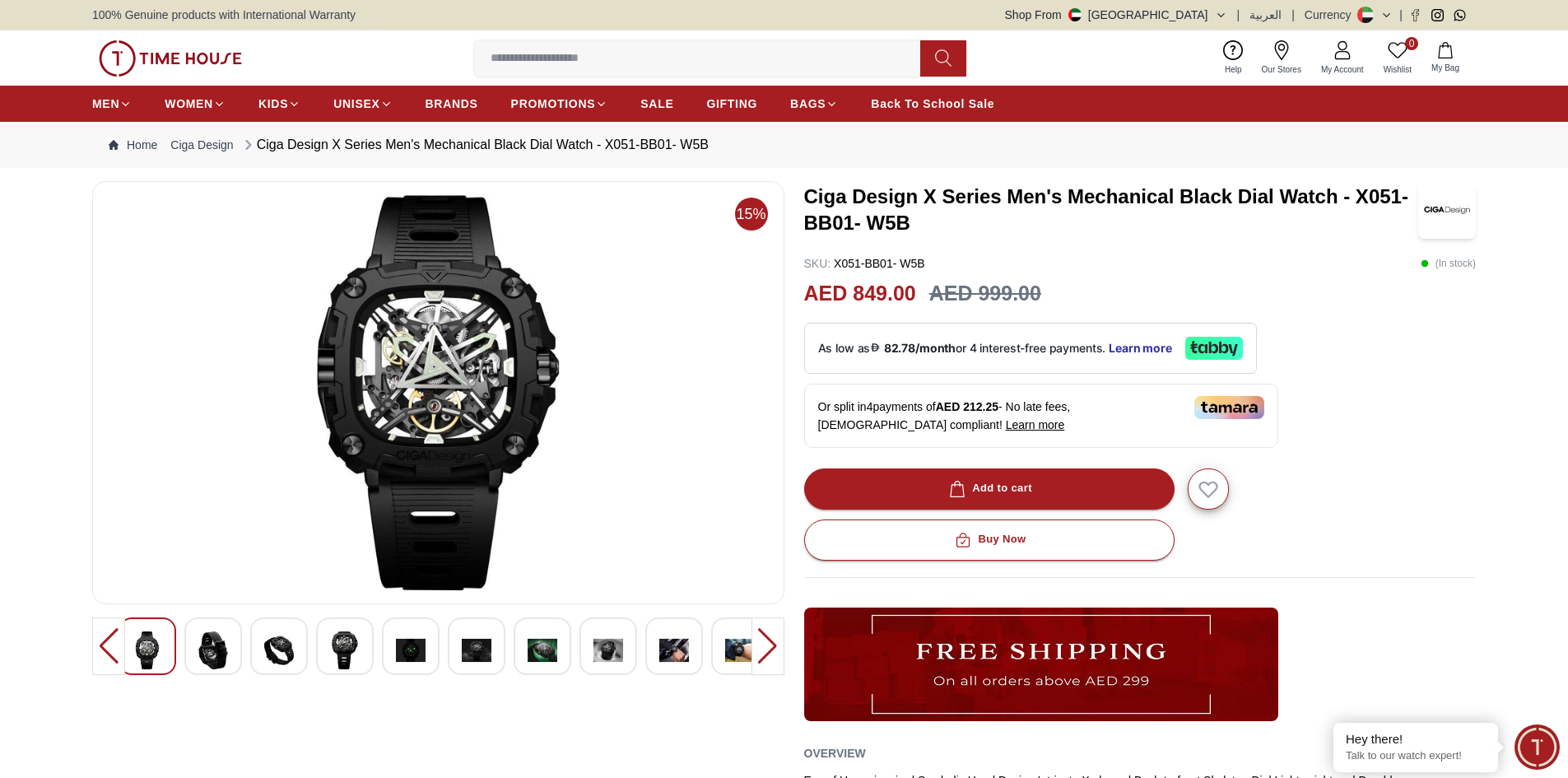
click at [401, 652] on img at bounding box center [410, 650] width 29 height 38
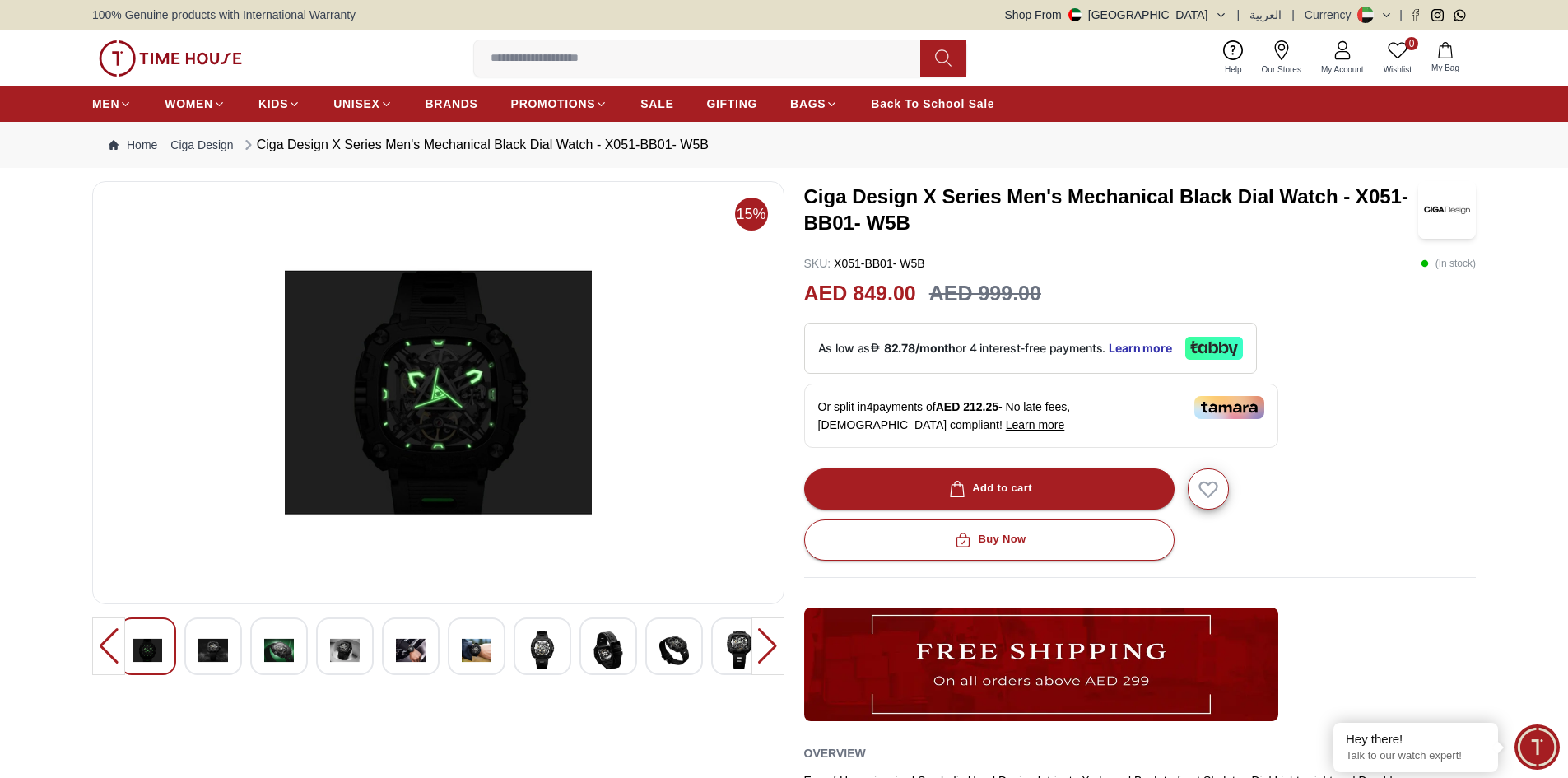
click at [282, 646] on img at bounding box center [279, 650] width 29 height 38
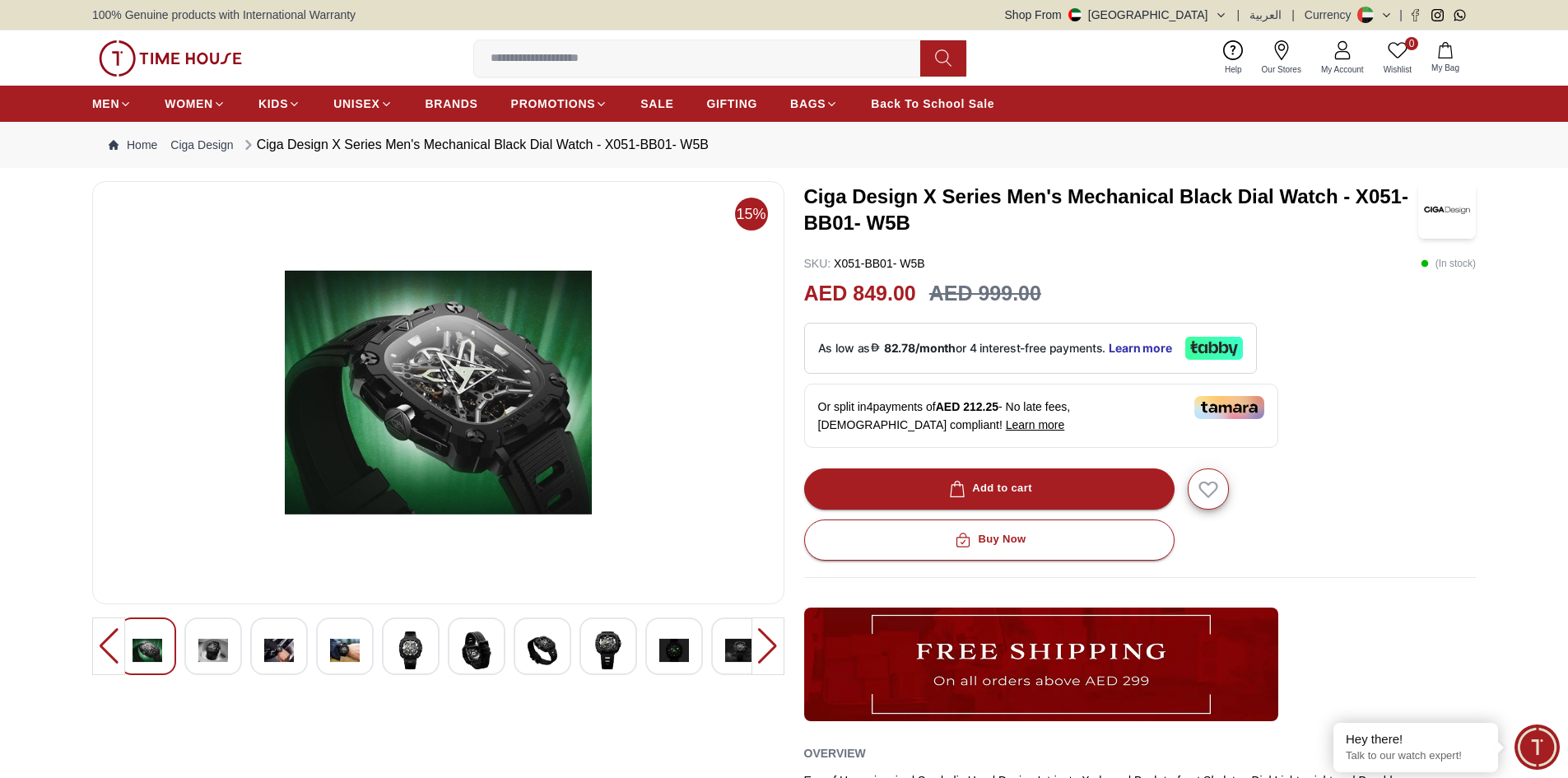
click at [337, 652] on img at bounding box center [344, 650] width 29 height 38
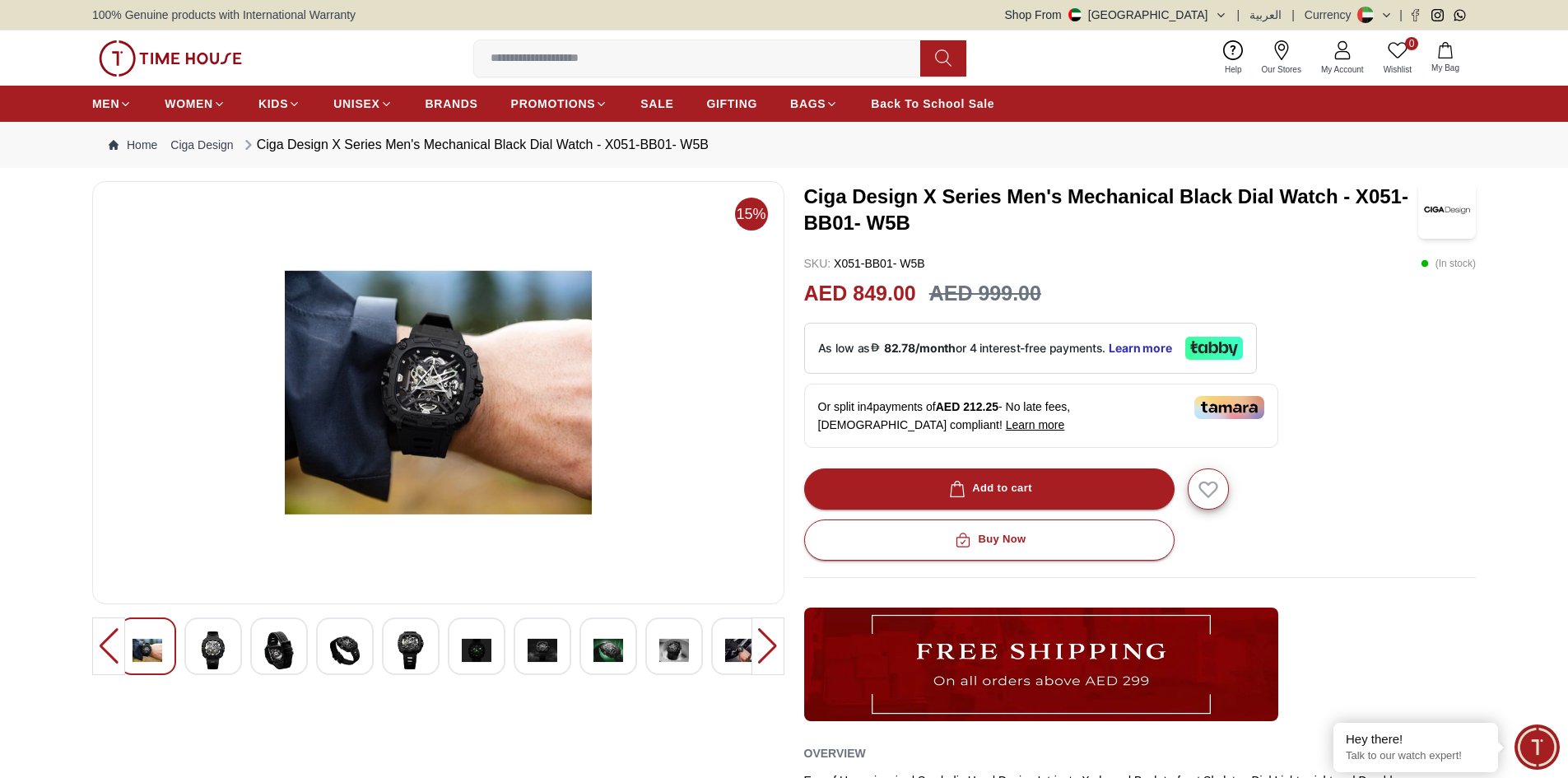
click at [681, 652] on img at bounding box center [674, 650] width 29 height 38
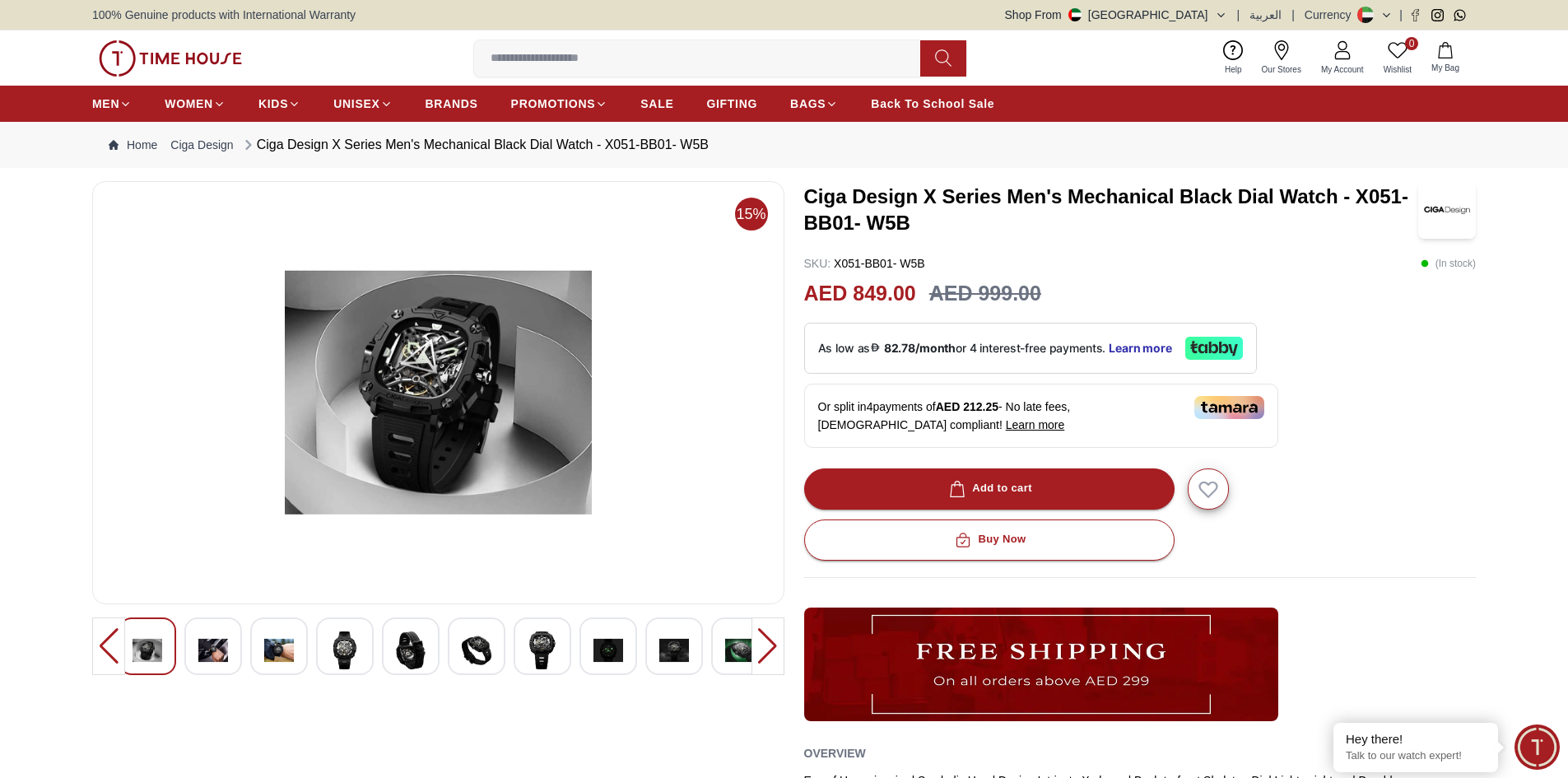
click at [158, 641] on img at bounding box center [147, 650] width 29 height 38
click at [771, 663] on div at bounding box center [768, 646] width 33 height 58
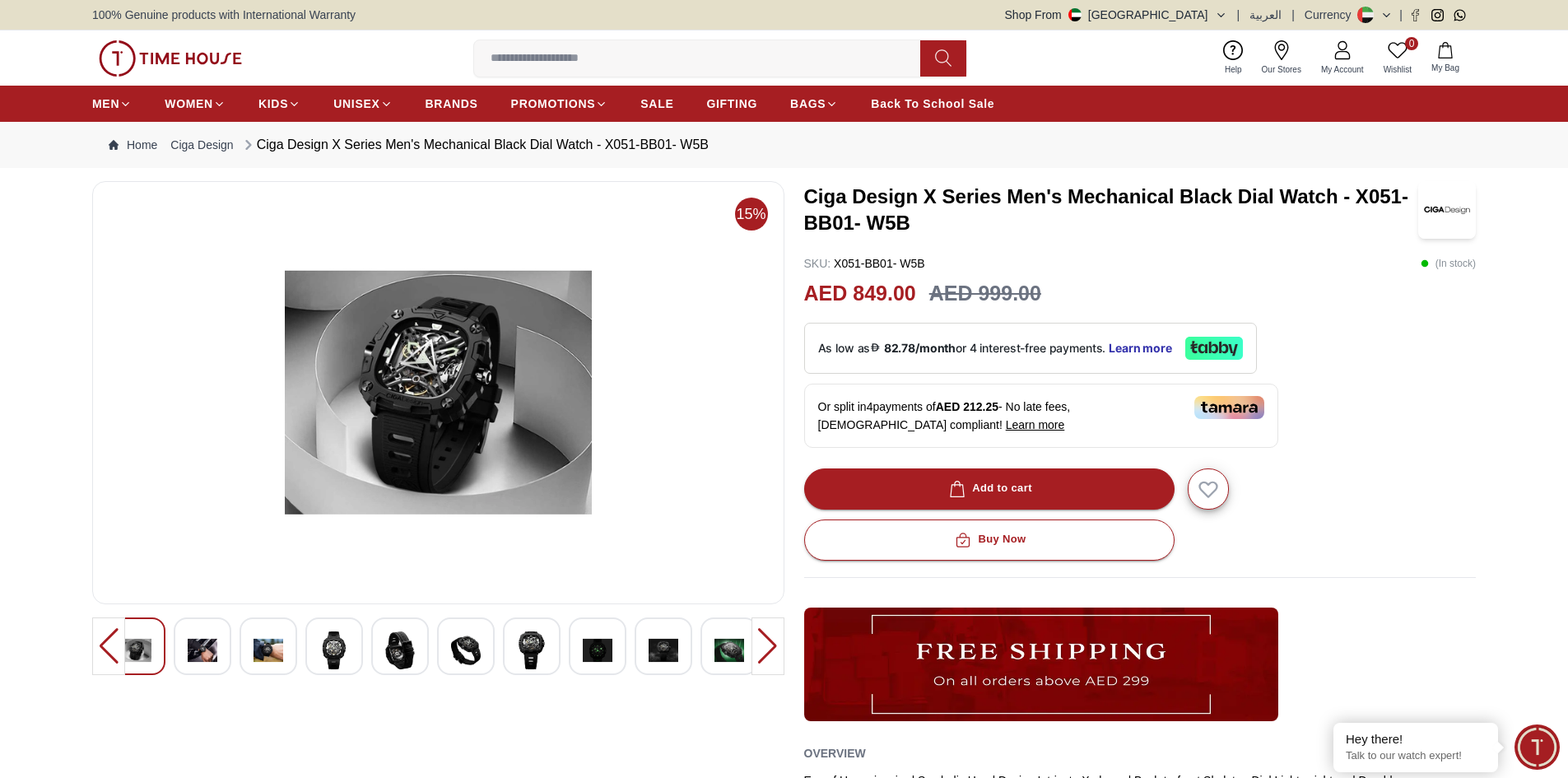
click at [769, 653] on div at bounding box center [768, 646] width 33 height 58
drag, startPoint x: 801, startPoint y: 194, endPoint x: 919, endPoint y: 203, distance: 118.3
click at [919, 203] on div "15% Ciga Design X Series Men's Mechanical Black Dial Watch - X051-BB01- W5B SKU…" at bounding box center [784, 559] width 1384 height 757
copy h3 "Ciga Design"
click at [280, 647] on img at bounding box center [268, 650] width 29 height 38
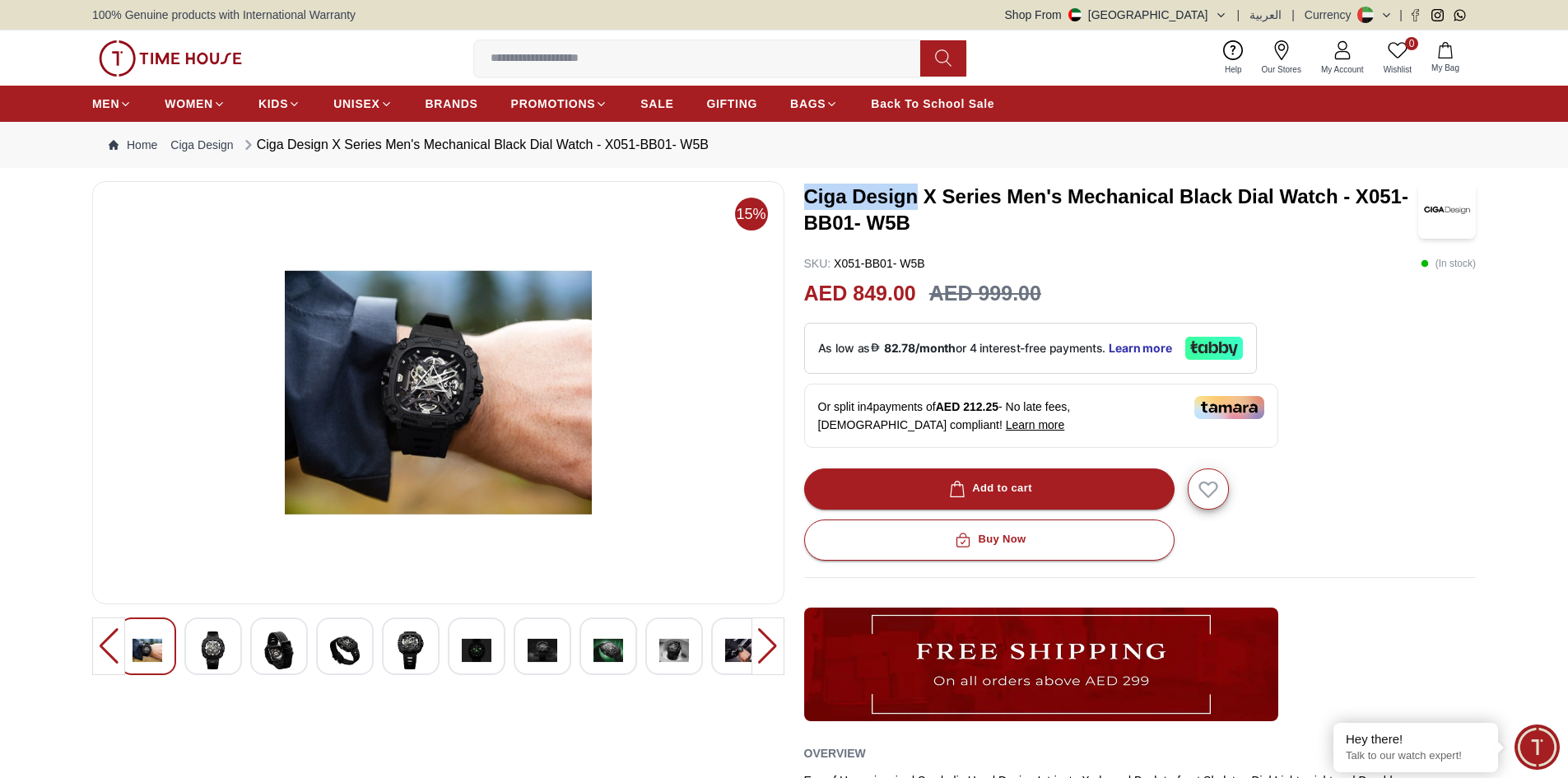
click at [323, 647] on div at bounding box center [345, 646] width 58 height 58
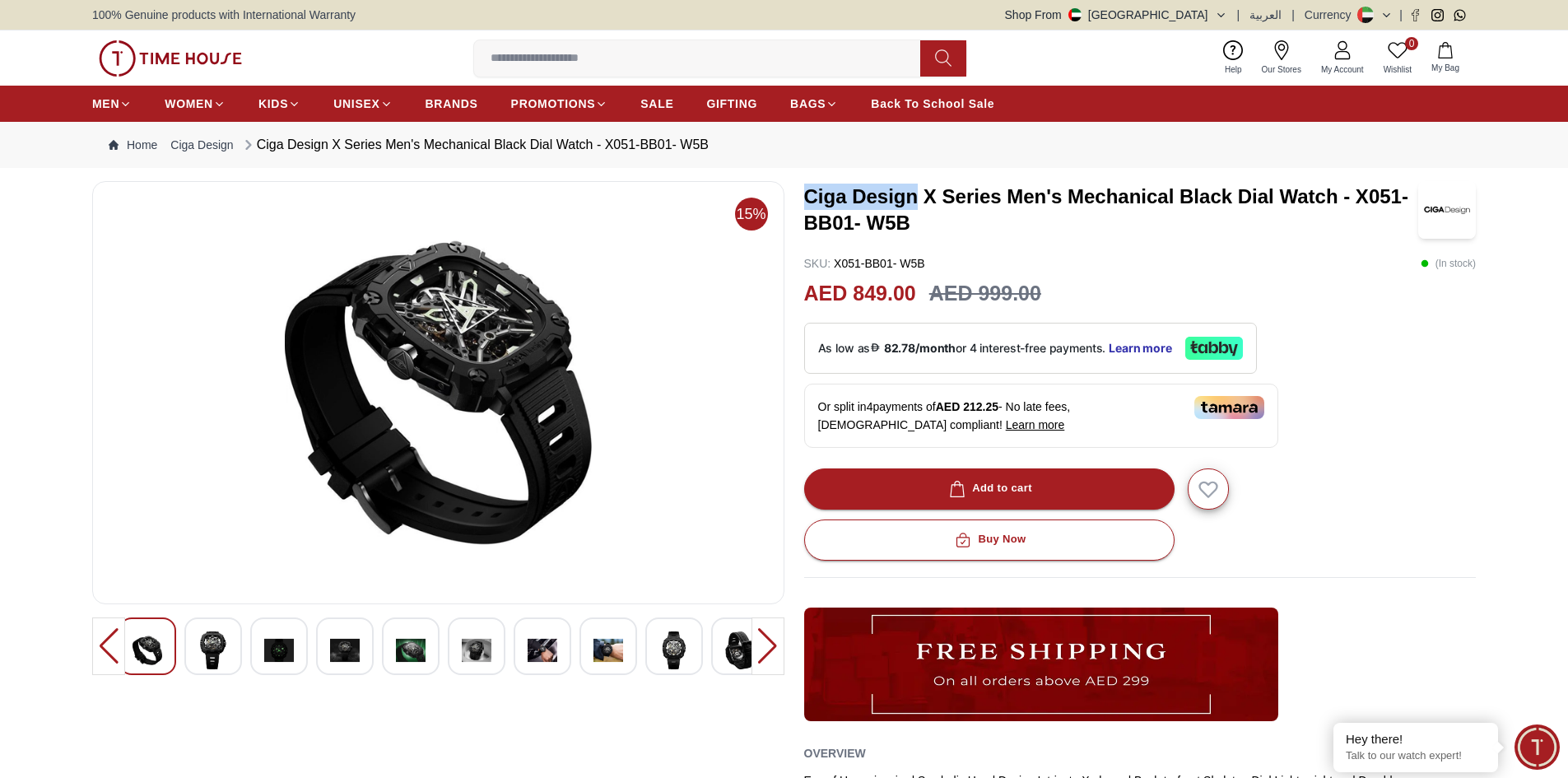
click at [474, 652] on img at bounding box center [476, 650] width 29 height 38
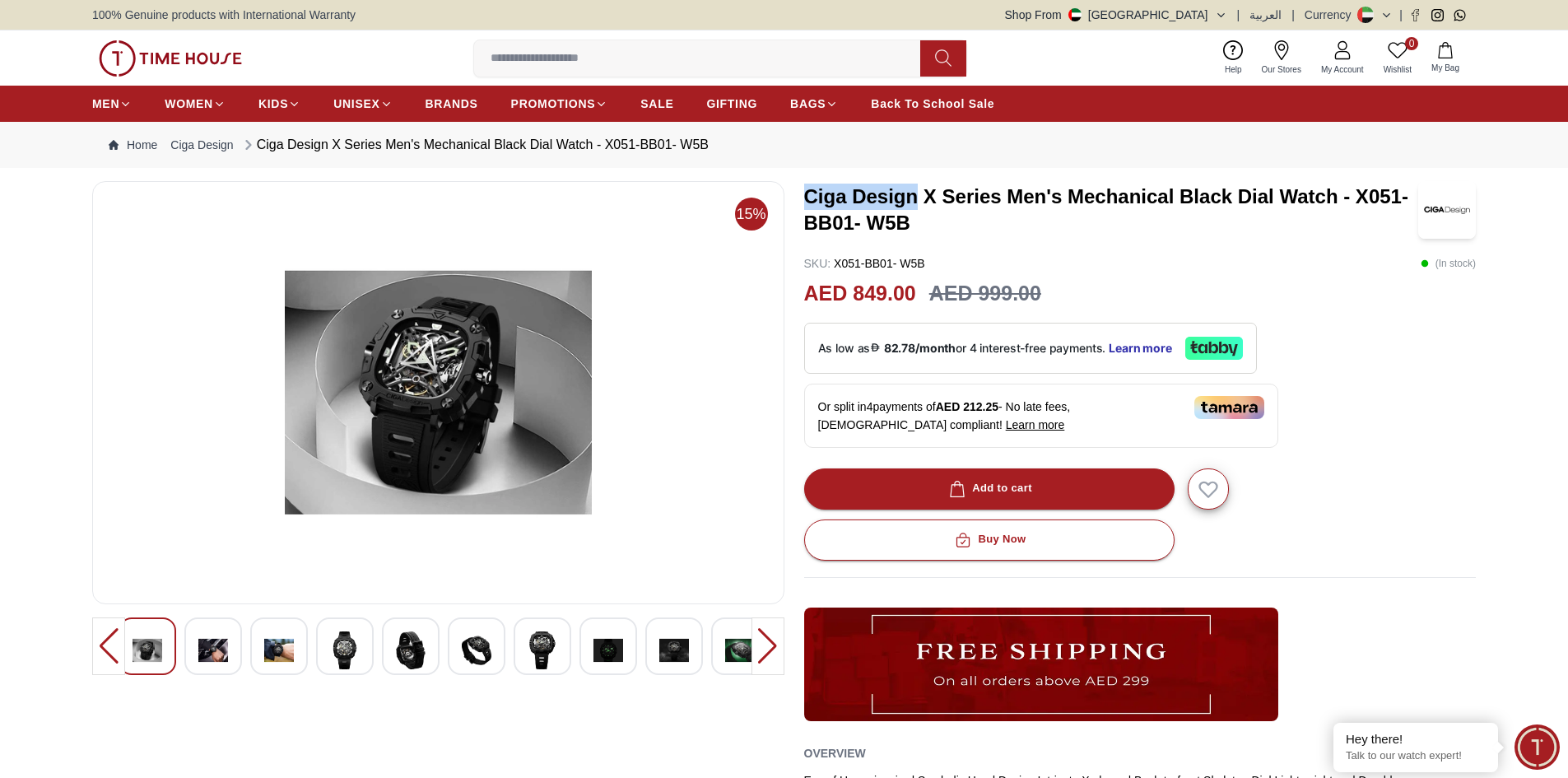
click at [681, 657] on img at bounding box center [674, 650] width 29 height 38
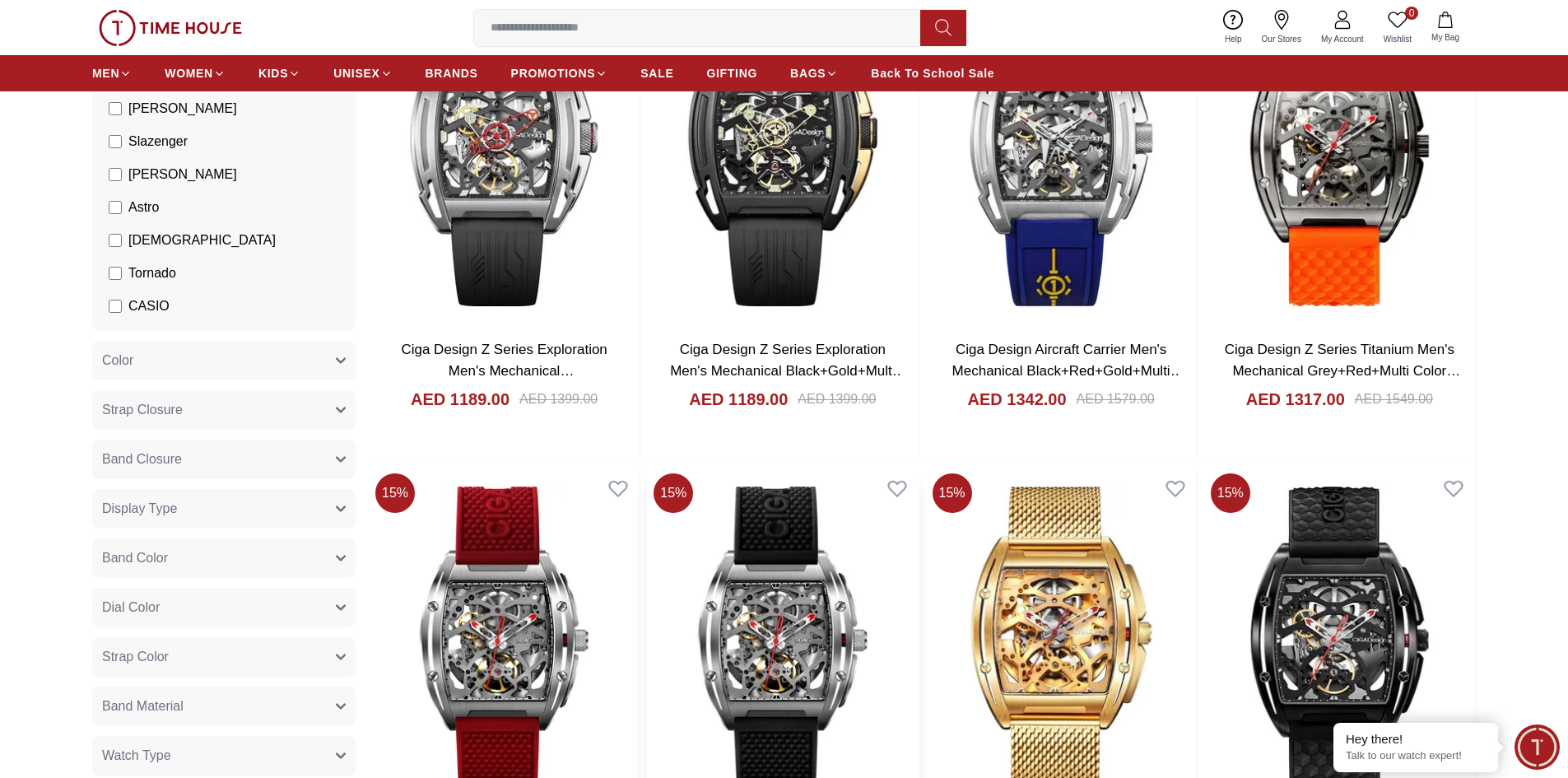
scroll to position [392, 0]
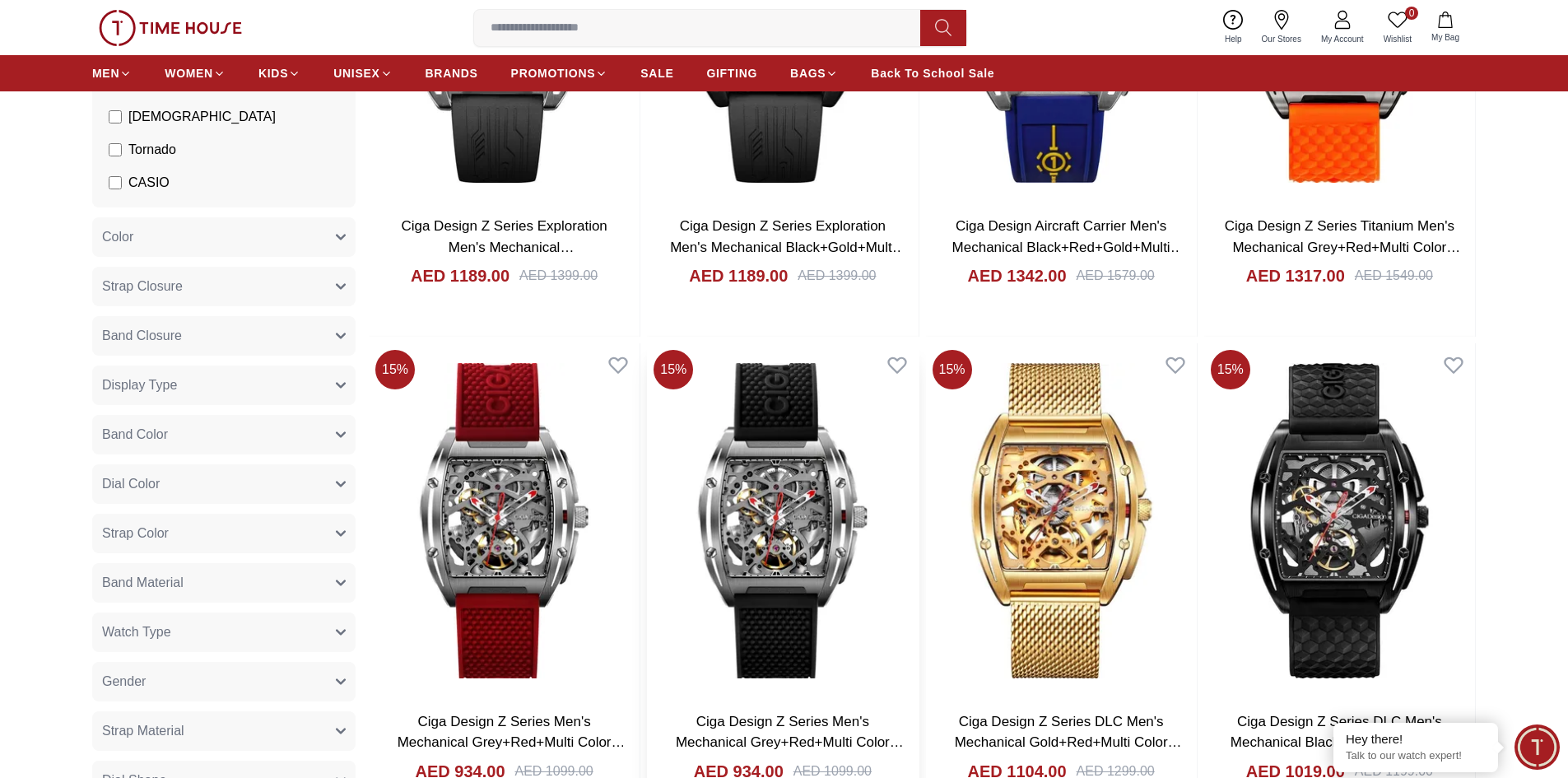
click at [804, 560] on img at bounding box center [782, 520] width 270 height 354
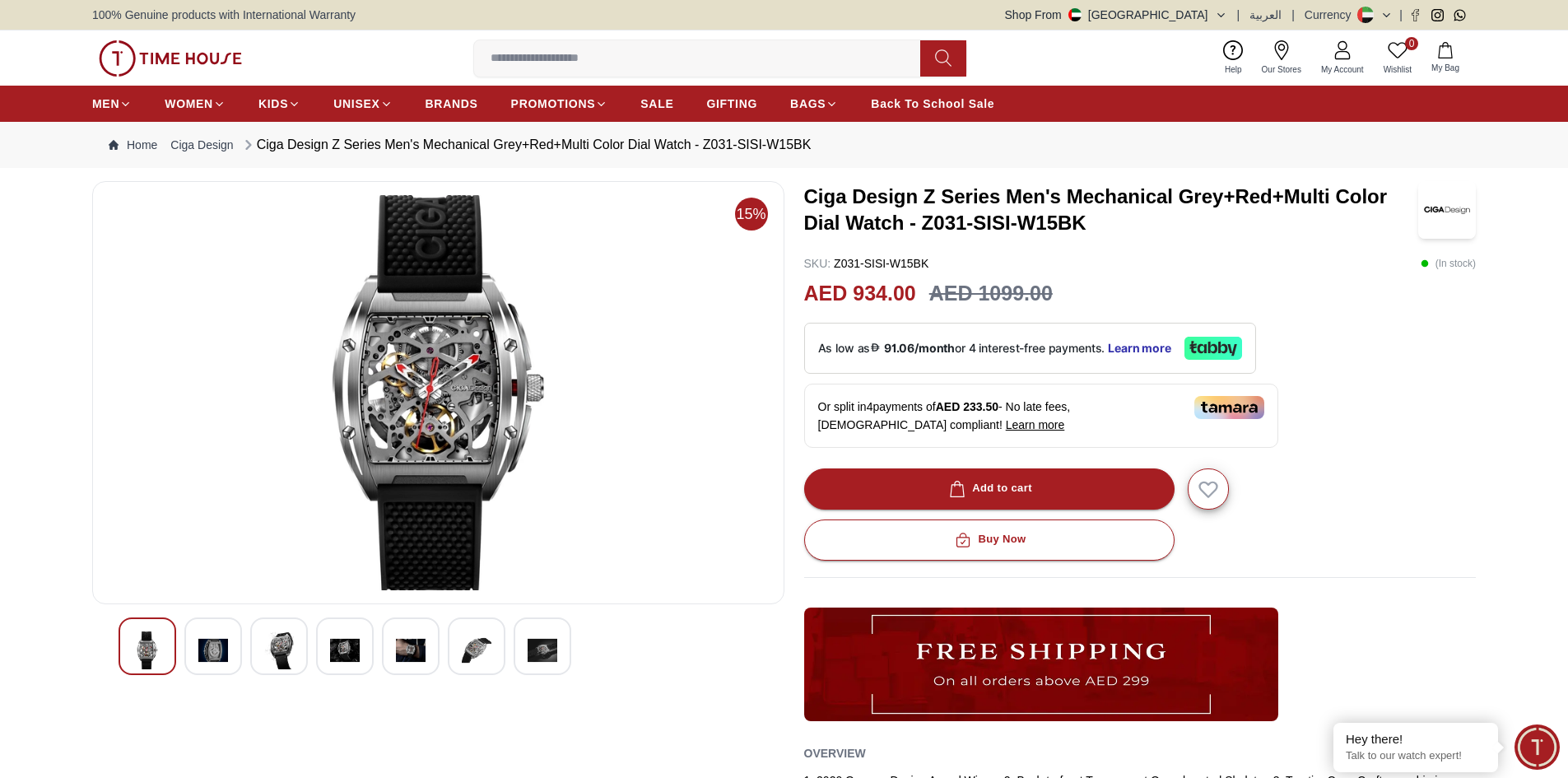
click at [199, 644] on img at bounding box center [213, 650] width 29 height 38
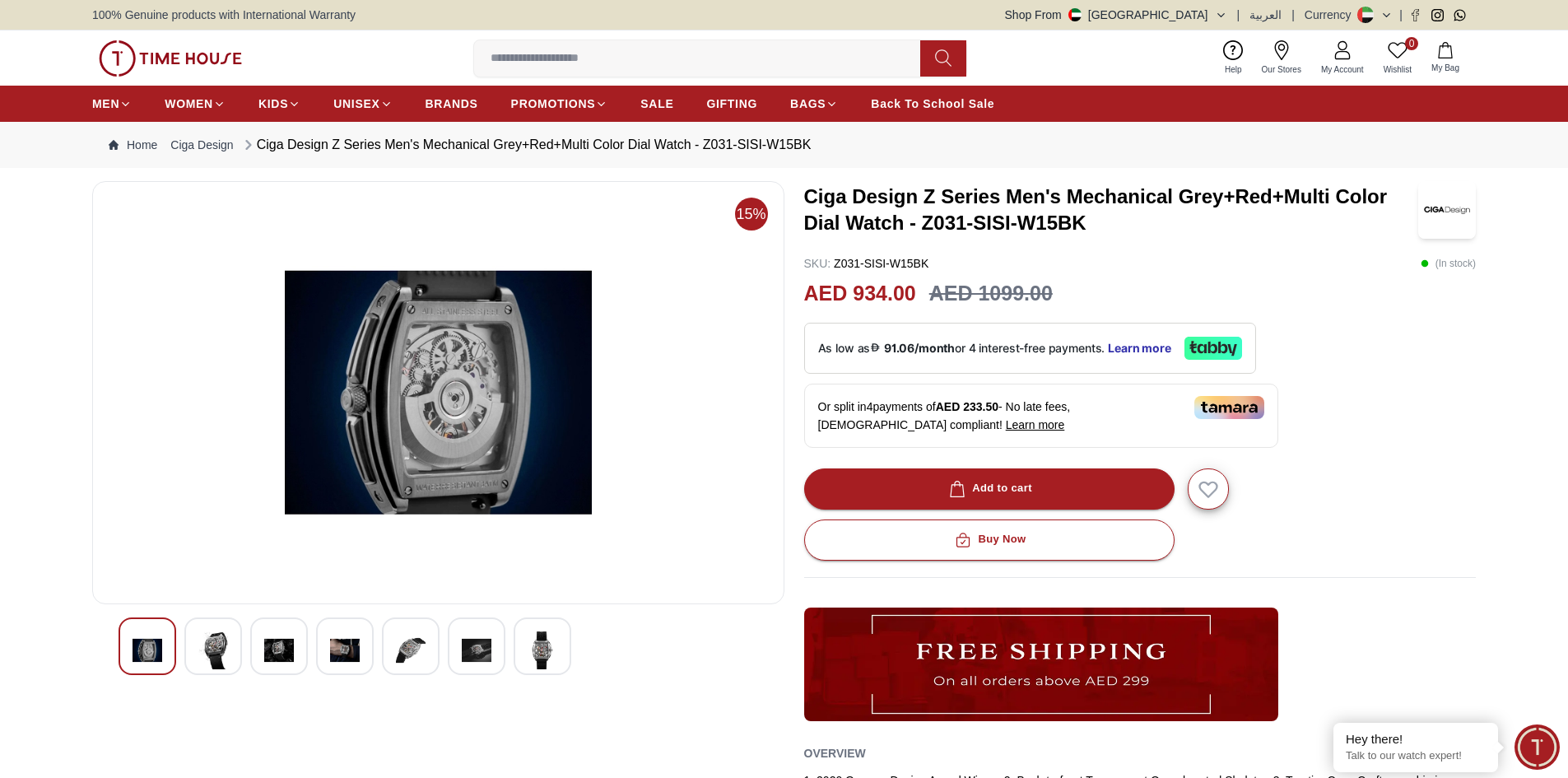
click at [280, 663] on img at bounding box center [279, 650] width 29 height 38
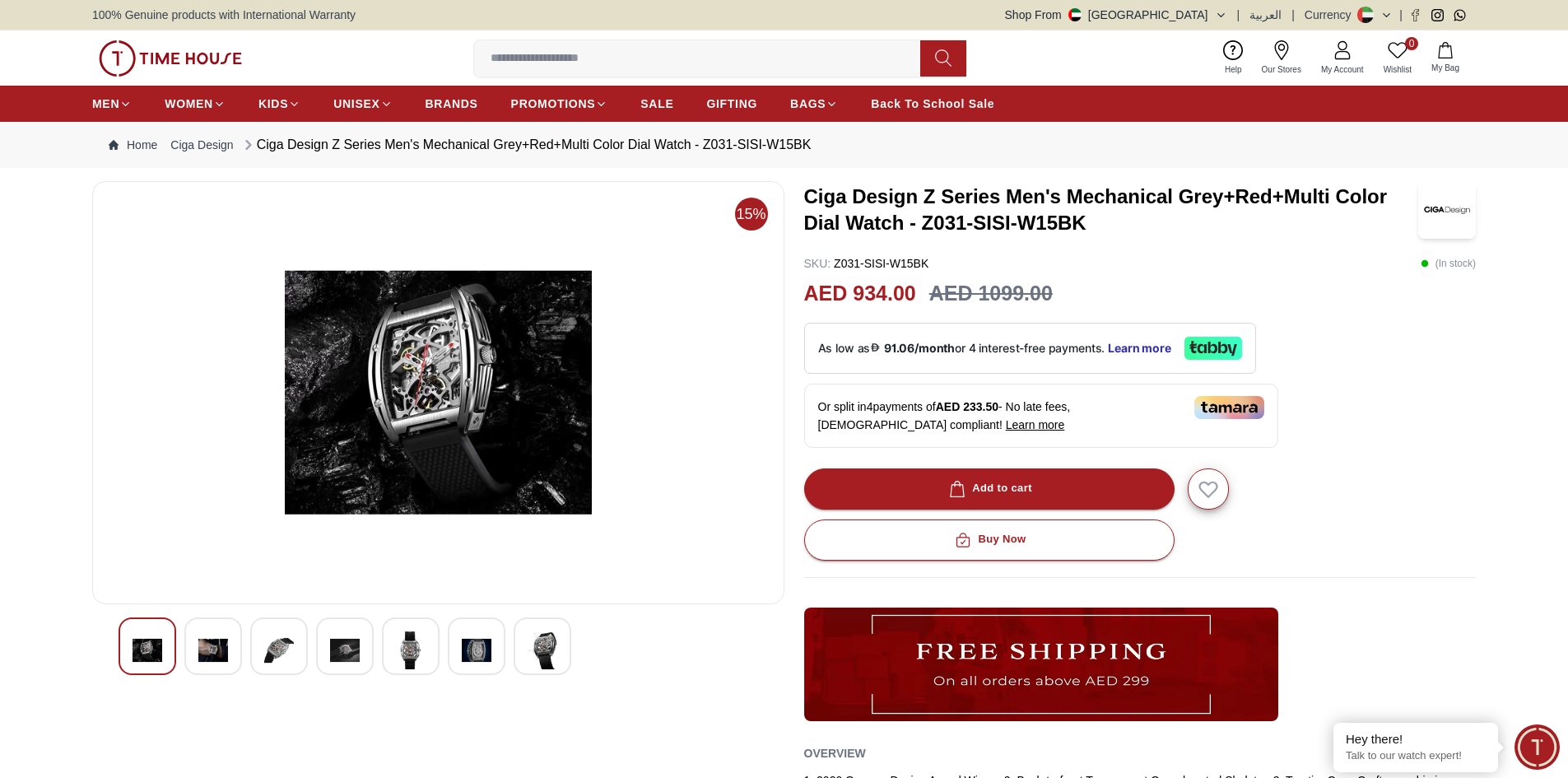
click at [345, 662] on img at bounding box center [344, 650] width 29 height 38
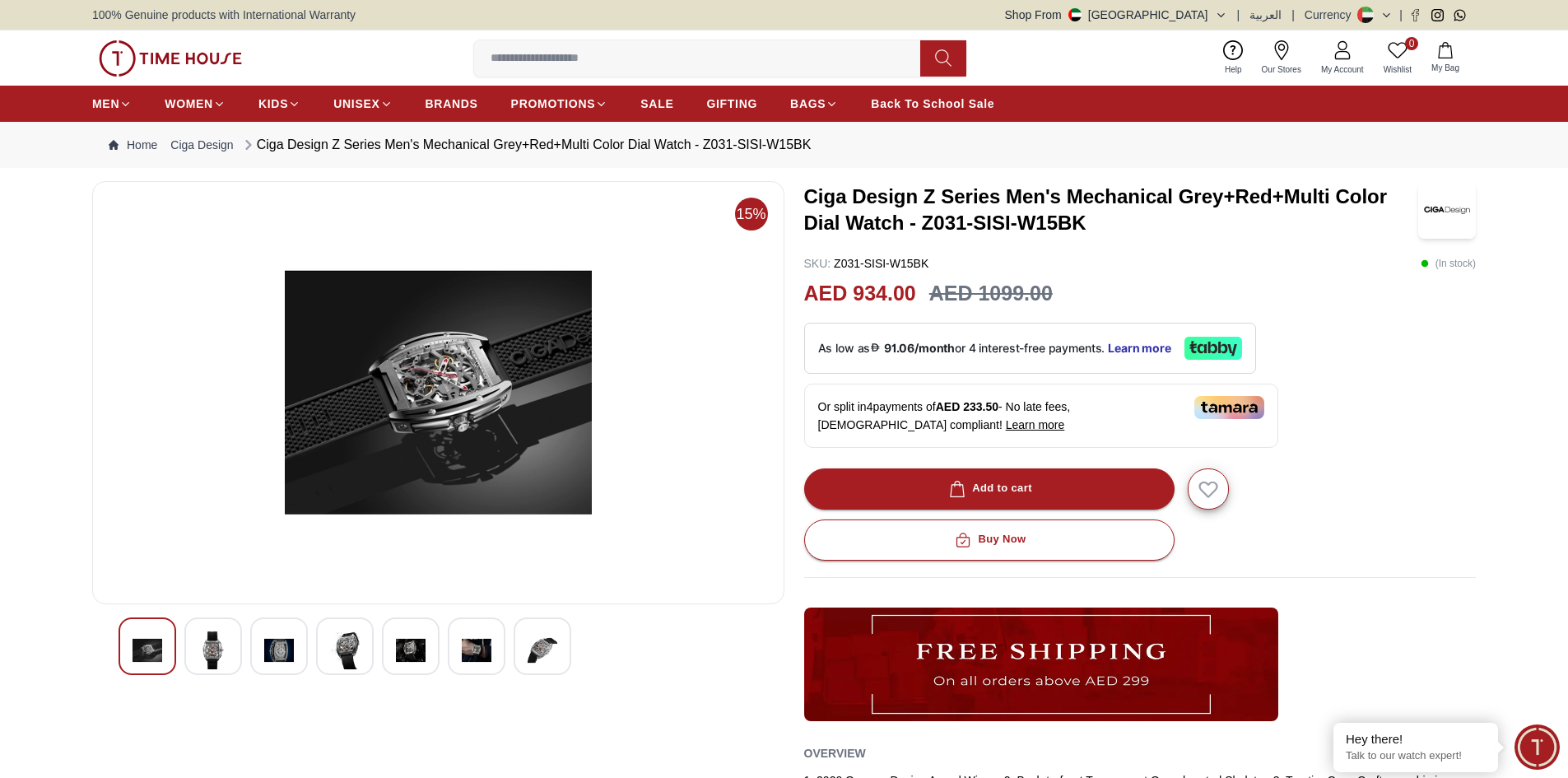
click at [406, 653] on img at bounding box center [410, 650] width 29 height 38
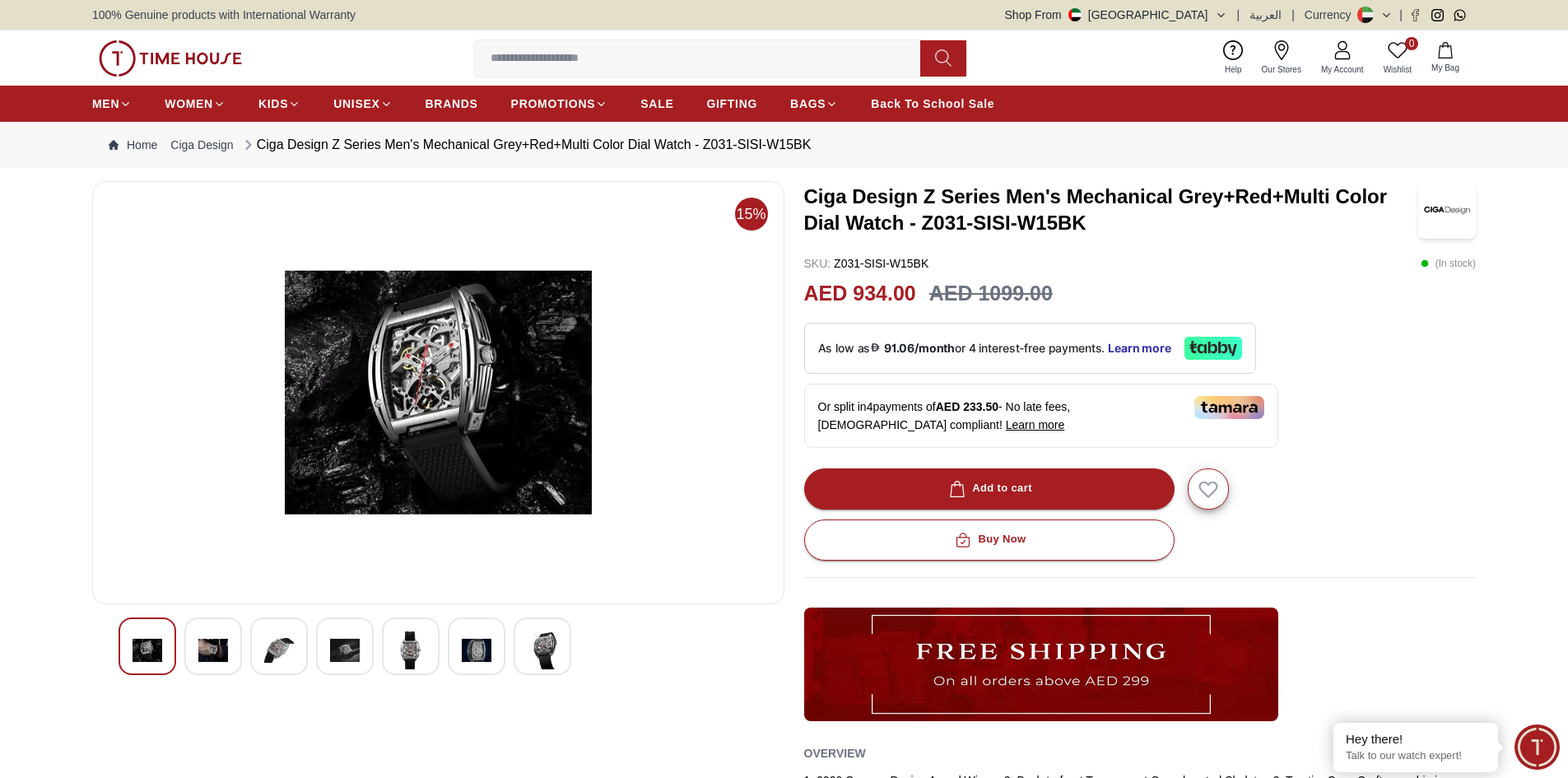
click at [470, 650] on img at bounding box center [476, 650] width 29 height 38
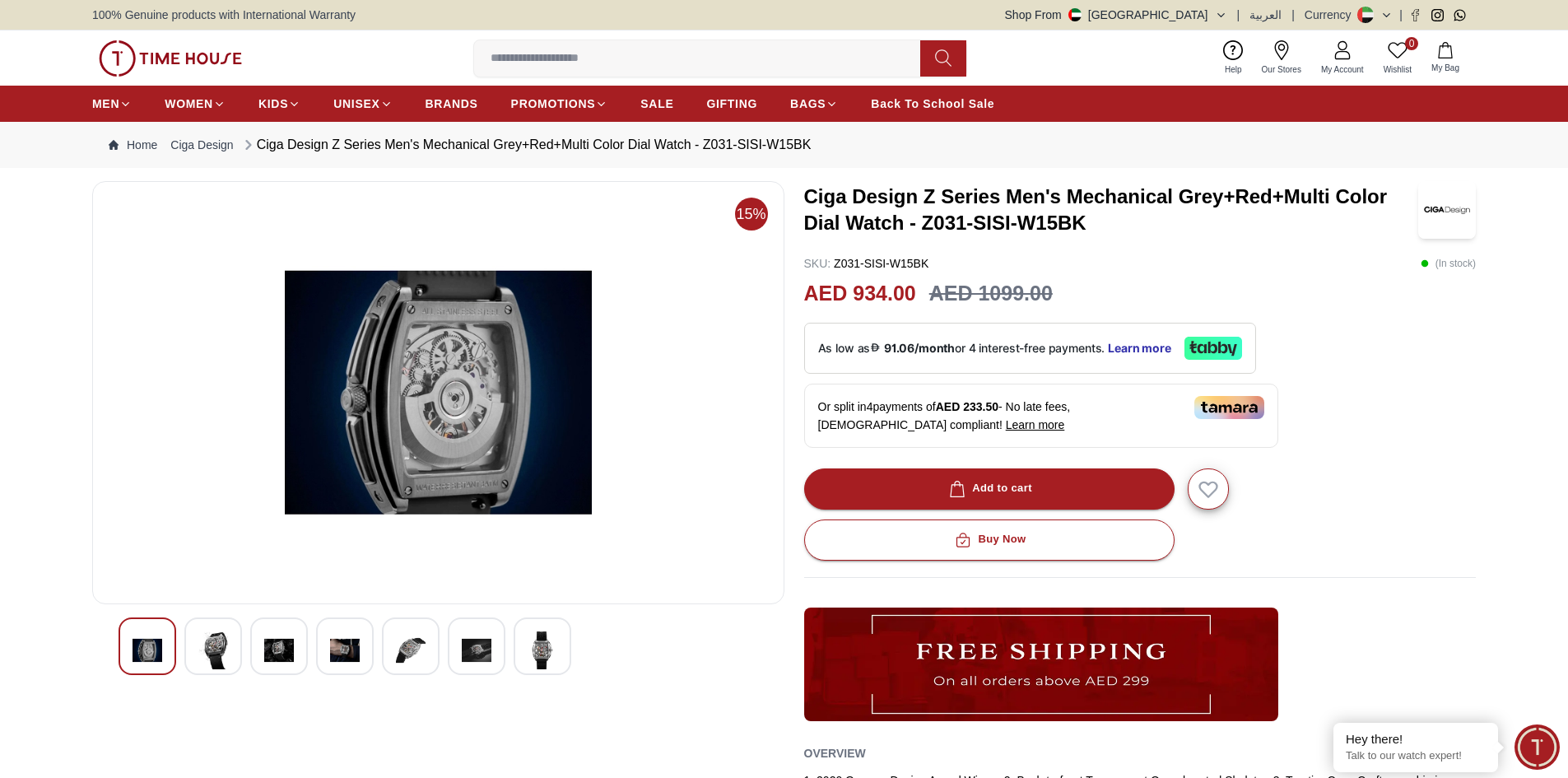
click at [549, 649] on img at bounding box center [542, 650] width 29 height 38
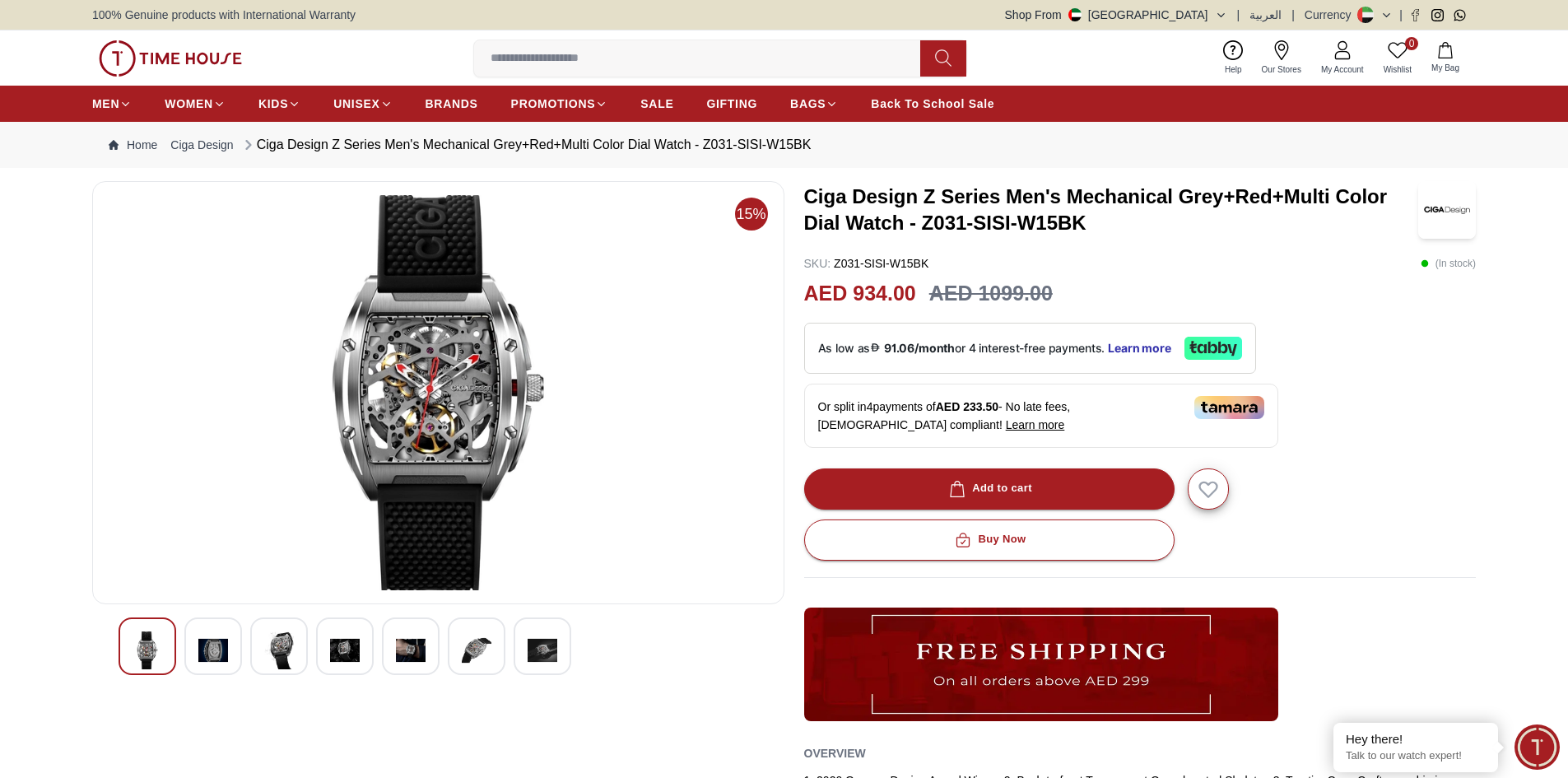
click at [499, 647] on div at bounding box center [476, 646] width 58 height 58
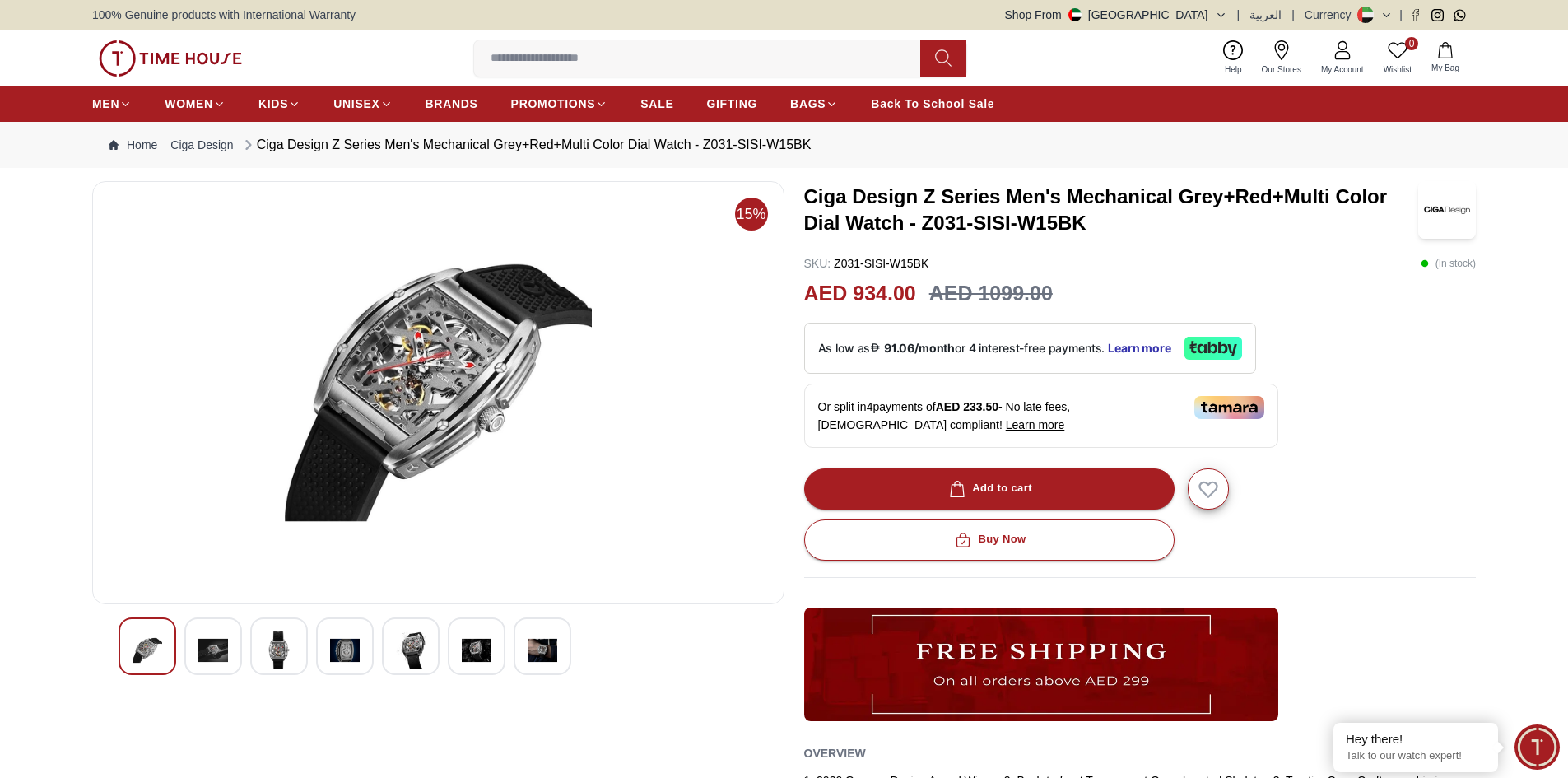
click at [419, 635] on img at bounding box center [410, 650] width 29 height 38
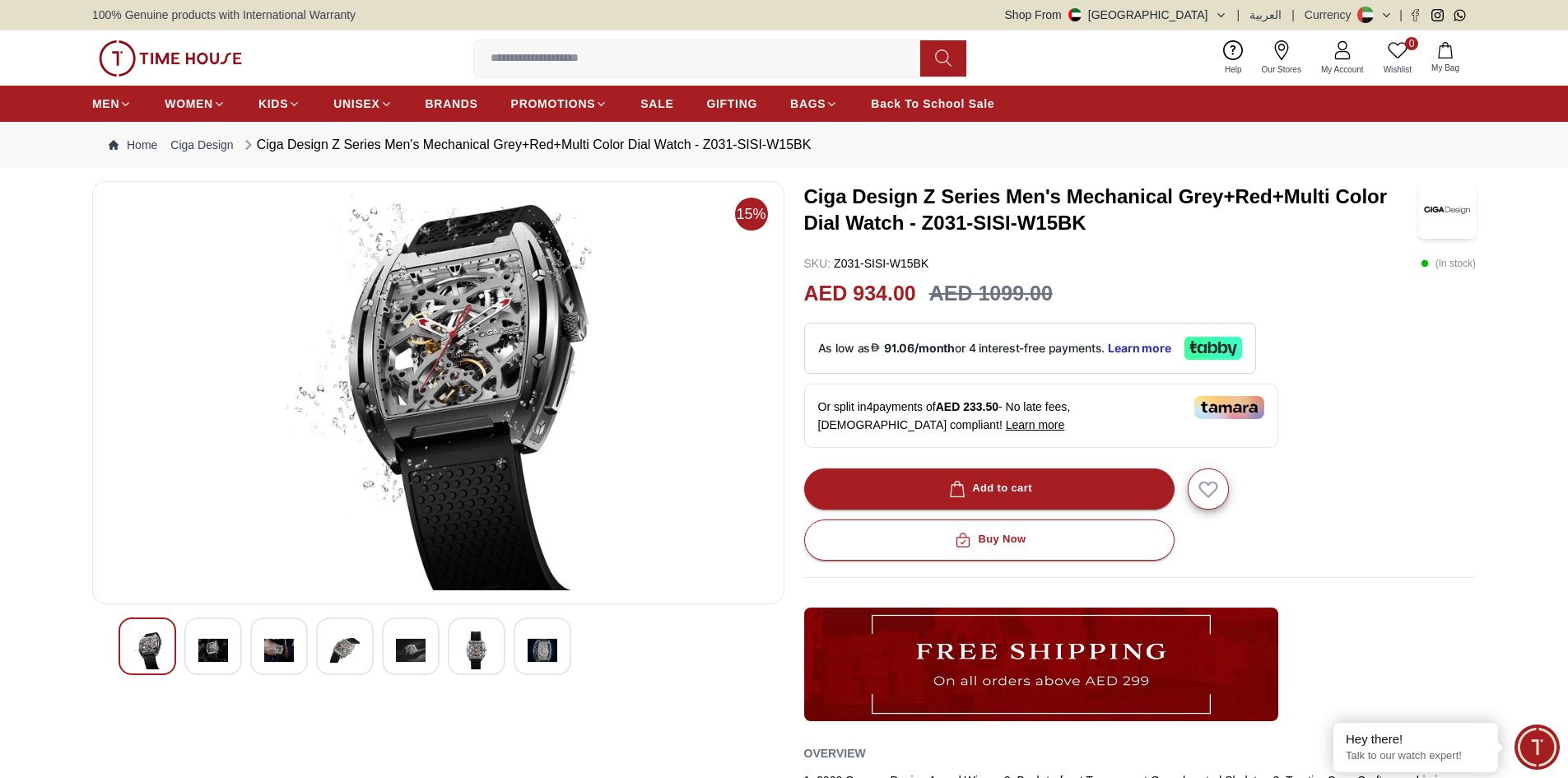
click at [349, 637] on img at bounding box center [344, 650] width 29 height 38
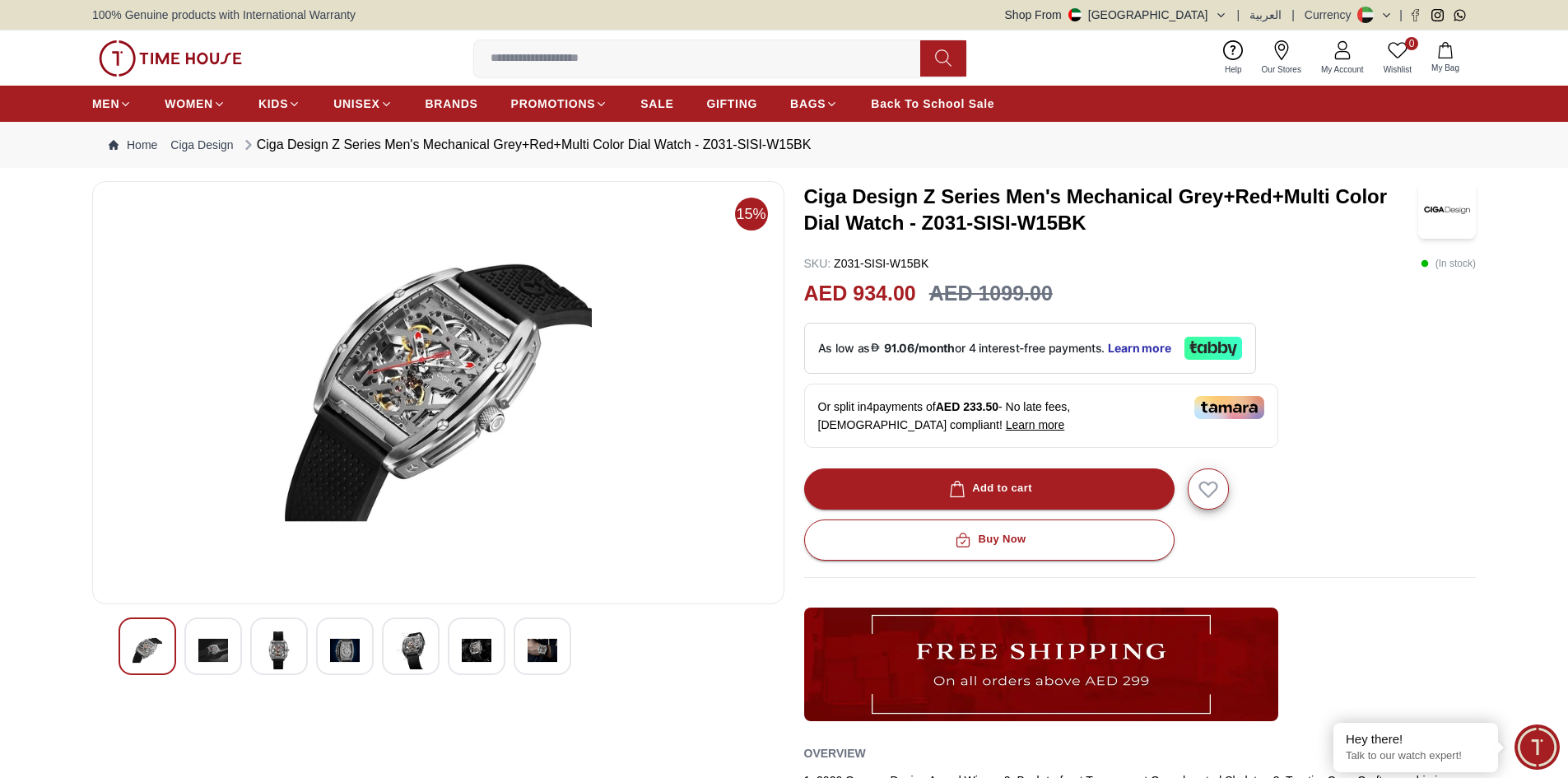
click at [362, 374] on img at bounding box center [438, 393] width 664 height 395
click at [203, 647] on img at bounding box center [213, 650] width 29 height 38
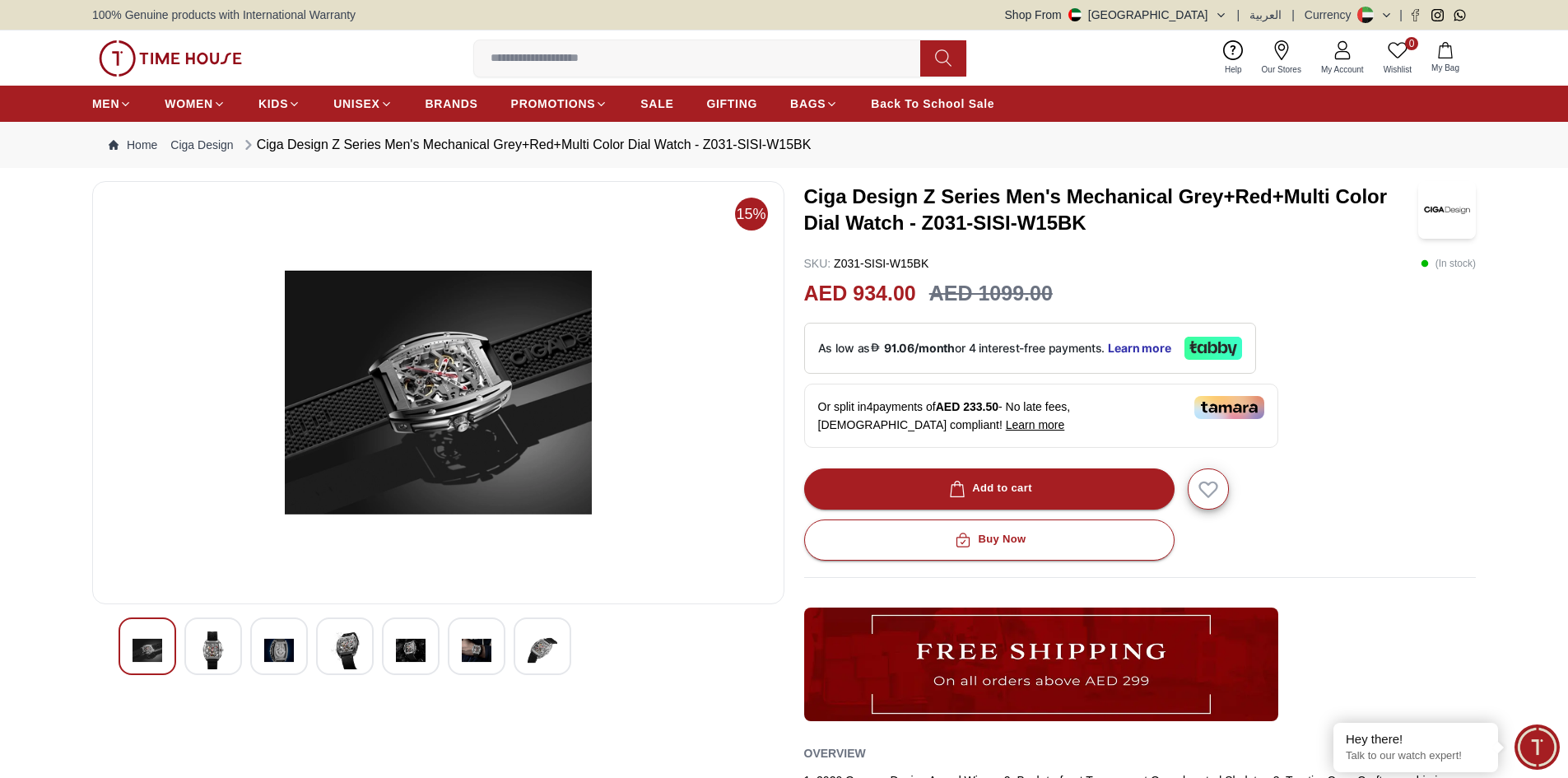
click at [260, 653] on div at bounding box center [279, 646] width 58 height 58
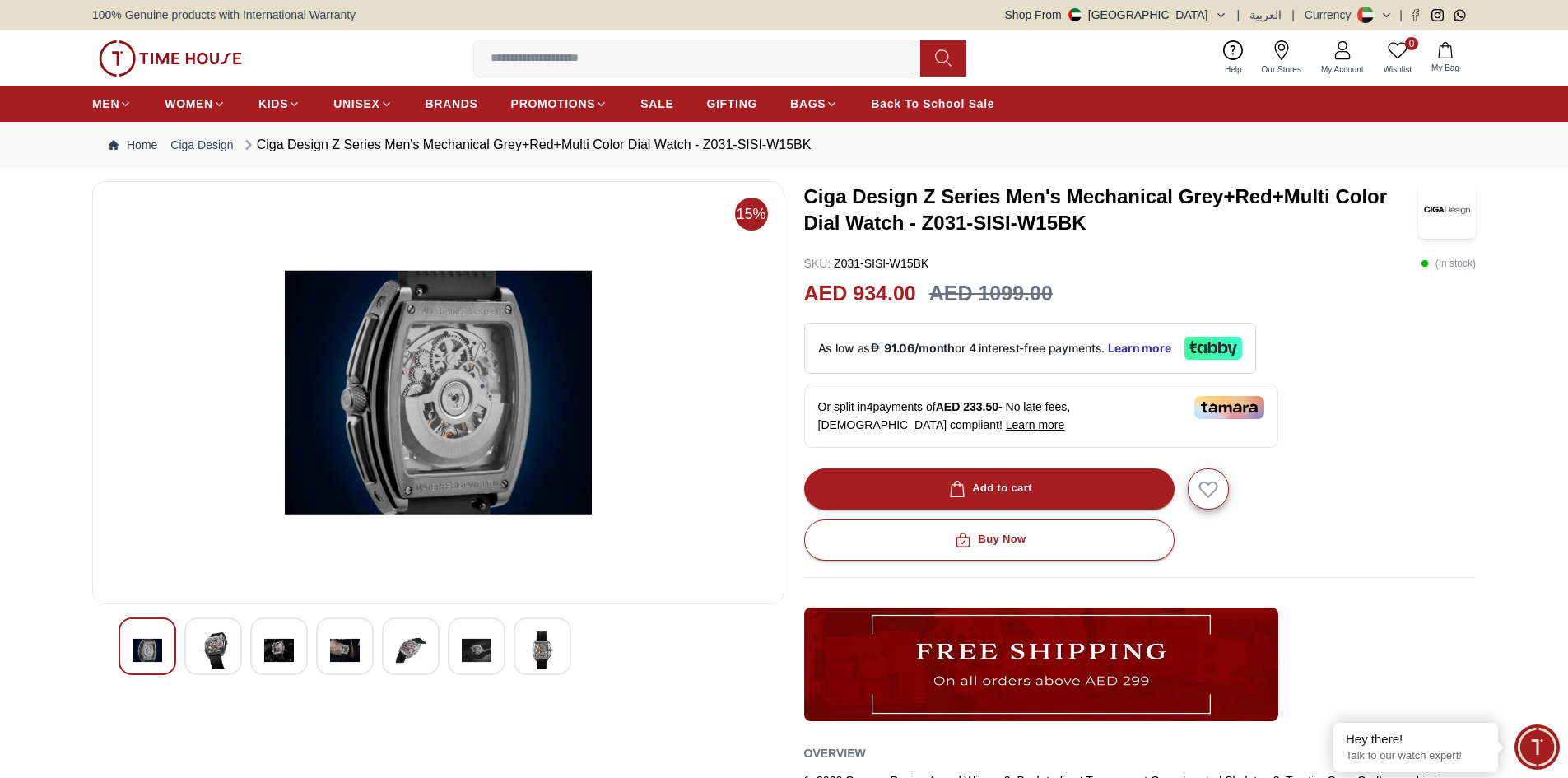
click at [470, 449] on img at bounding box center [438, 393] width 664 height 395
click at [488, 424] on img at bounding box center [438, 393] width 664 height 395
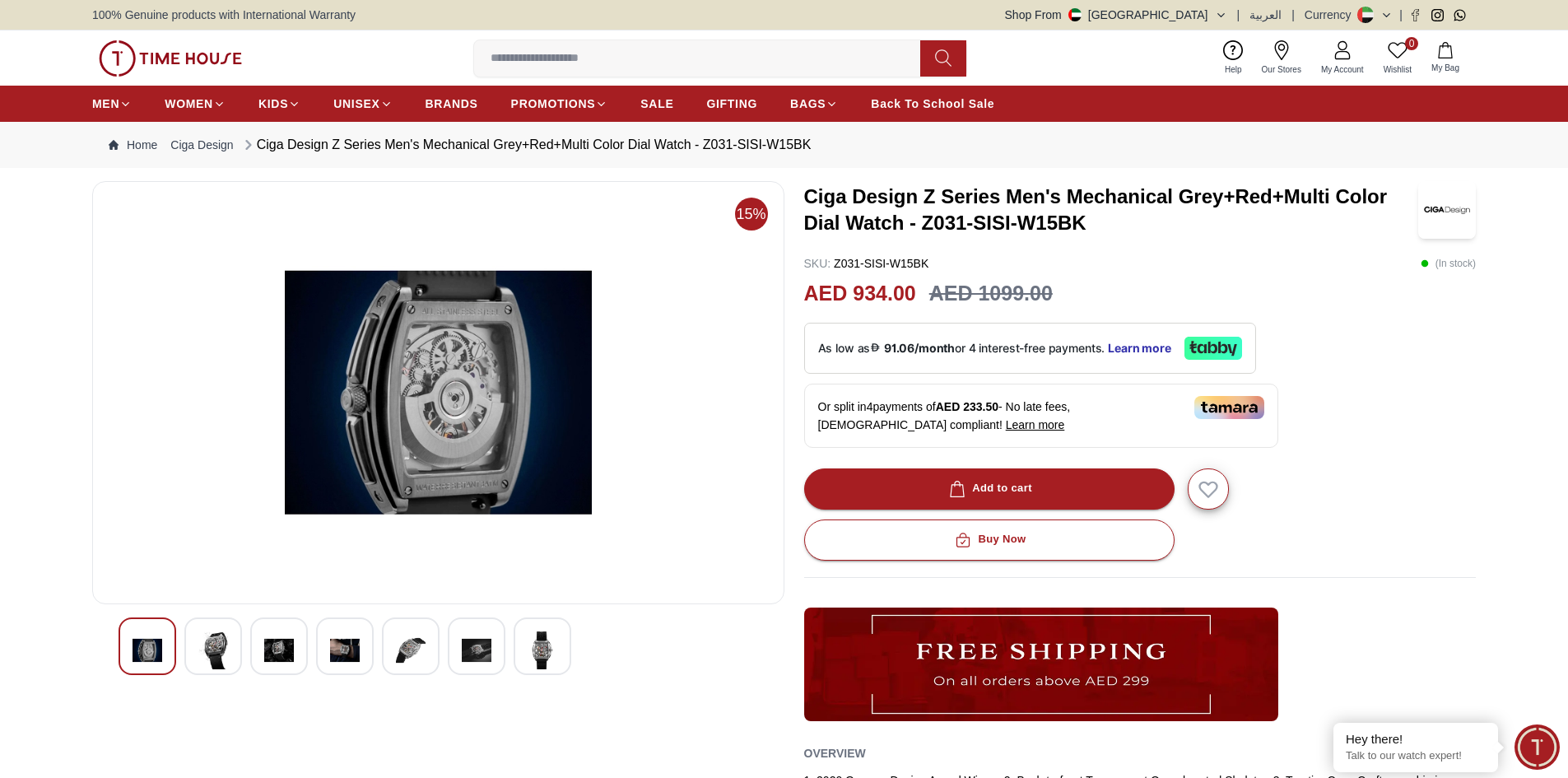
click at [363, 663] on div at bounding box center [345, 646] width 58 height 58
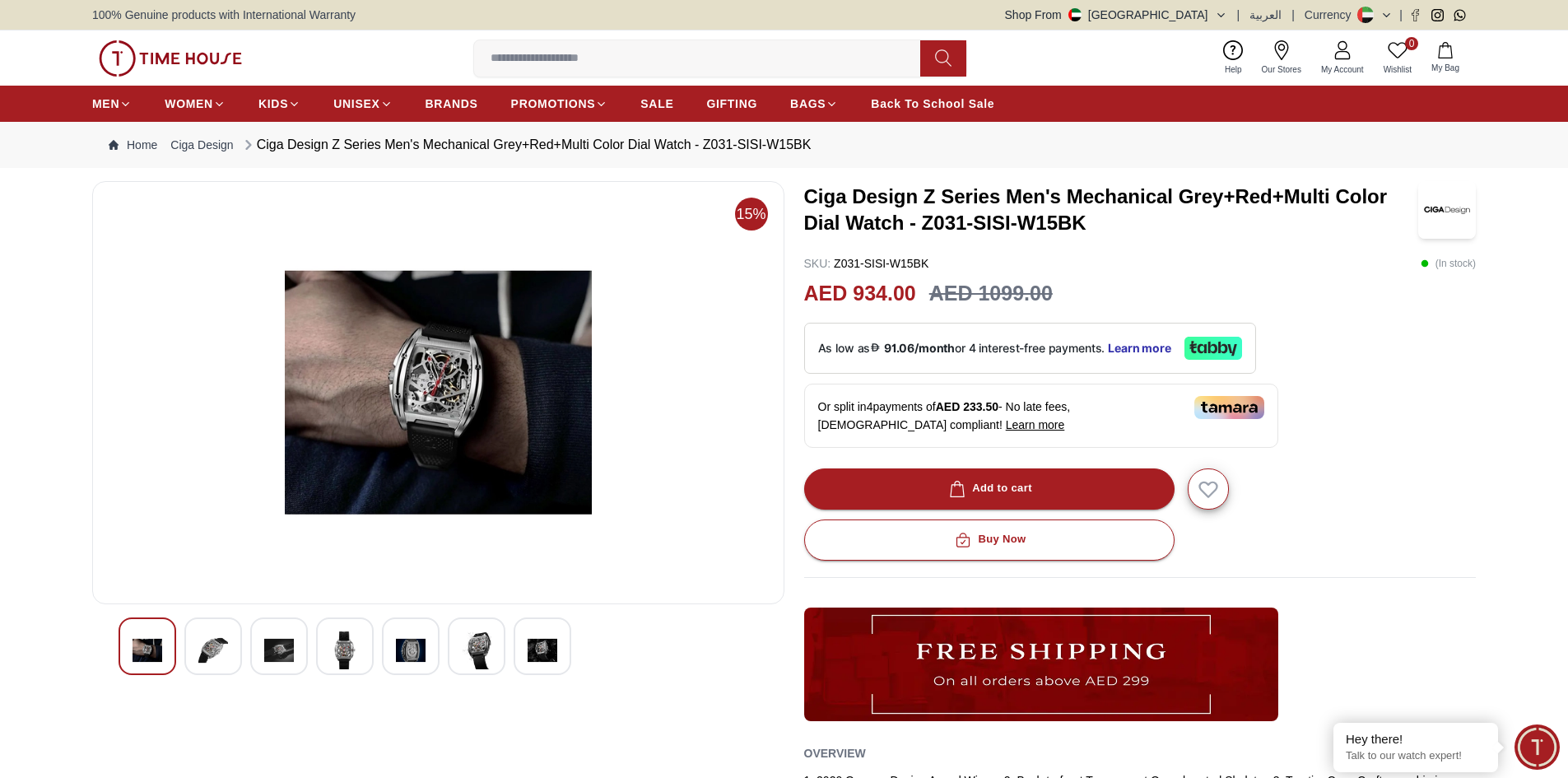
click at [414, 652] on img at bounding box center [410, 650] width 29 height 38
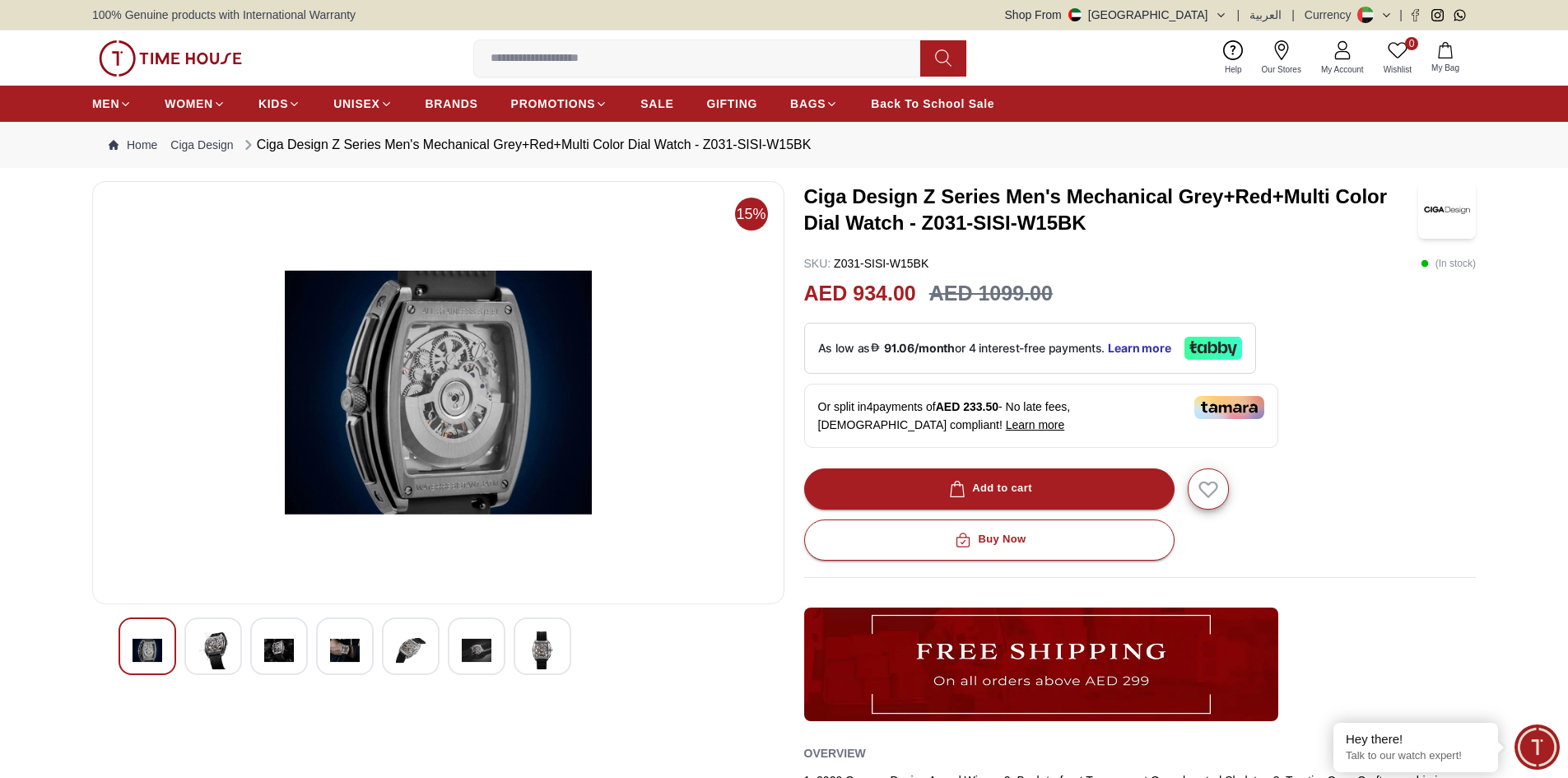
click at [453, 654] on div at bounding box center [476, 646] width 58 height 58
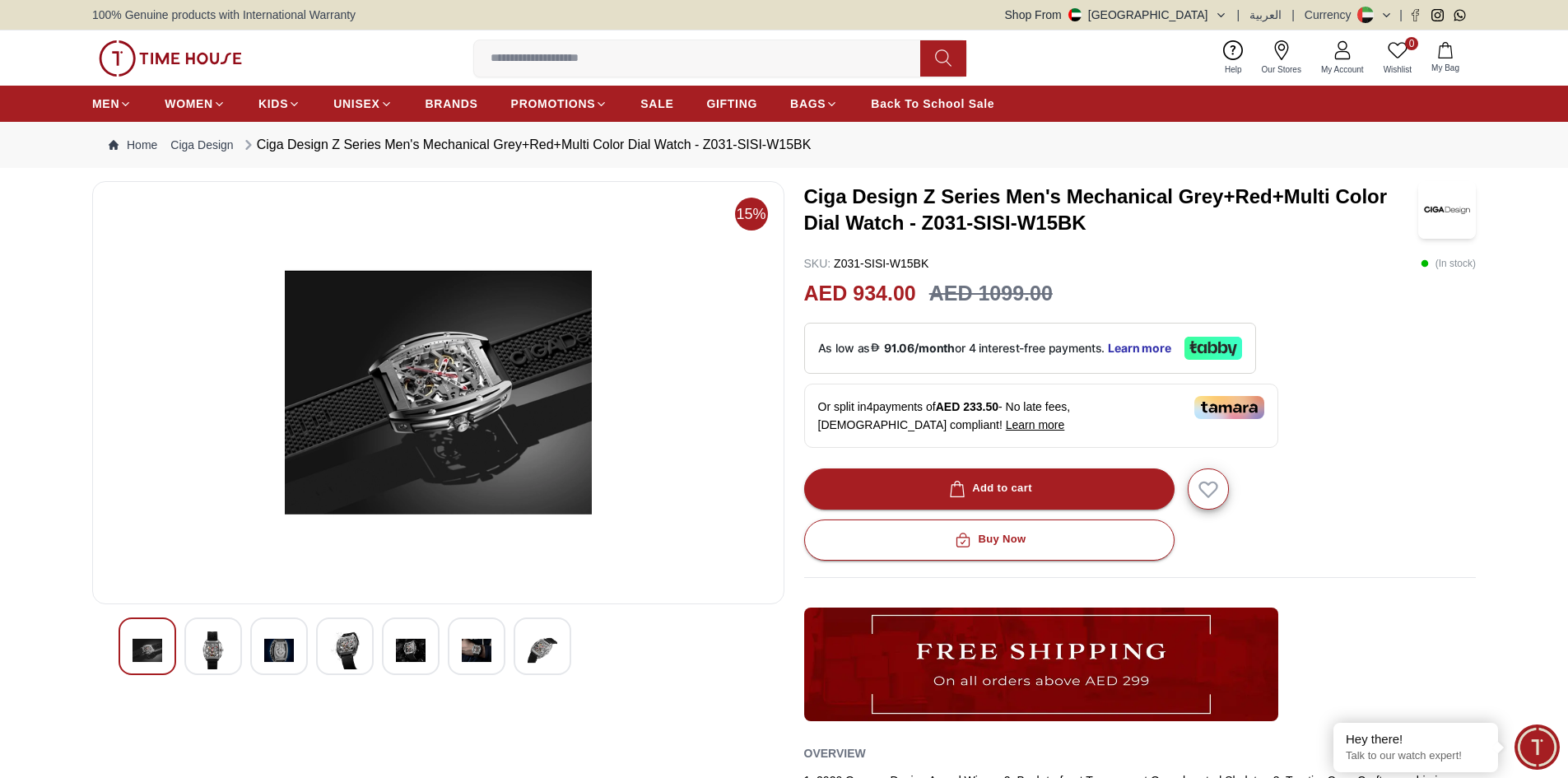
click at [536, 653] on img at bounding box center [542, 650] width 29 height 38
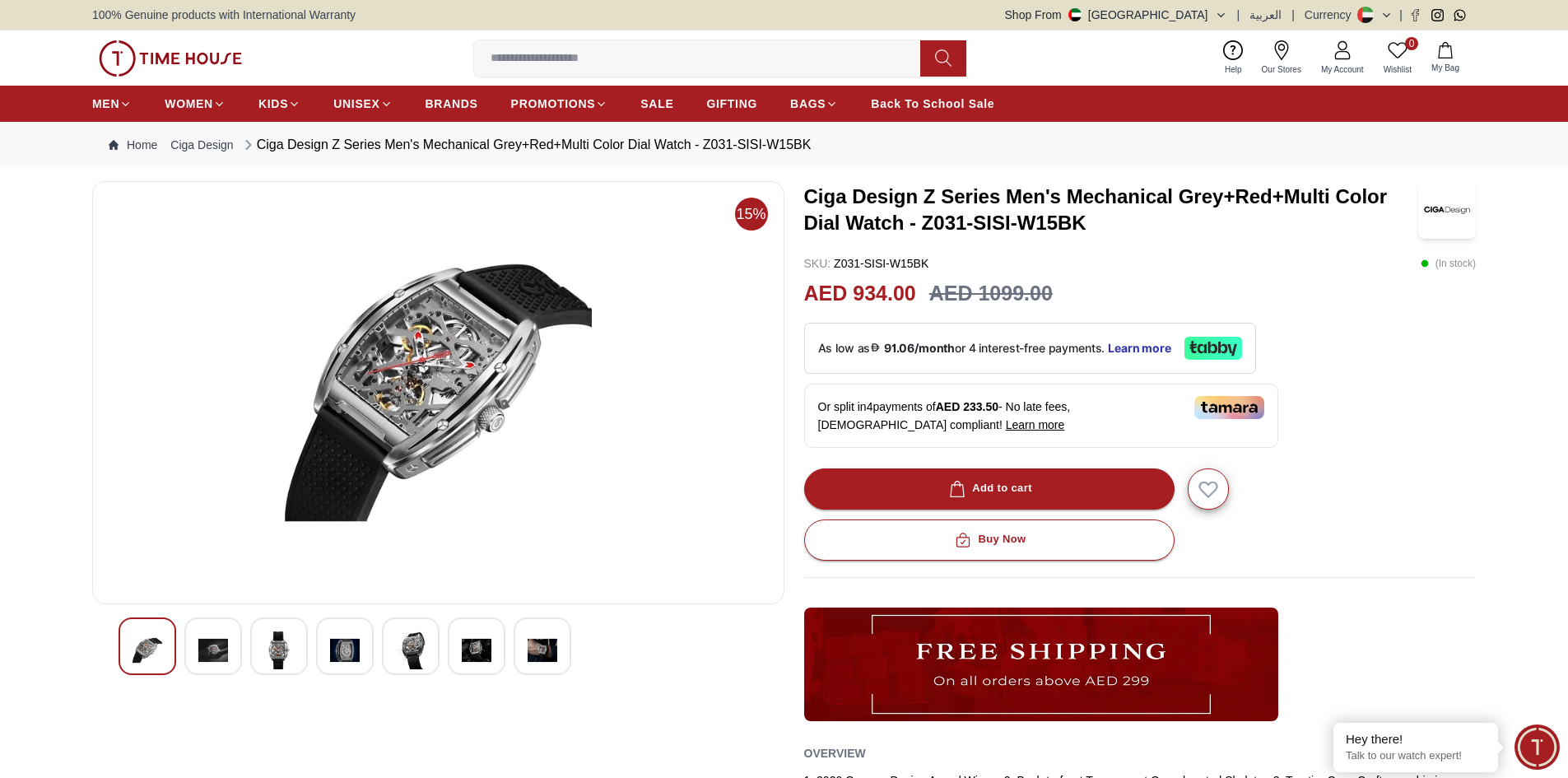
click at [144, 650] on img at bounding box center [147, 650] width 29 height 38
click at [199, 652] on img at bounding box center [213, 650] width 29 height 38
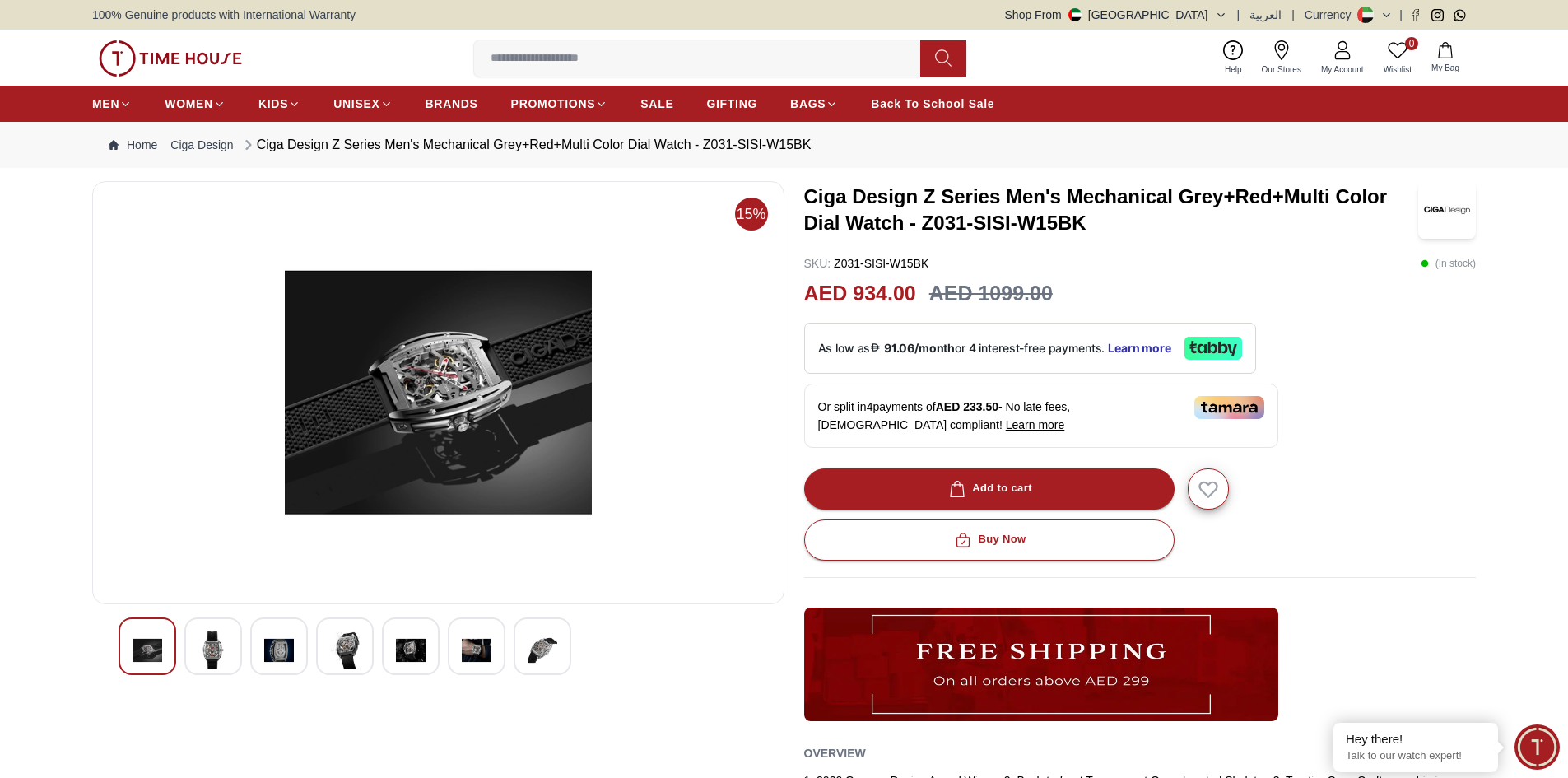
click at [149, 657] on img at bounding box center [147, 650] width 29 height 38
click at [467, 661] on img at bounding box center [476, 650] width 29 height 38
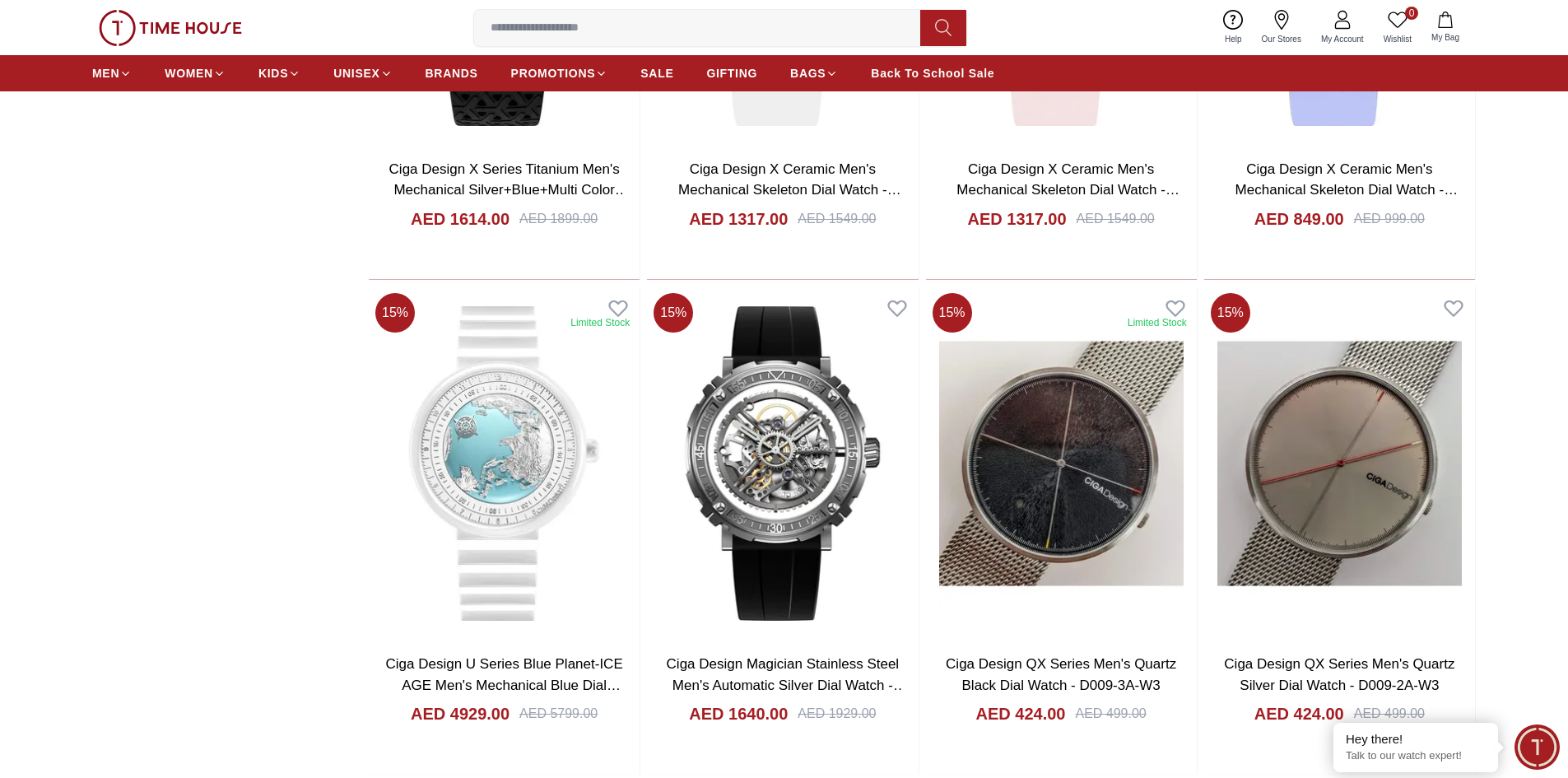
scroll to position [1937, 0]
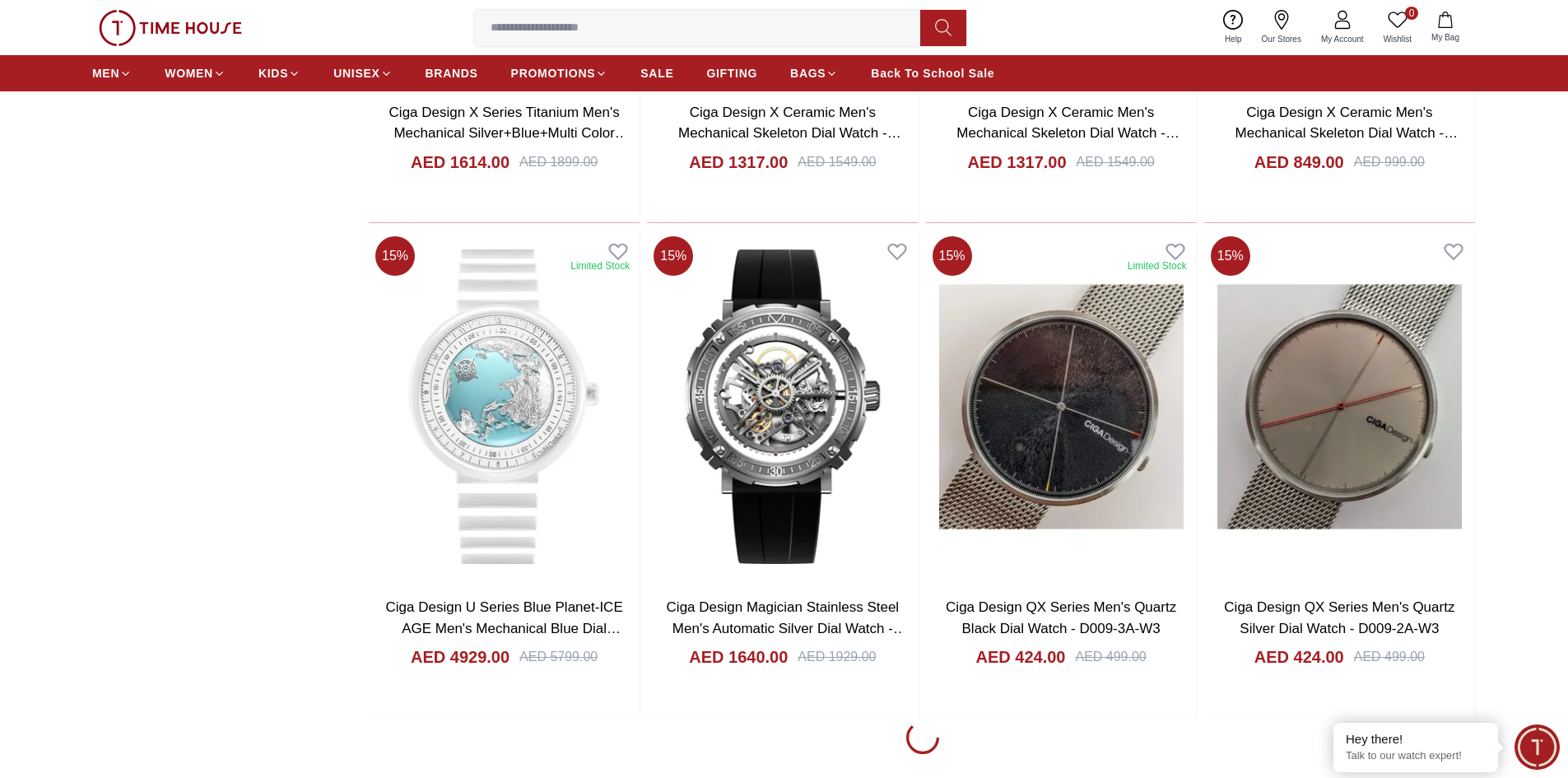
scroll to position [2019, 0]
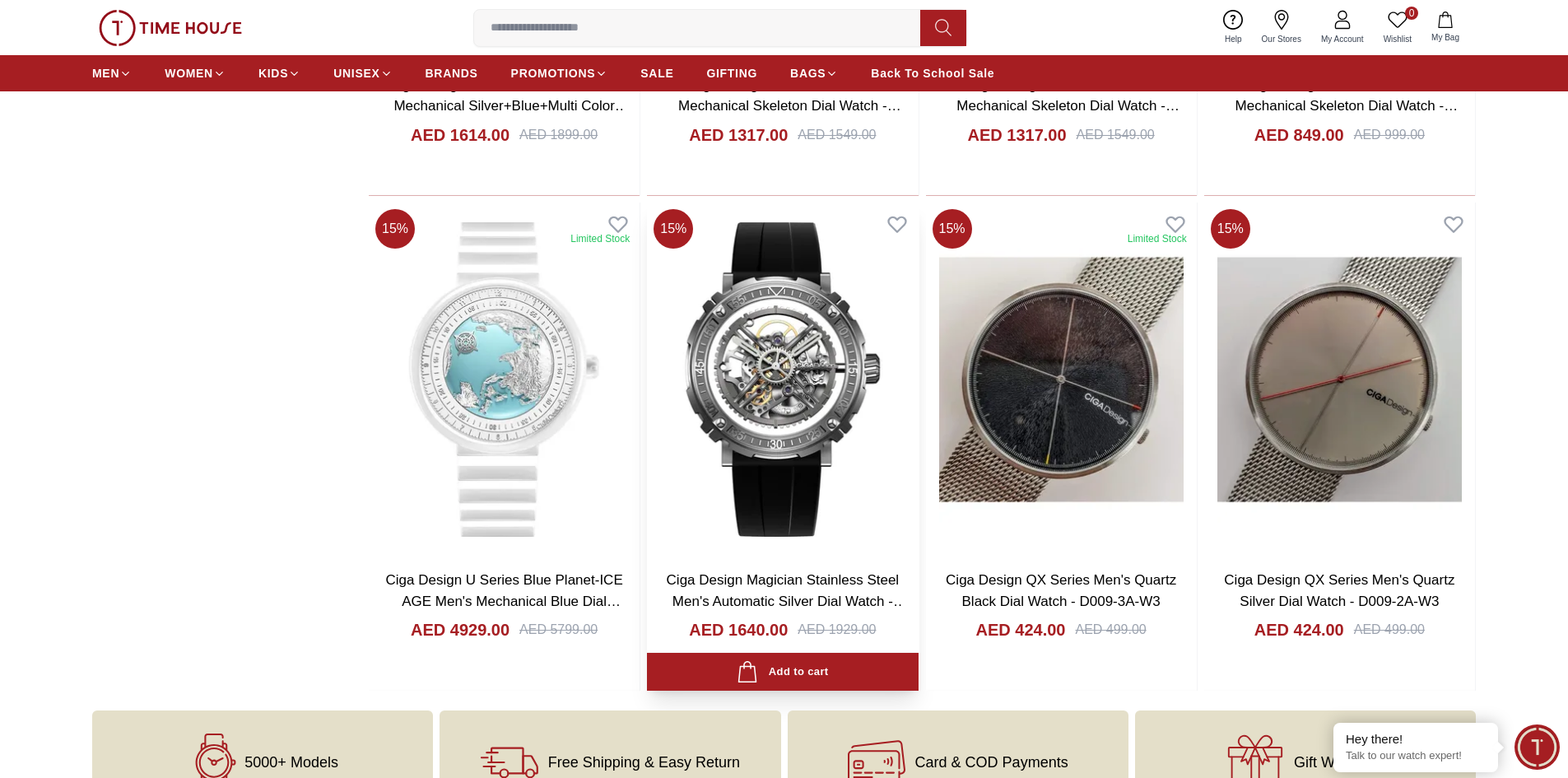
click at [797, 395] on img at bounding box center [782, 379] width 270 height 354
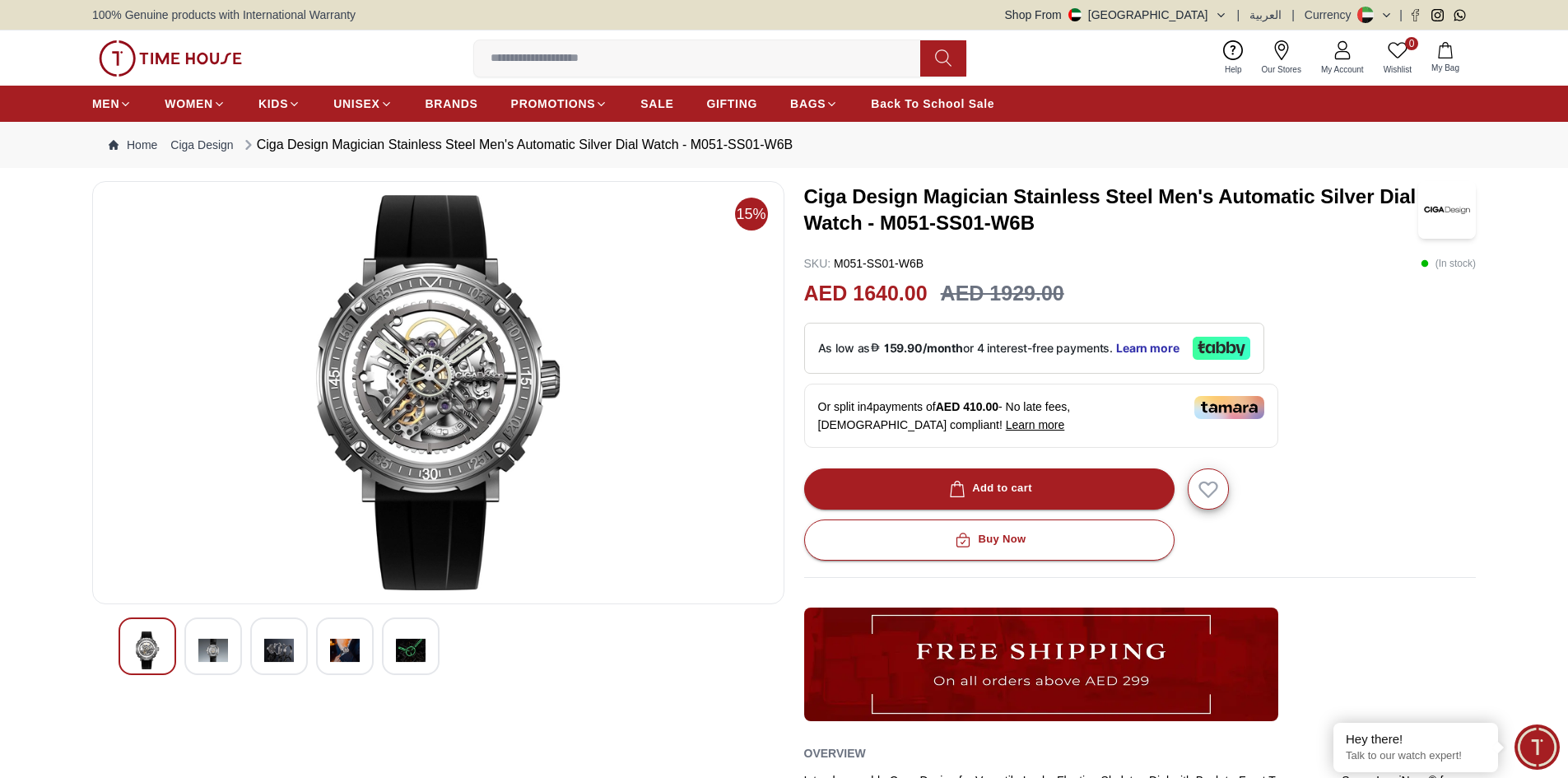
click at [198, 655] on img at bounding box center [213, 650] width 29 height 38
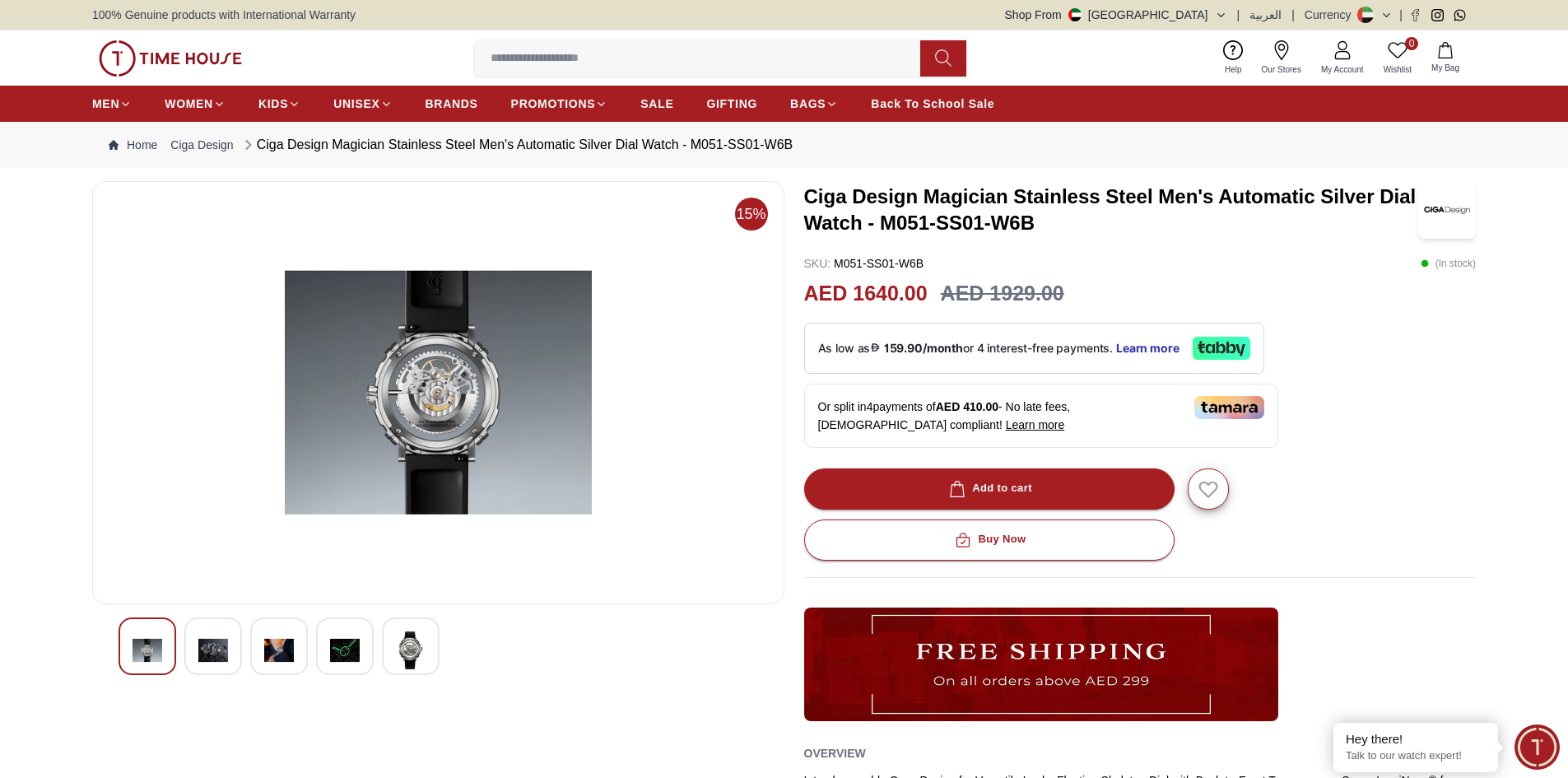
click at [275, 660] on img at bounding box center [279, 650] width 29 height 38
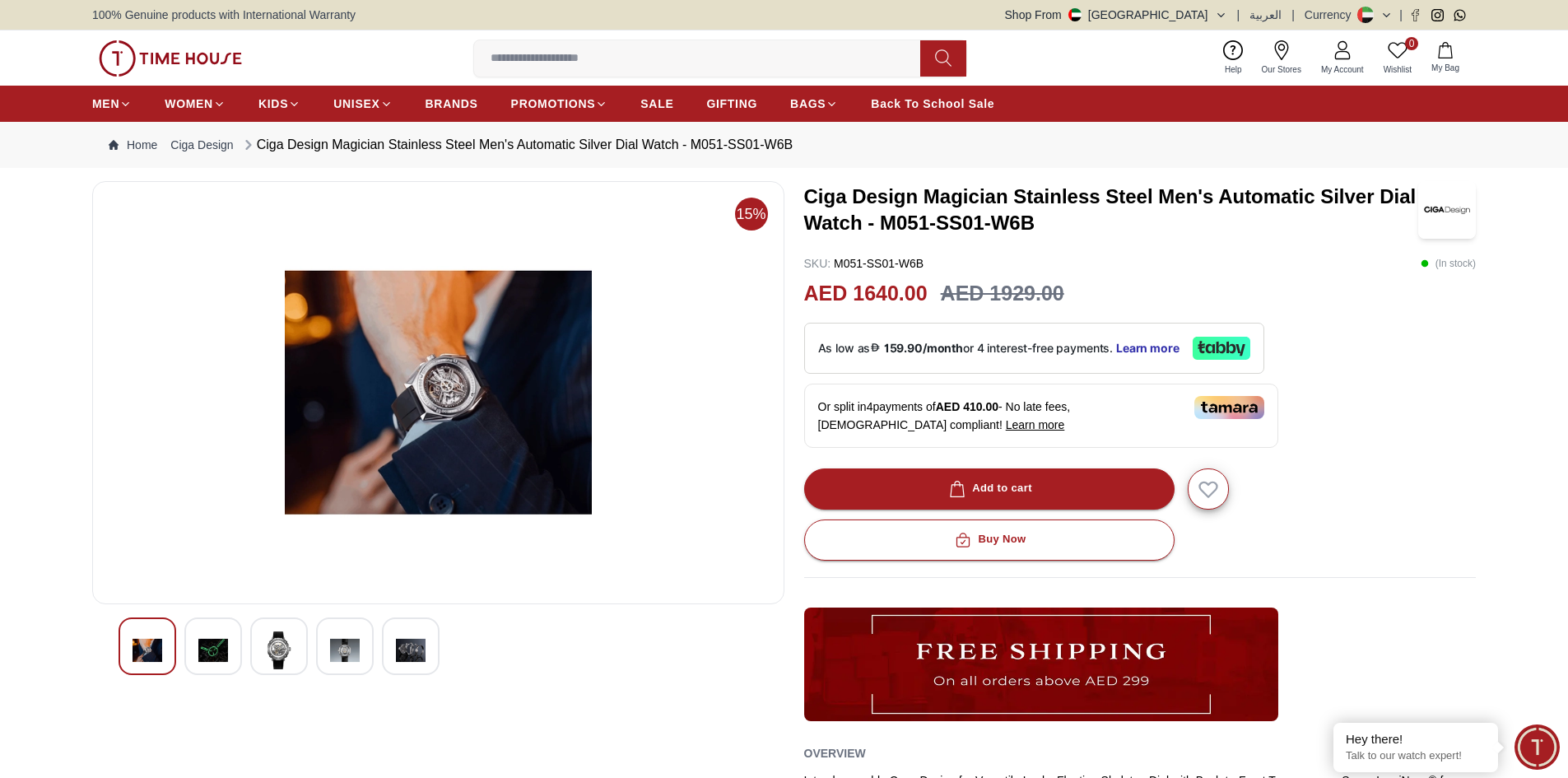
click at [337, 652] on img at bounding box center [344, 650] width 29 height 38
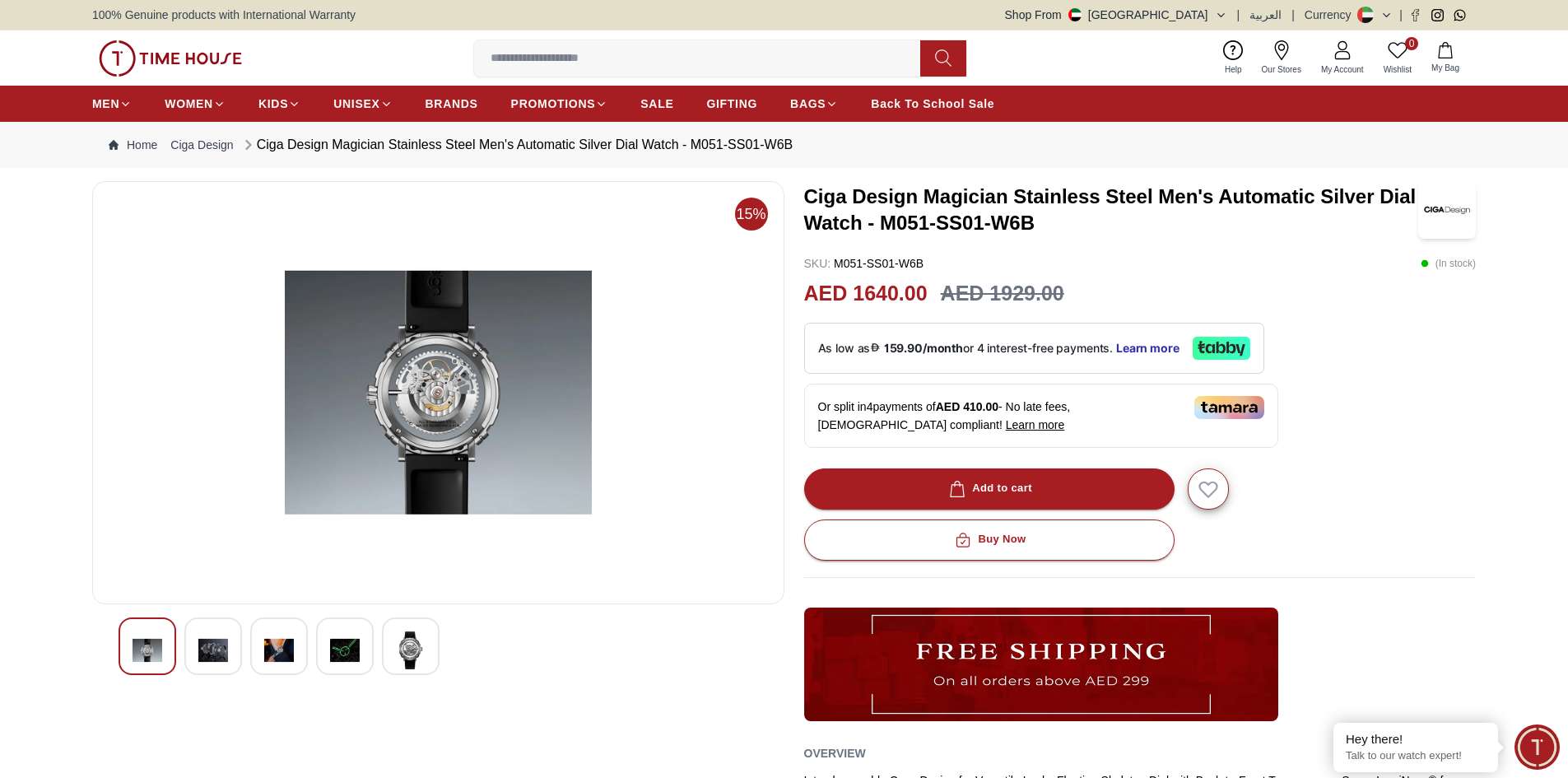
click at [404, 649] on img at bounding box center [410, 650] width 29 height 38
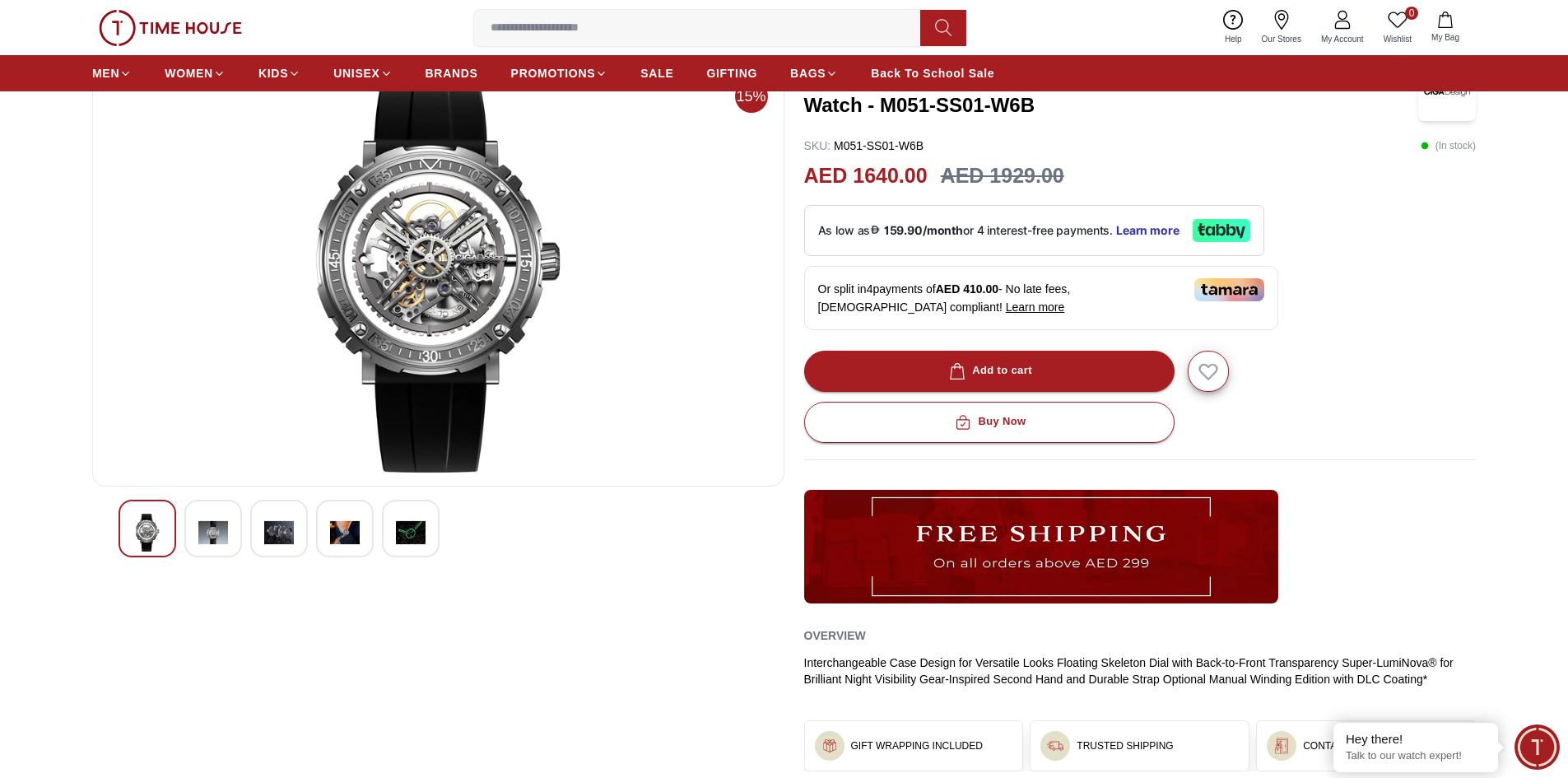
scroll to position [82, 0]
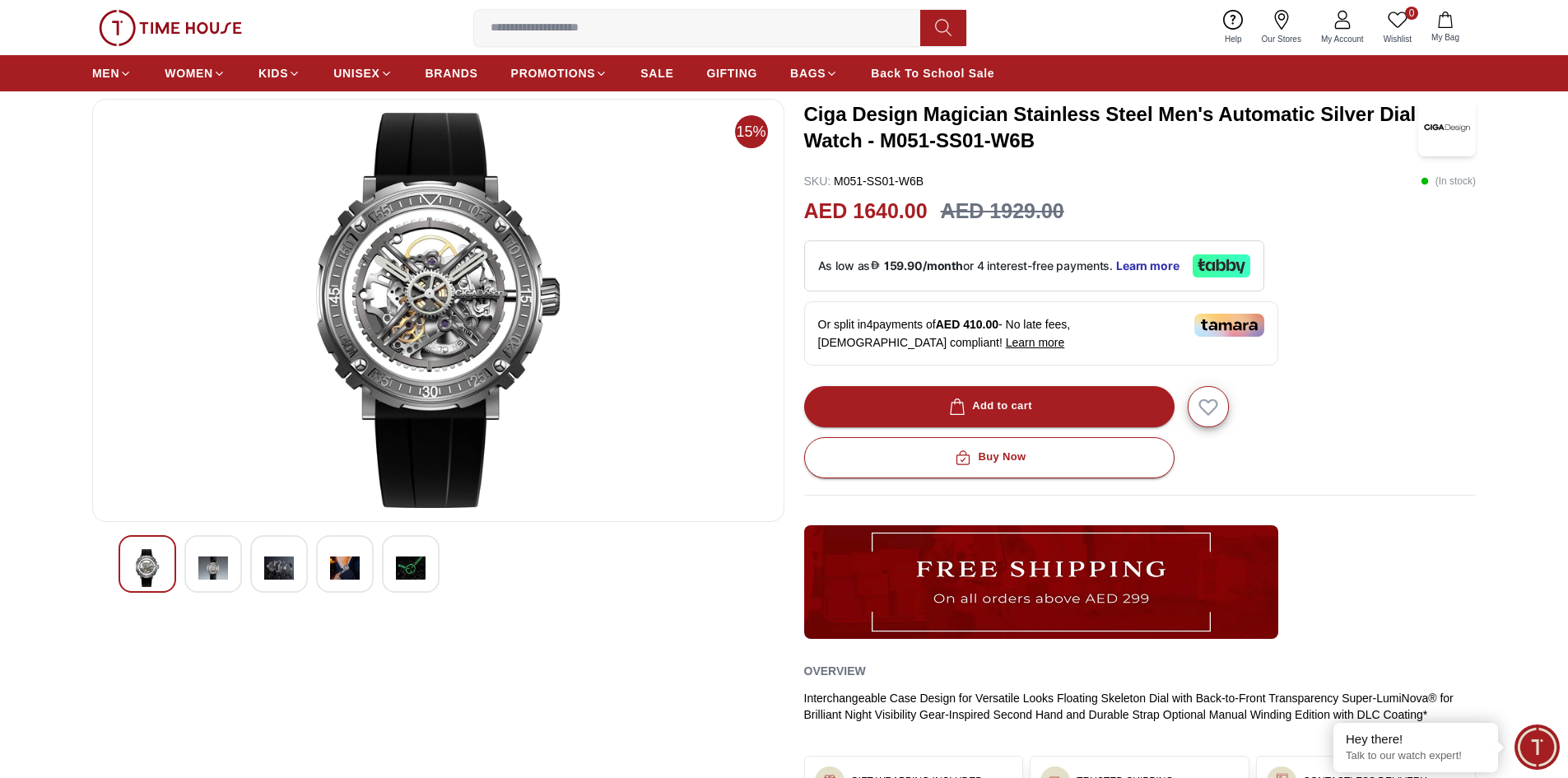
click at [157, 572] on img at bounding box center [147, 568] width 29 height 38
click at [231, 569] on div at bounding box center [213, 564] width 58 height 58
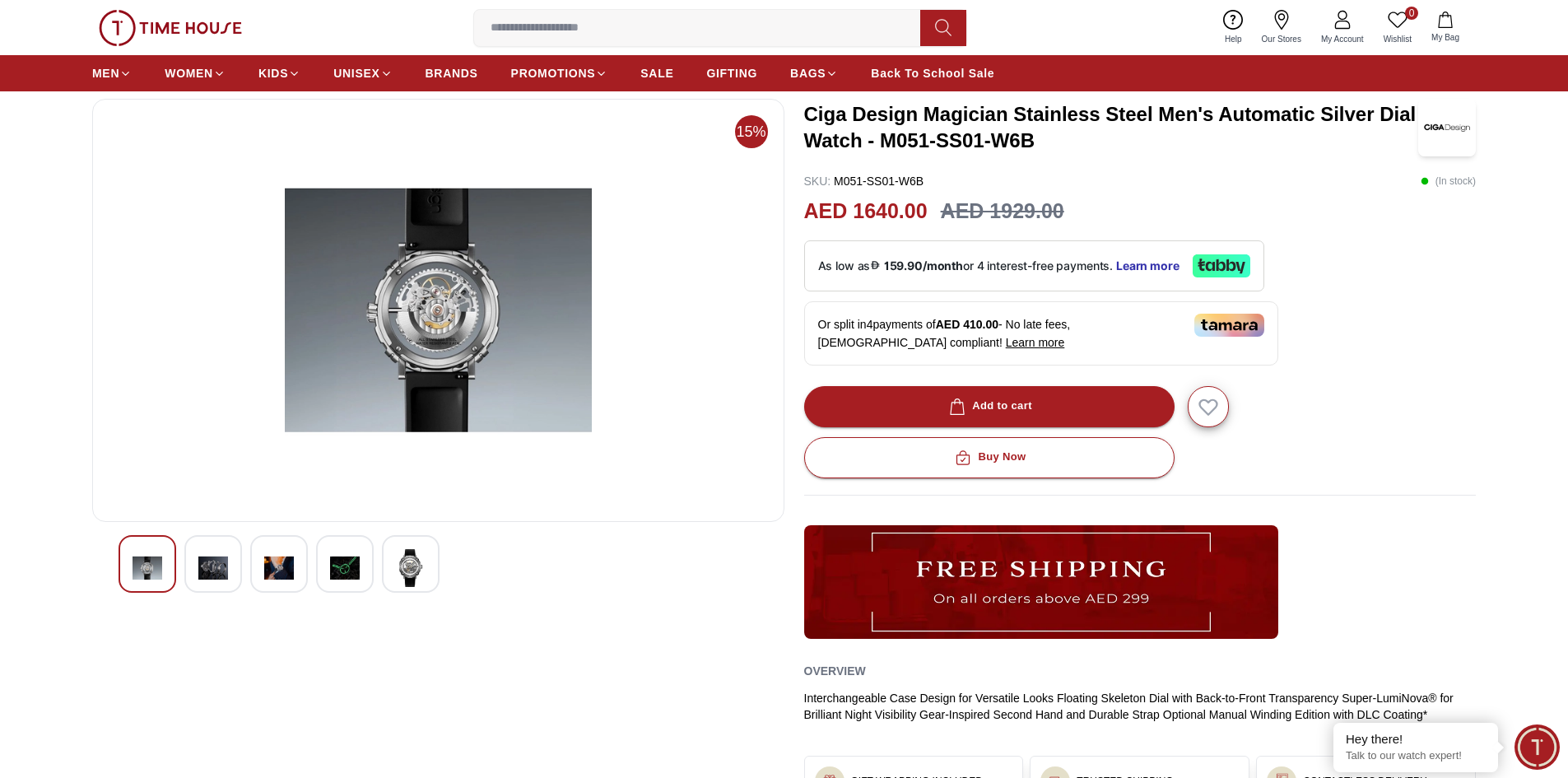
click at [263, 567] on div at bounding box center [279, 564] width 58 height 58
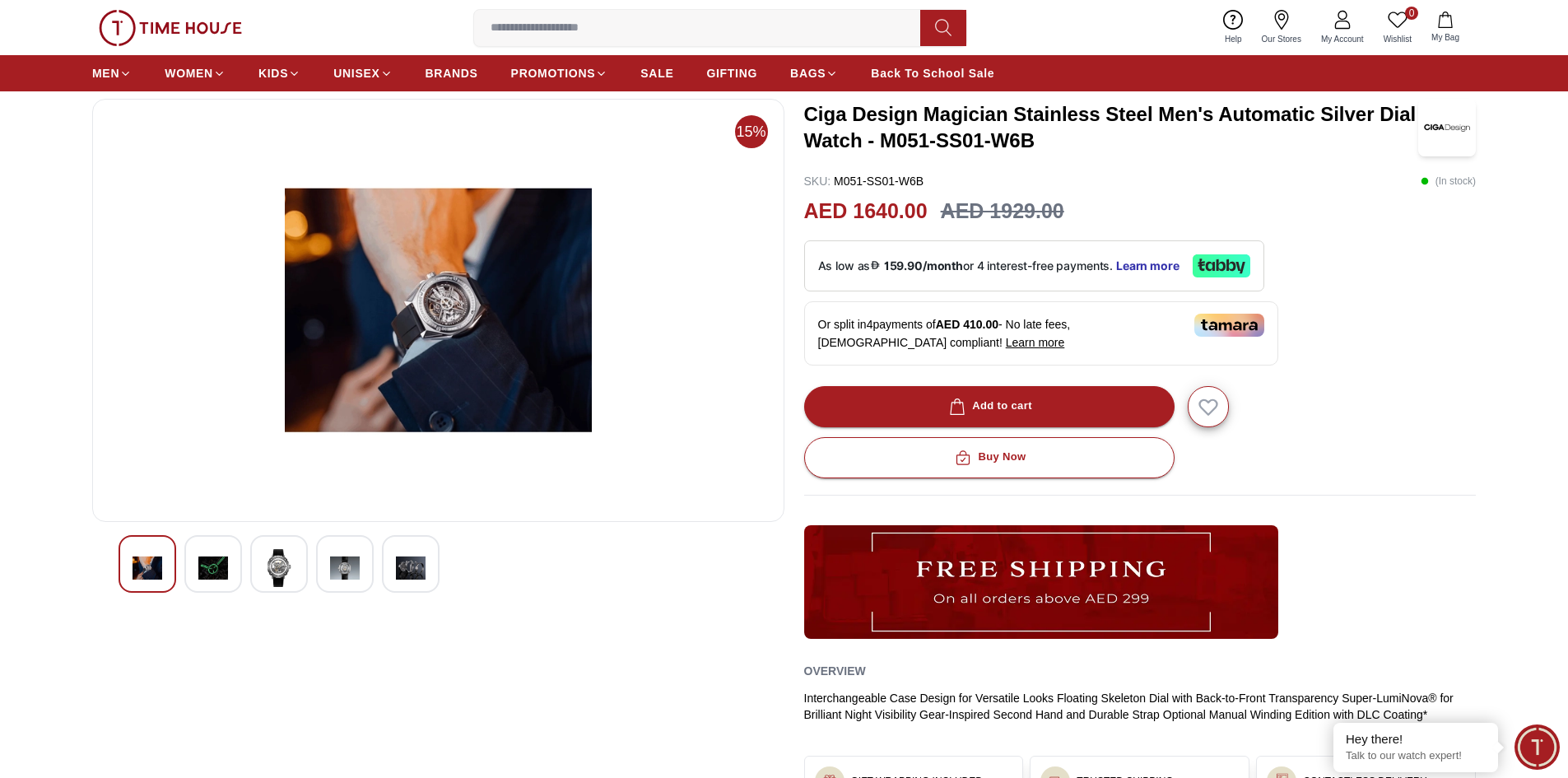
click at [323, 562] on div at bounding box center [345, 564] width 58 height 58
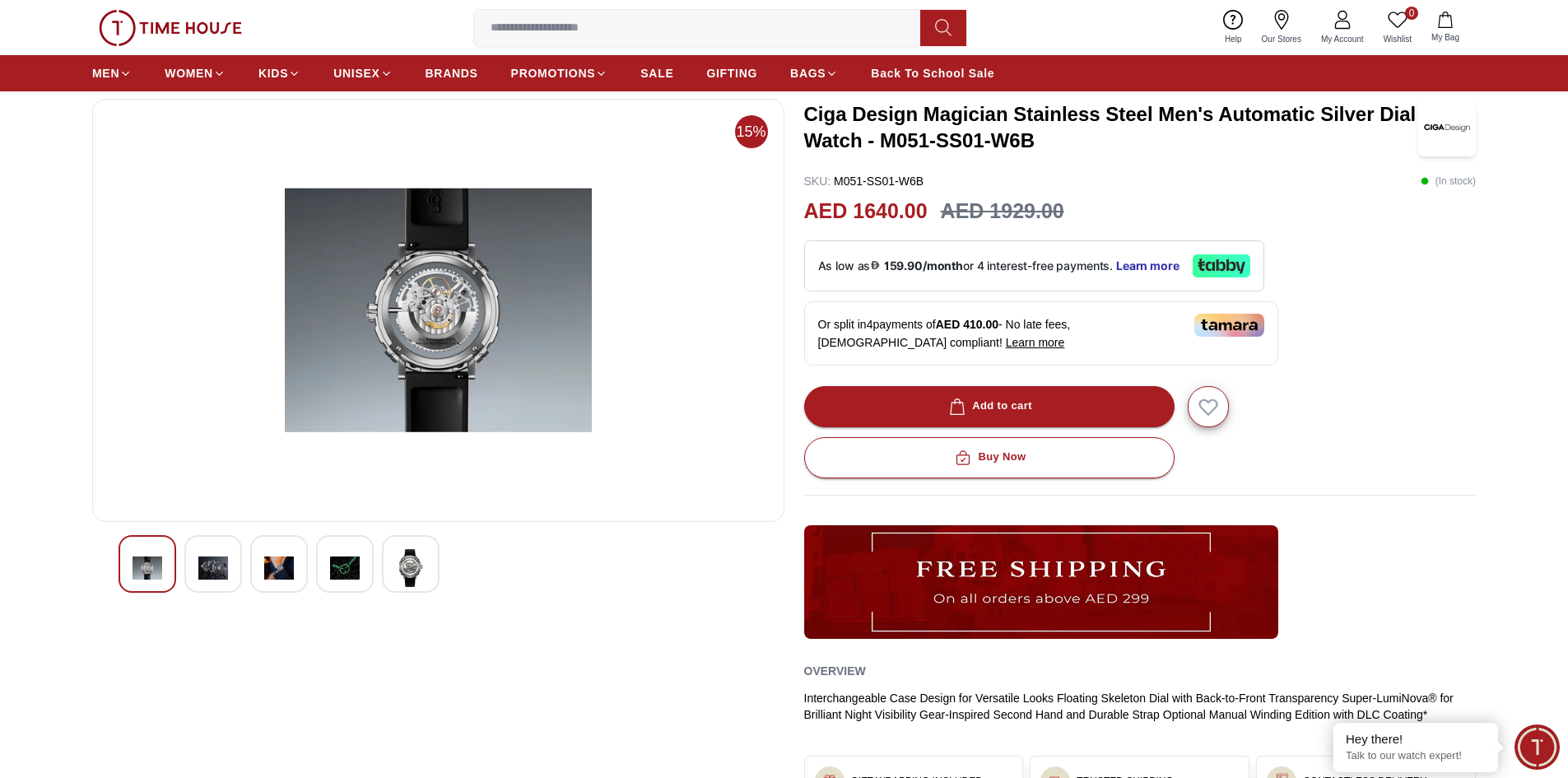
click at [288, 561] on img at bounding box center [279, 568] width 29 height 38
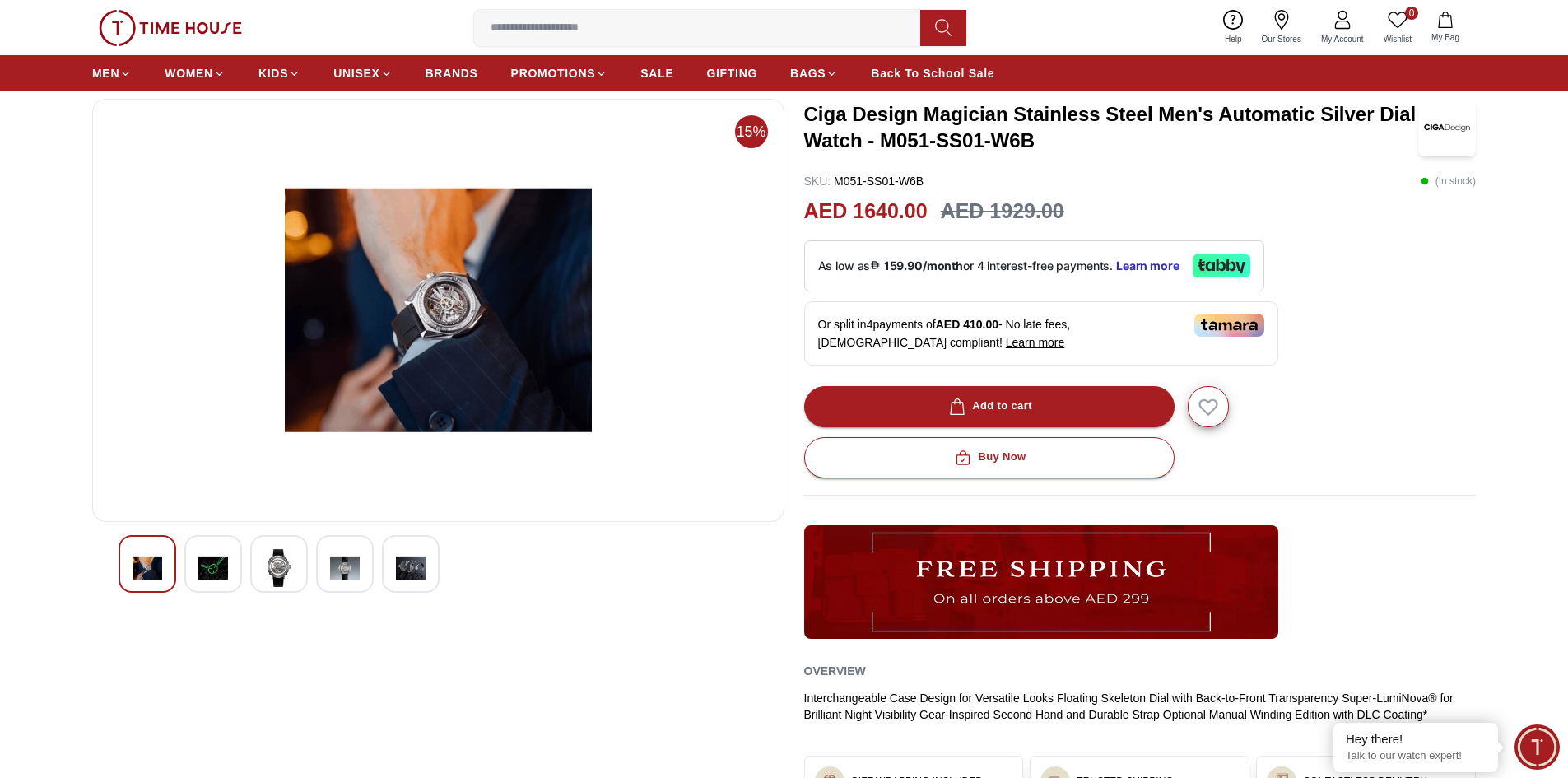
click at [342, 561] on img at bounding box center [344, 568] width 29 height 38
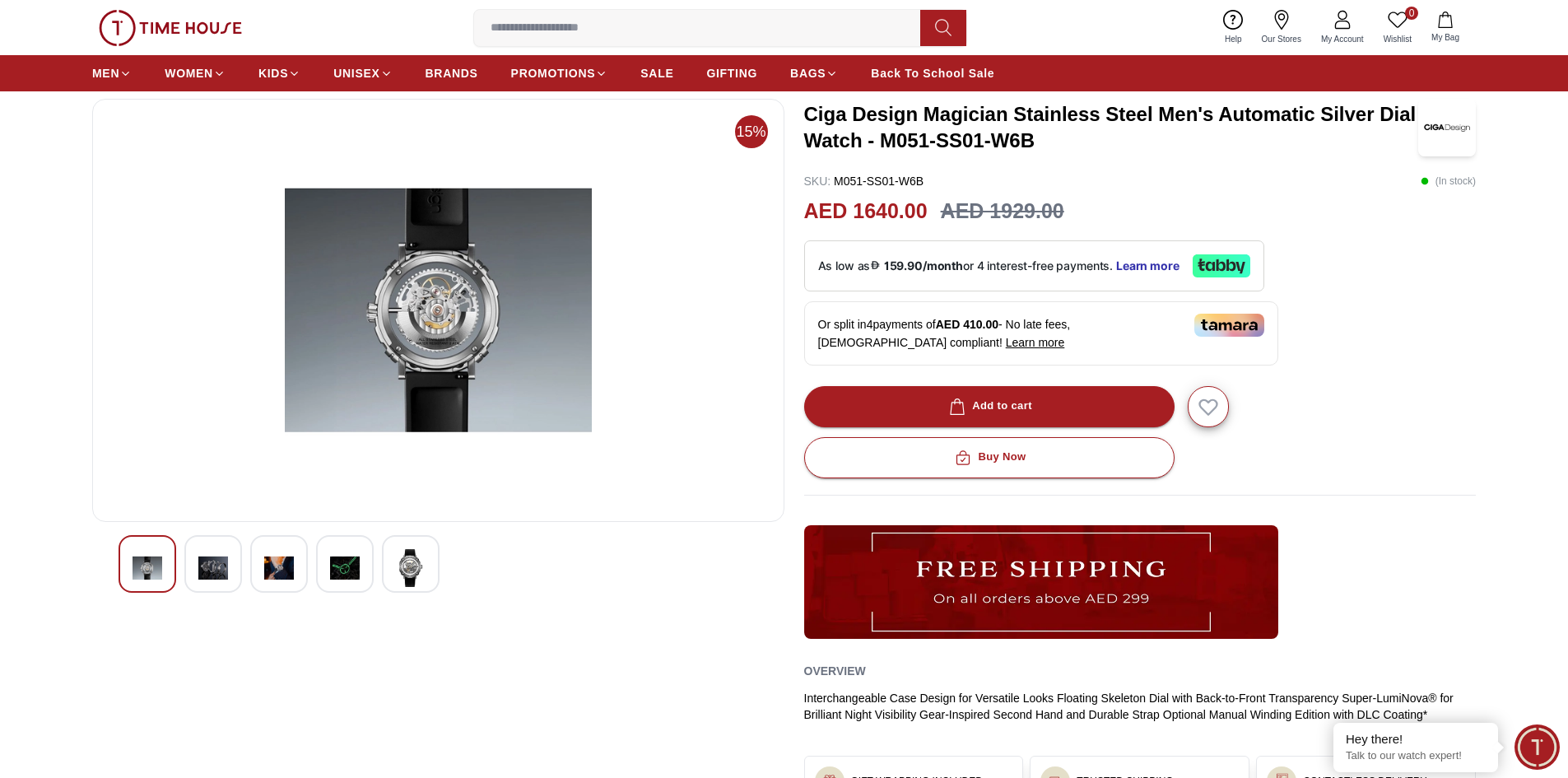
click at [147, 566] on img at bounding box center [147, 568] width 29 height 38
click at [379, 573] on div at bounding box center [439, 564] width 640 height 58
click at [410, 568] on img at bounding box center [410, 568] width 29 height 38
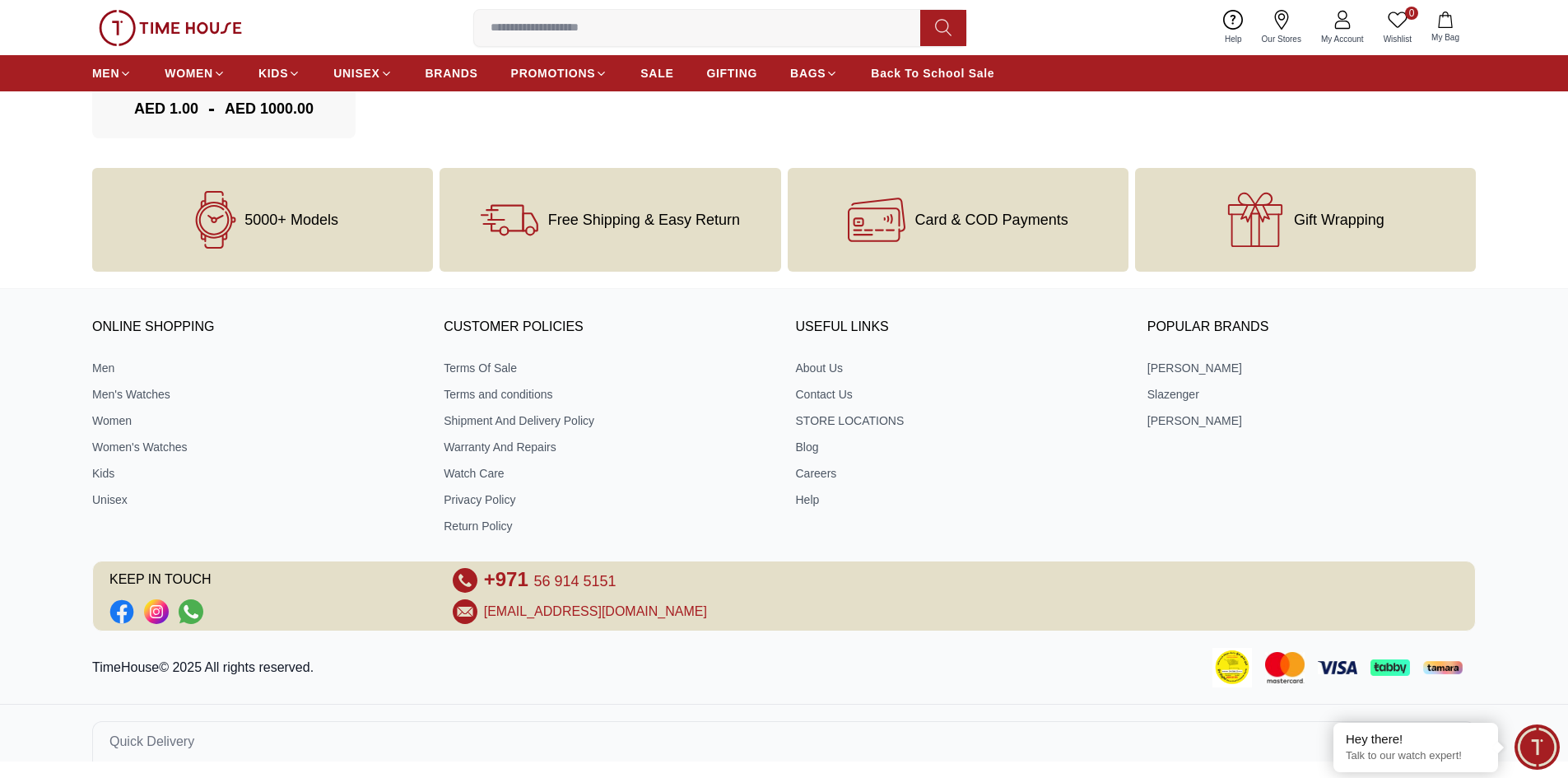
scroll to position [1282, 0]
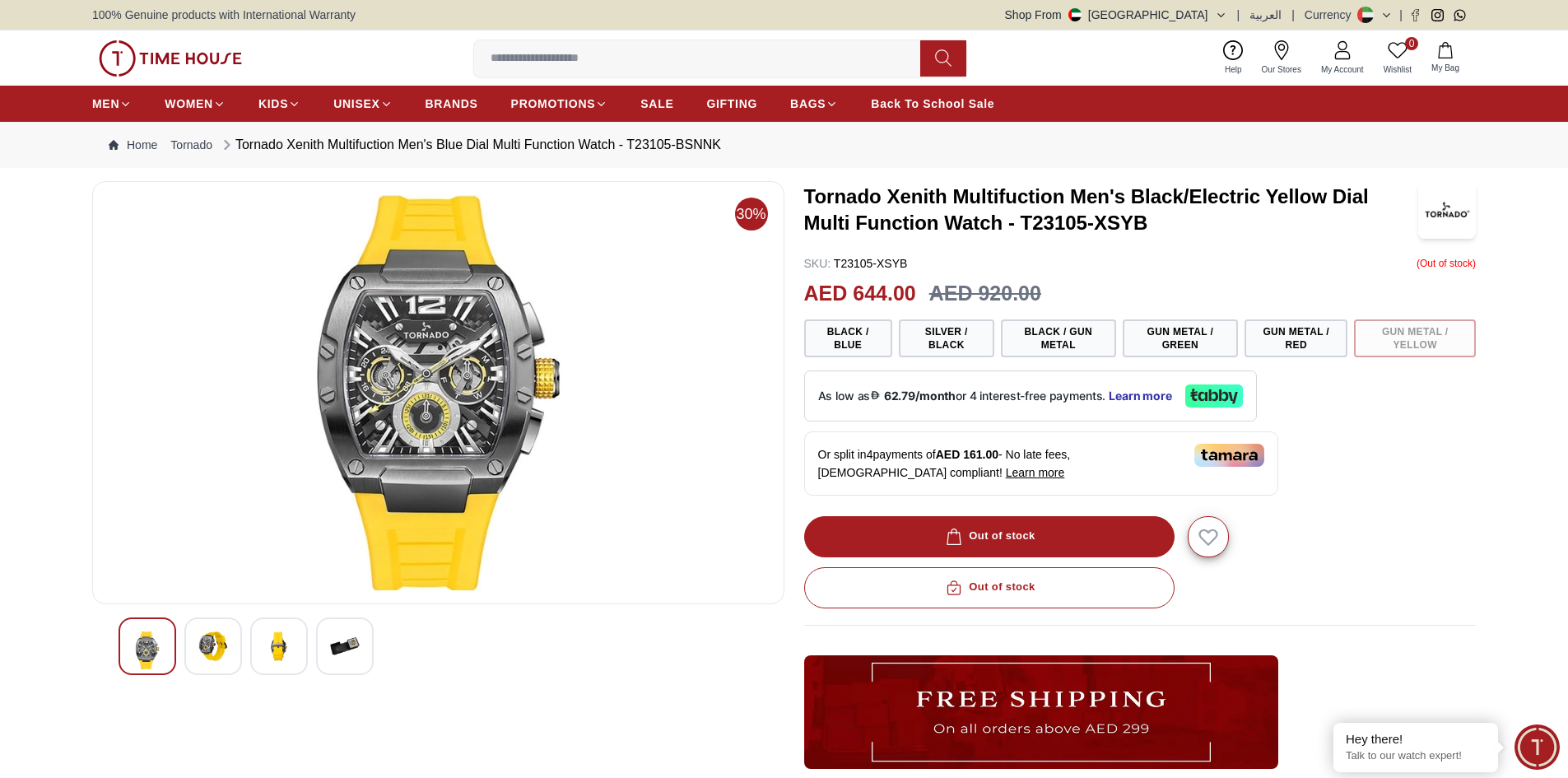
click at [203, 654] on img at bounding box center [213, 646] width 29 height 29
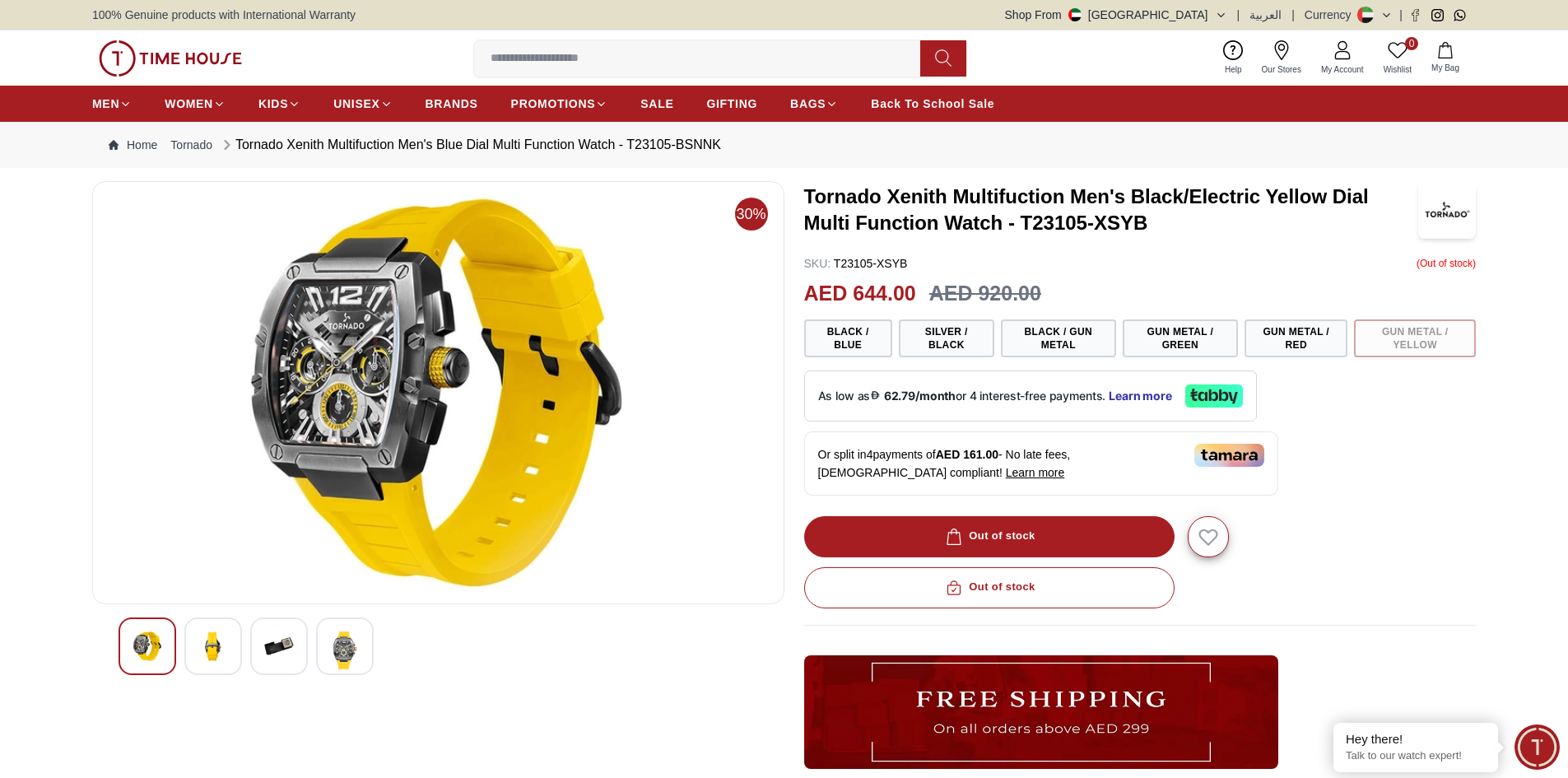
click at [285, 652] on img at bounding box center [279, 646] width 29 height 29
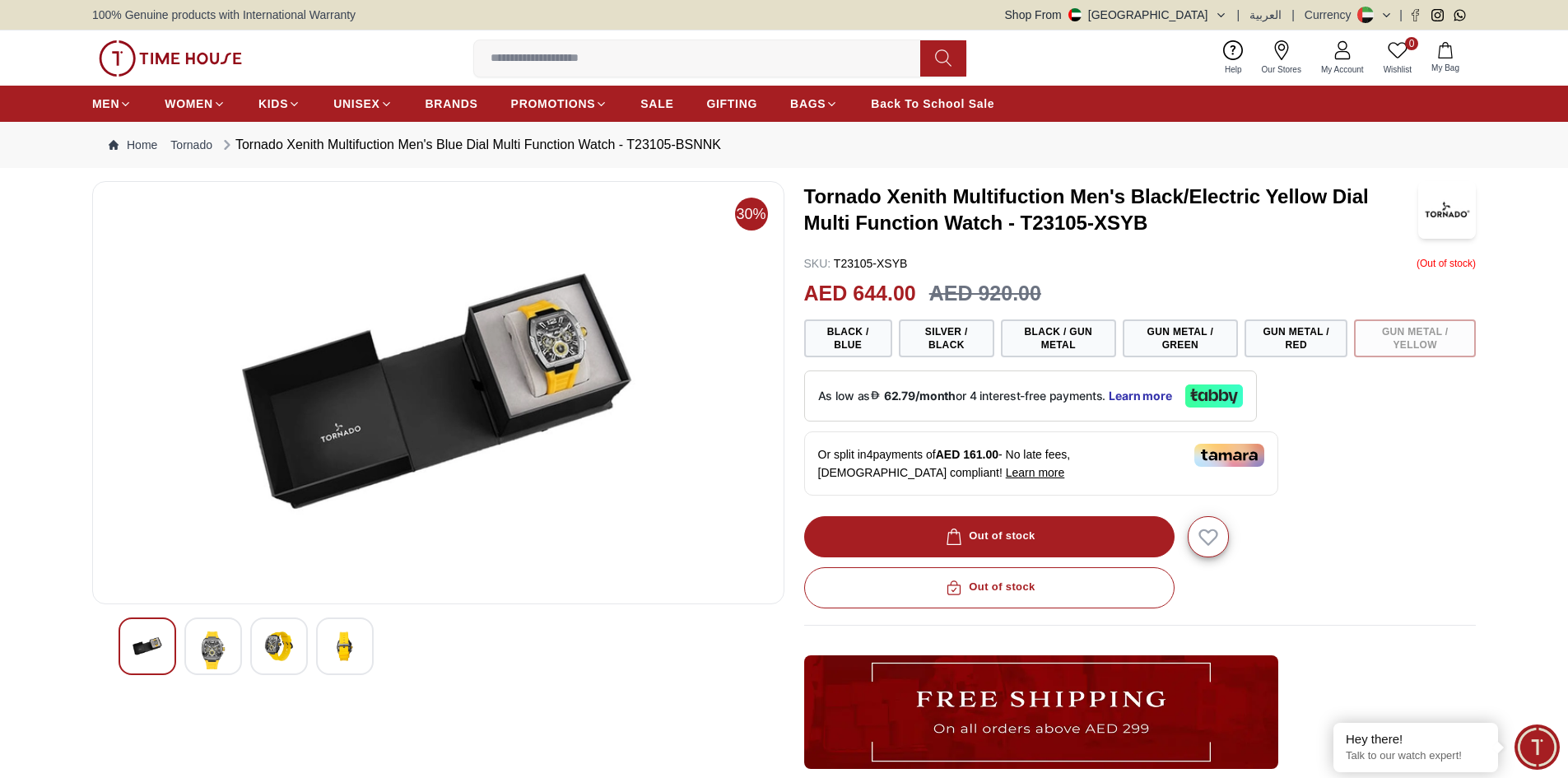
click at [347, 652] on img at bounding box center [344, 646] width 29 height 29
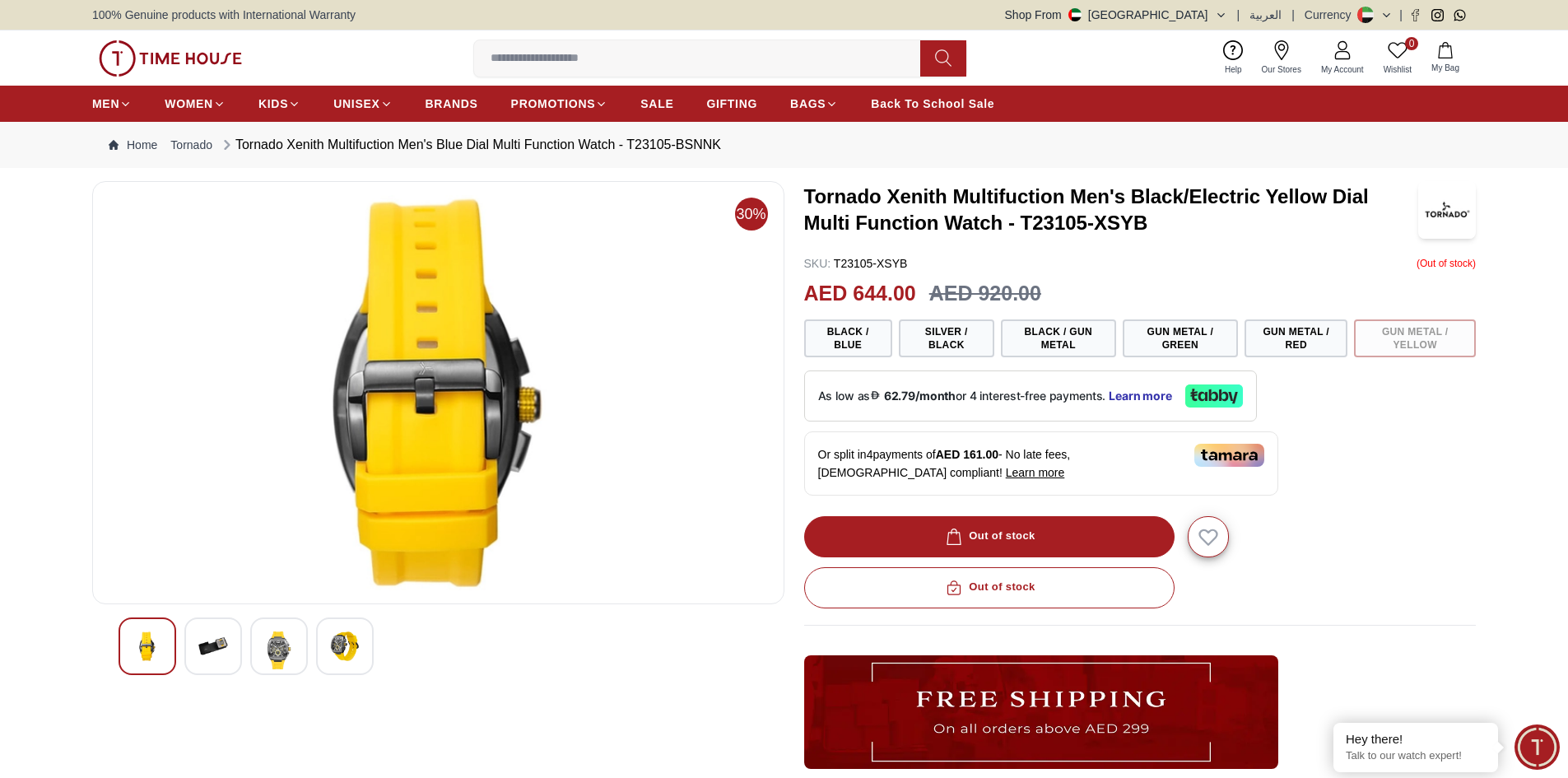
click at [228, 651] on div at bounding box center [213, 646] width 58 height 58
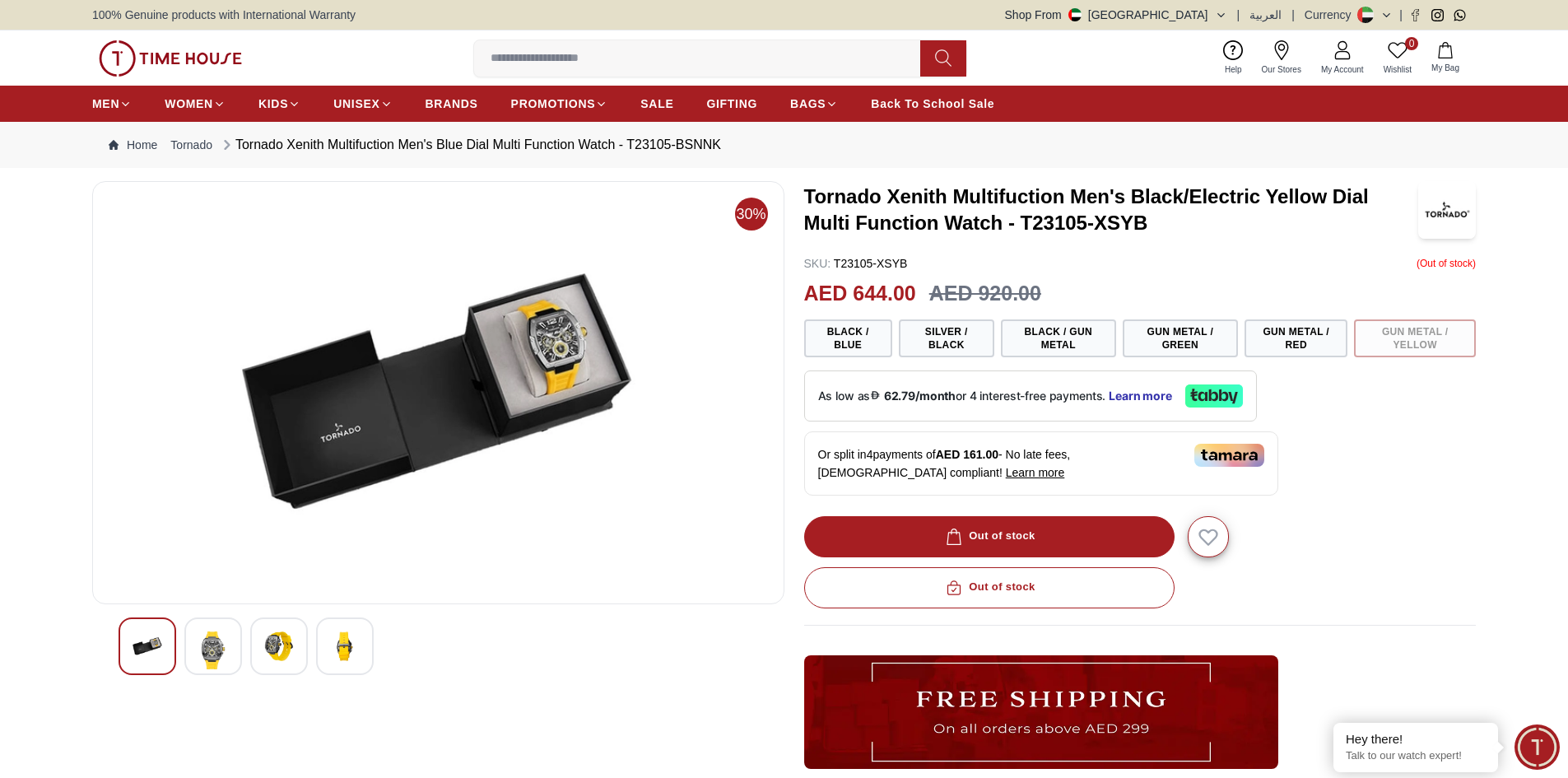
click at [277, 660] on img at bounding box center [279, 646] width 29 height 29
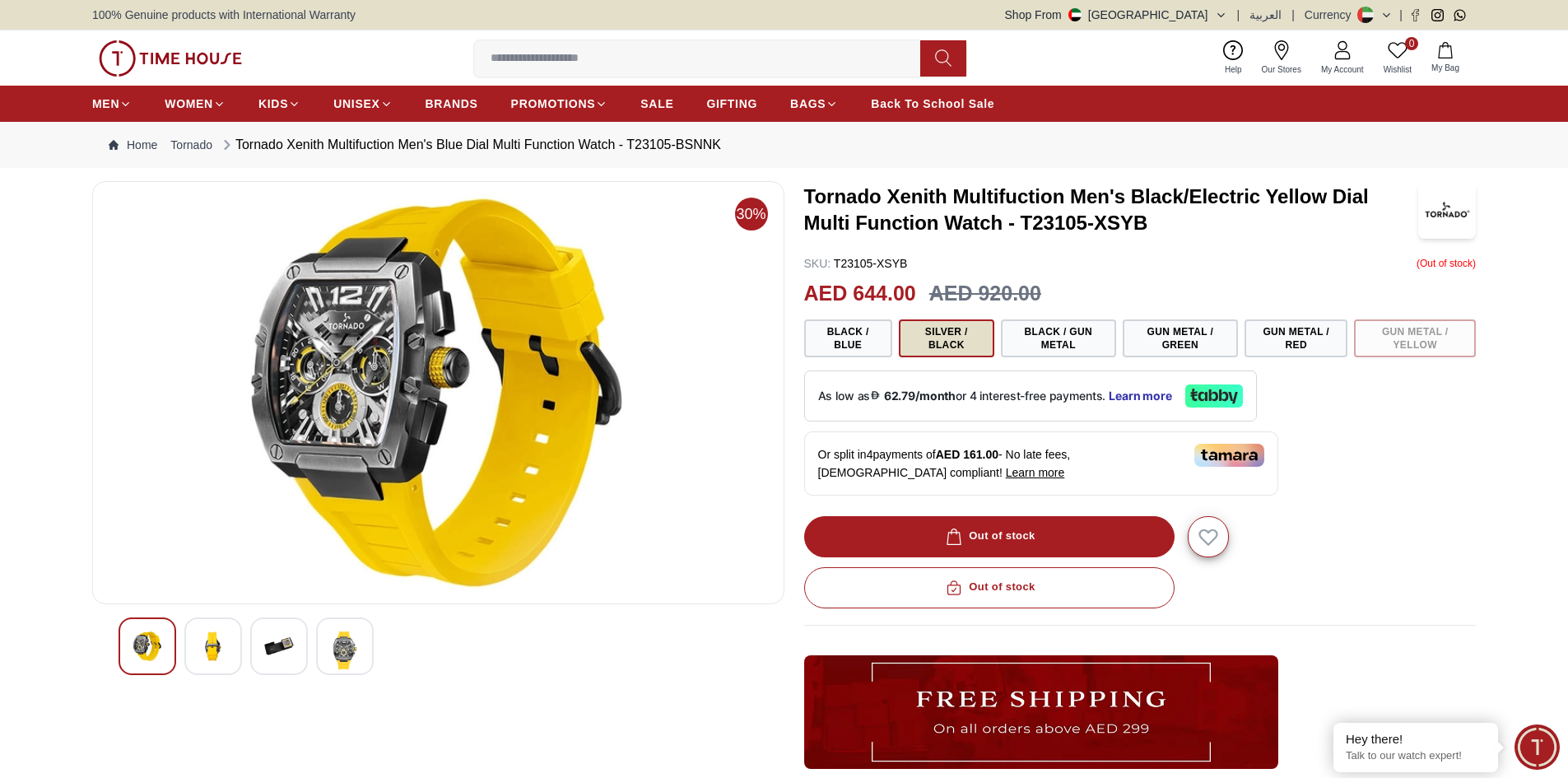
click at [921, 334] on button "Silver / Black" at bounding box center [947, 337] width 95 height 38
